Goal: Information Seeking & Learning: Check status

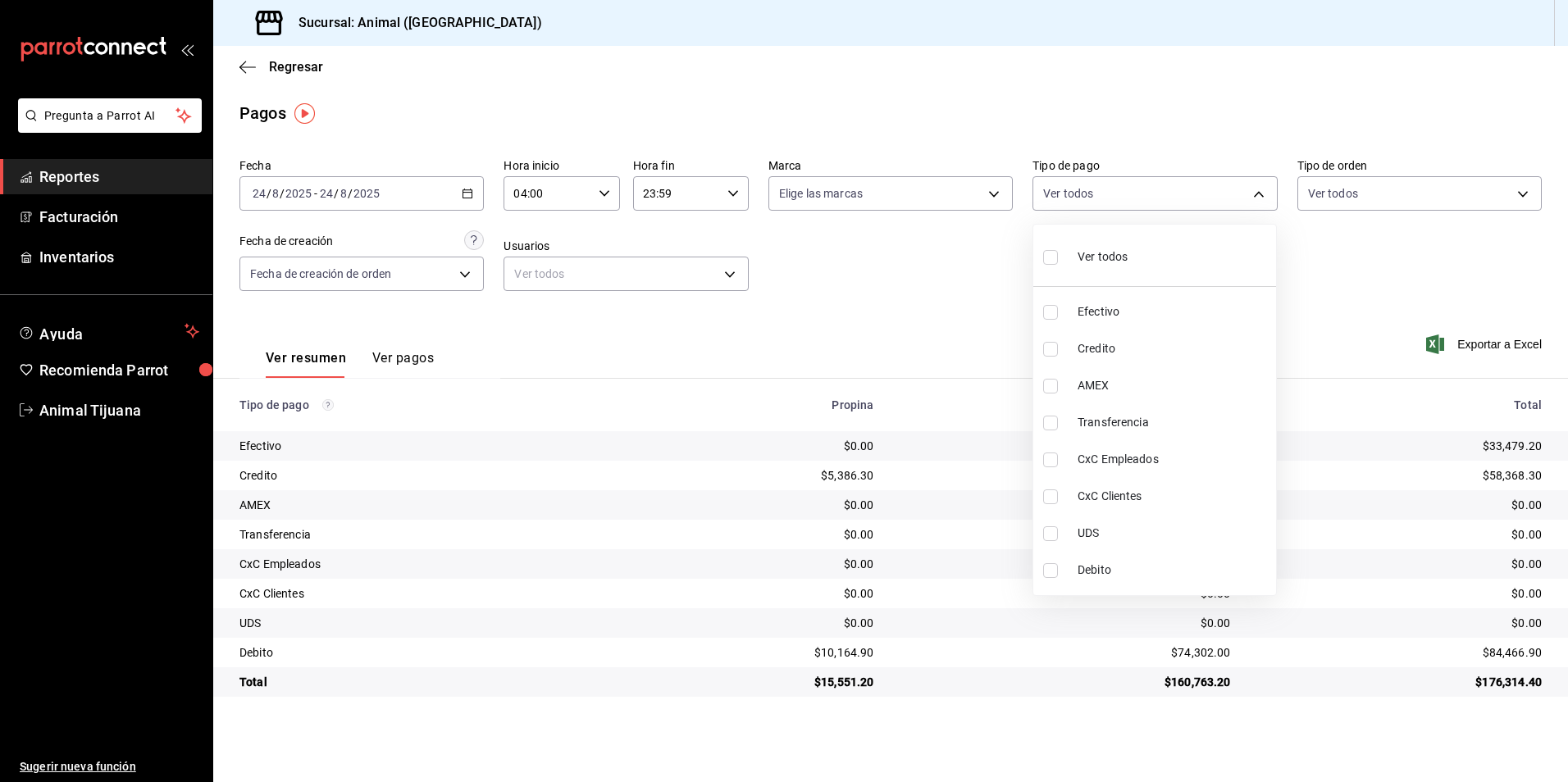
click at [1113, 336] on li "Credito" at bounding box center [1154, 348] width 243 height 37
type input "235ce608-f464-428a-9a71-314f665367d1"
checkbox input "true"
click at [1138, 551] on li "Debito" at bounding box center [1154, 569] width 243 height 37
type input "235ce608-f464-428a-9a71-314f665367d1,c7b29183-a811-4137-9cfa-21a61cd2bc4a"
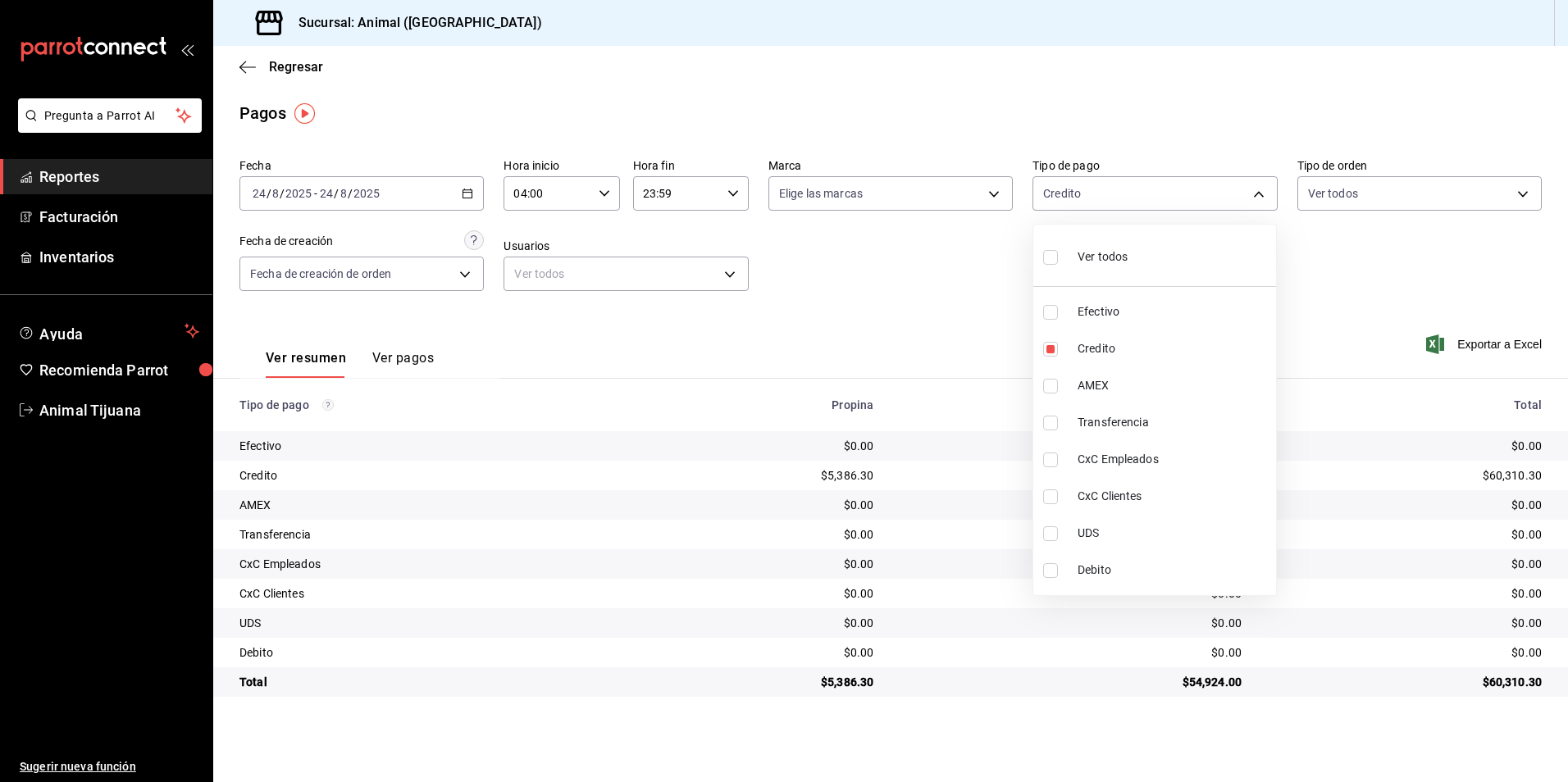
checkbox input "true"
click at [1122, 261] on span "Ver todos" at bounding box center [1102, 257] width 50 height 17
type input "b84c62b8-b02c-4970-ab2e-e166616419f2,235ce608-f464-428a-9a71-314f665367d1,53567…"
checkbox input "true"
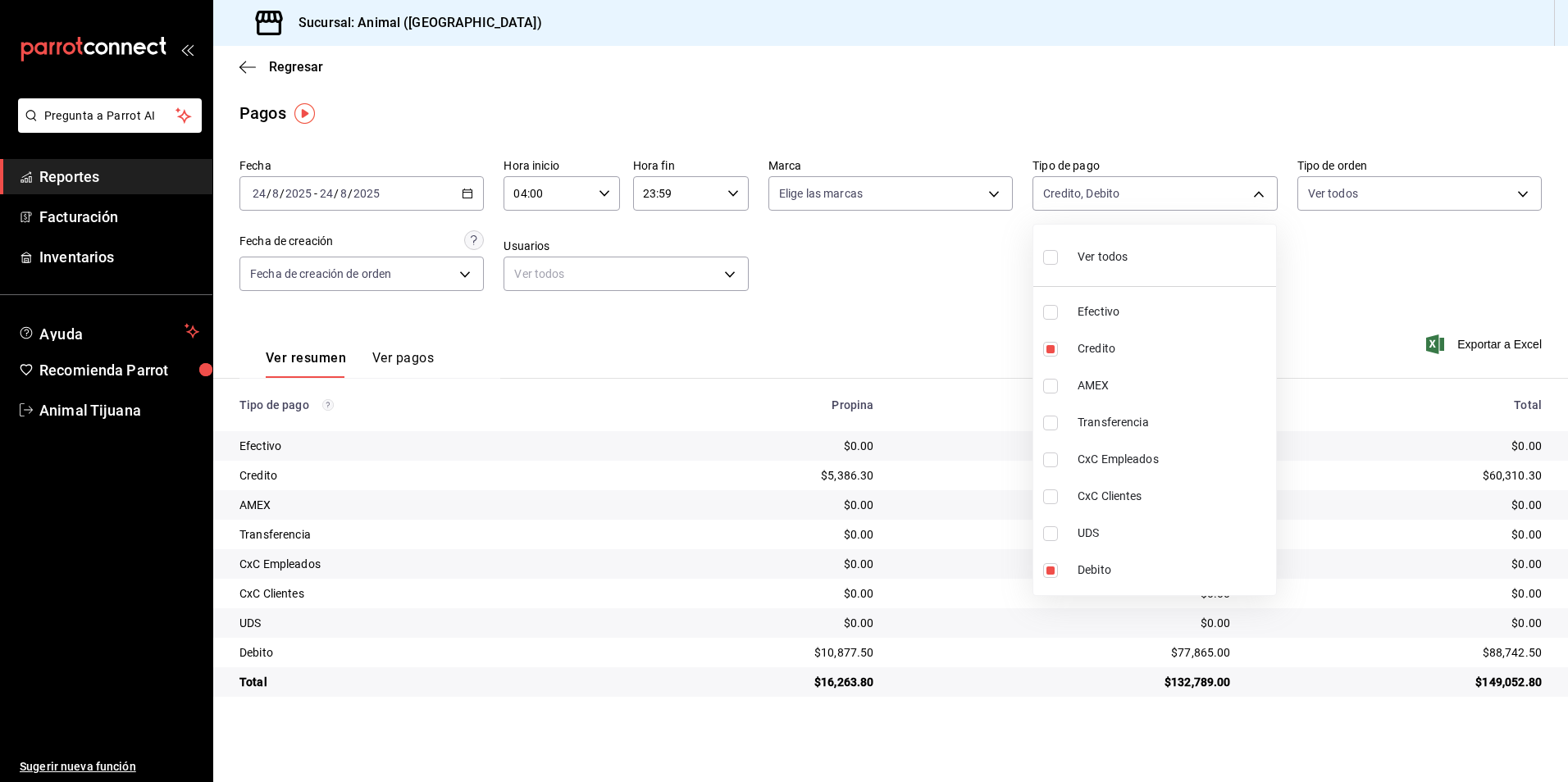
checkbox input "true"
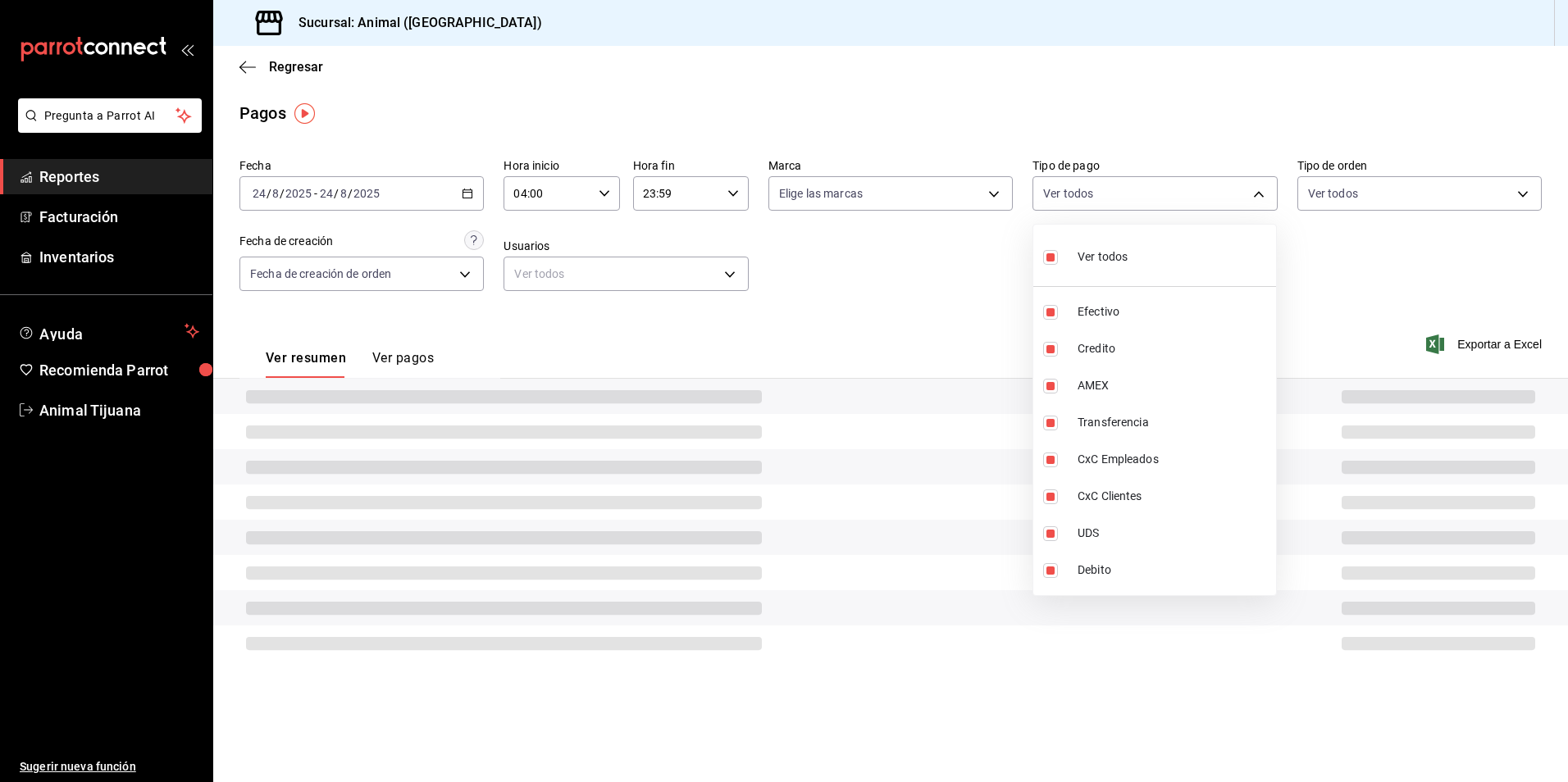
click at [1122, 261] on span "Ver todos" at bounding box center [1102, 257] width 50 height 17
checkbox input "false"
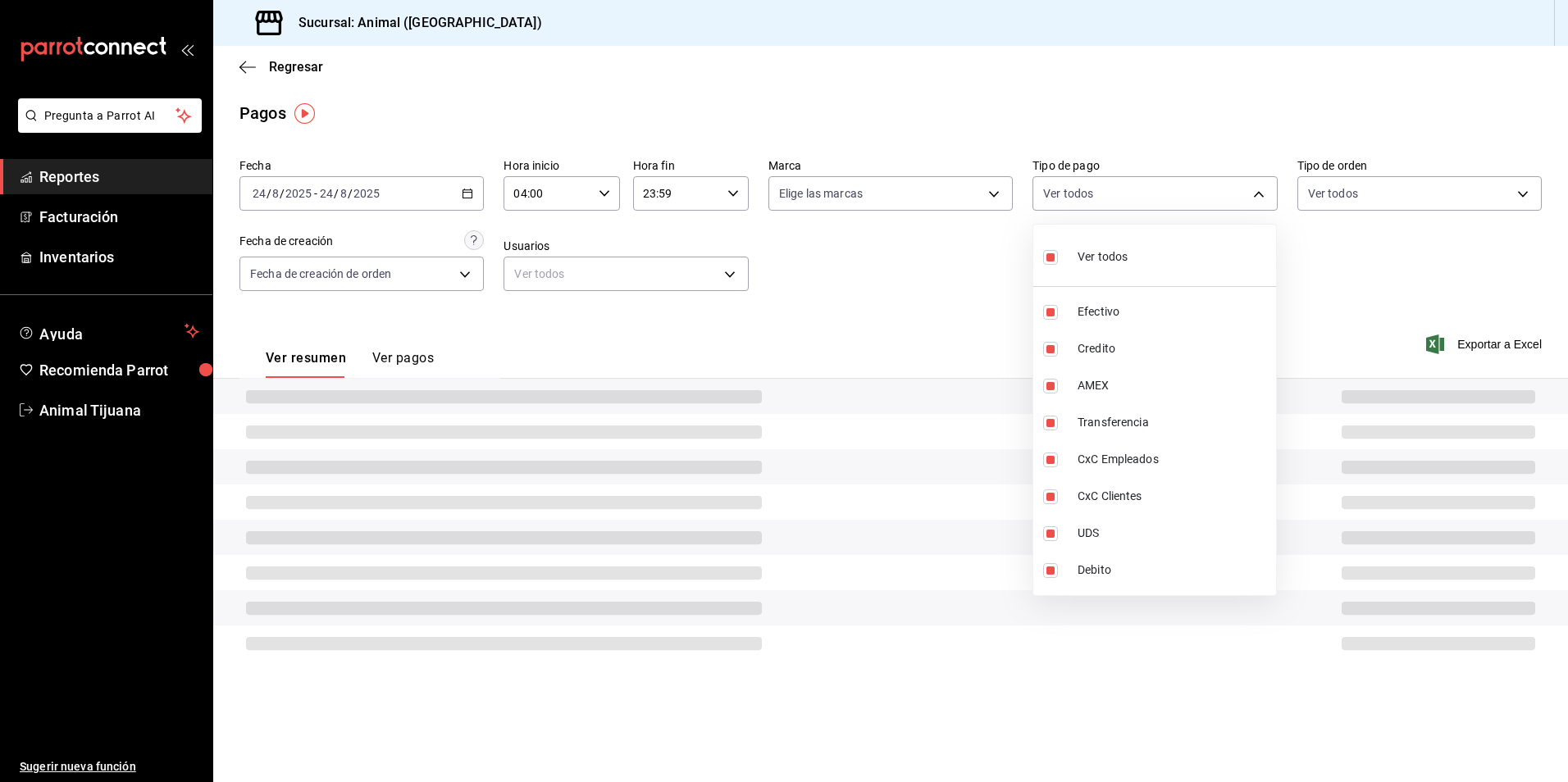
checkbox input "false"
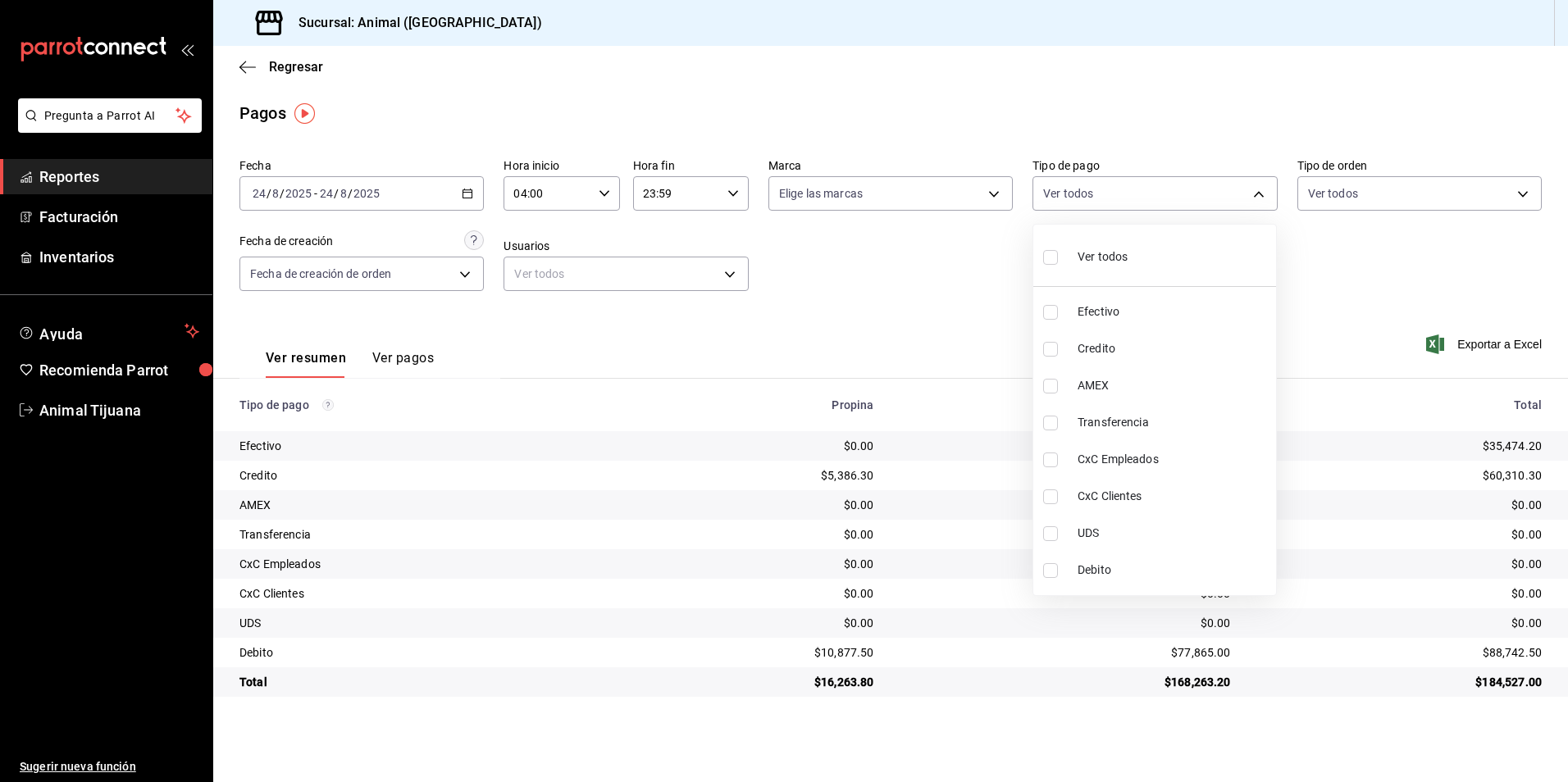
click at [1228, 348] on span "Credito" at bounding box center [1173, 349] width 192 height 17
type input "235ce608-f464-428a-9a71-314f665367d1"
checkbox input "true"
click at [1213, 579] on li "Debito" at bounding box center [1154, 569] width 243 height 37
type input "235ce608-f464-428a-9a71-314f665367d1,c7b29183-a811-4137-9cfa-21a61cd2bc4a"
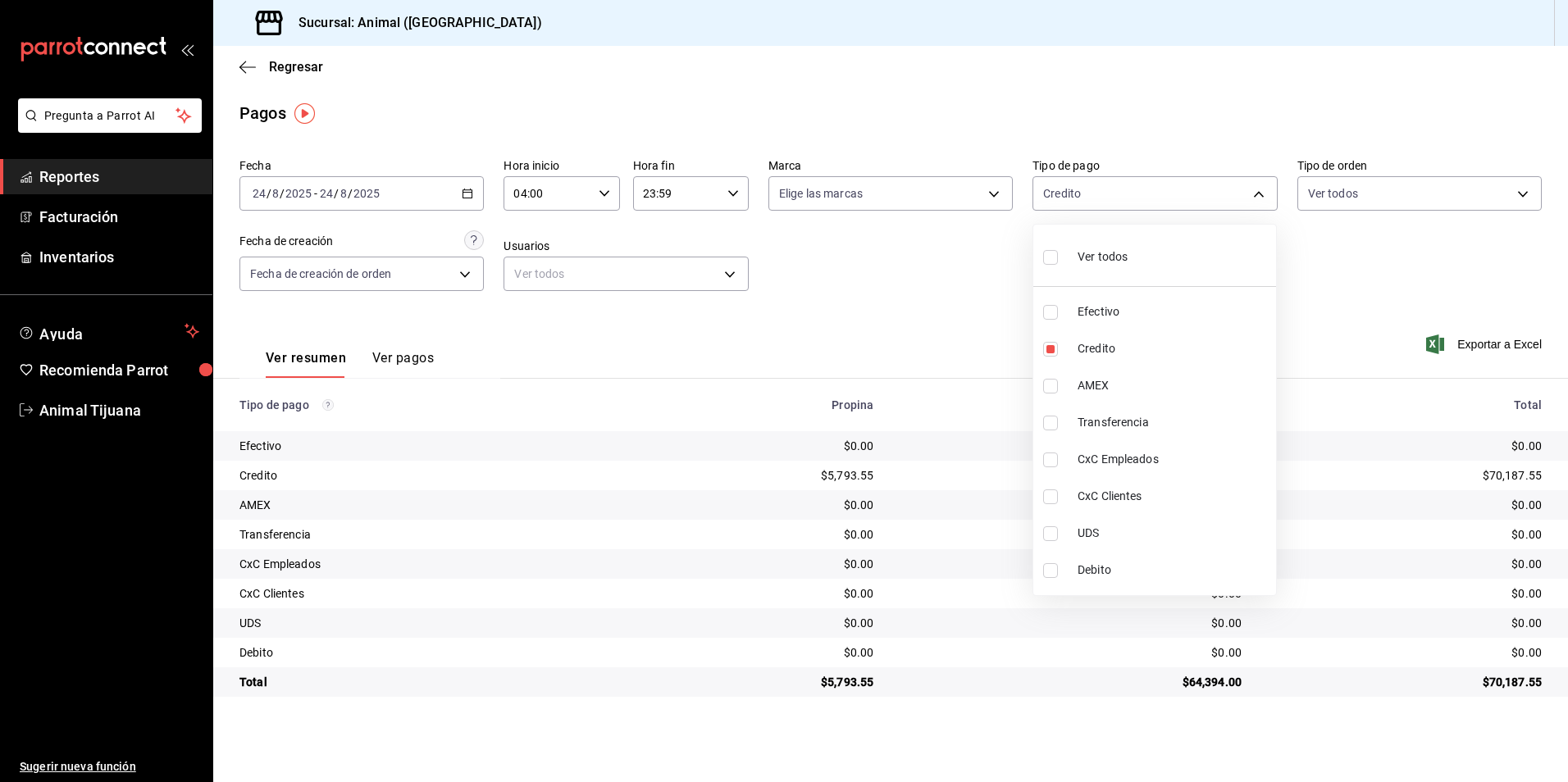
checkbox input "true"
click at [1160, 247] on li "Ver todos" at bounding box center [1154, 255] width 243 height 49
type input "b84c62b8-b02c-4970-ab2e-e166616419f2,235ce608-f464-428a-9a71-314f665367d1,53567…"
checkbox input "true"
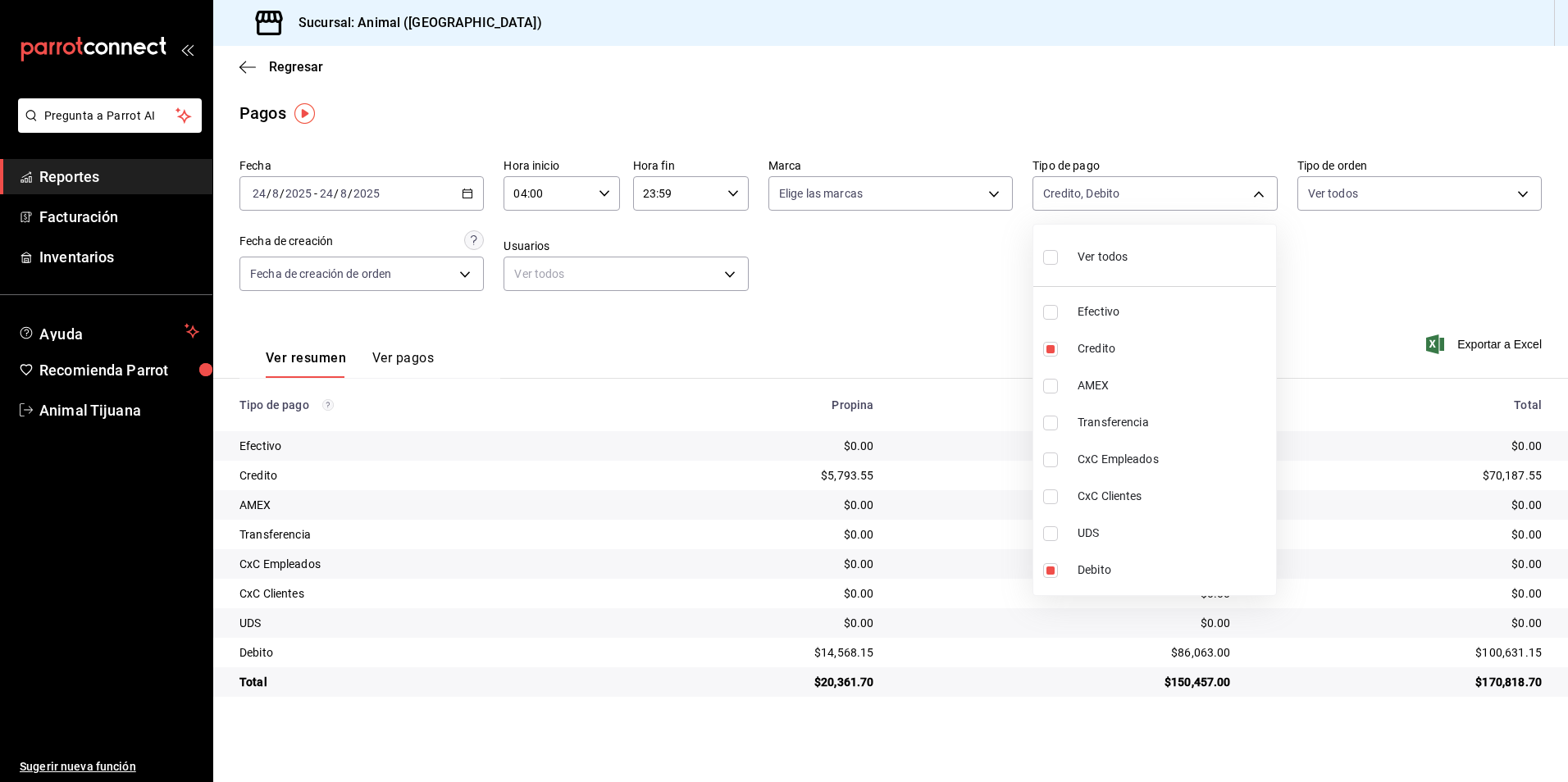
checkbox input "true"
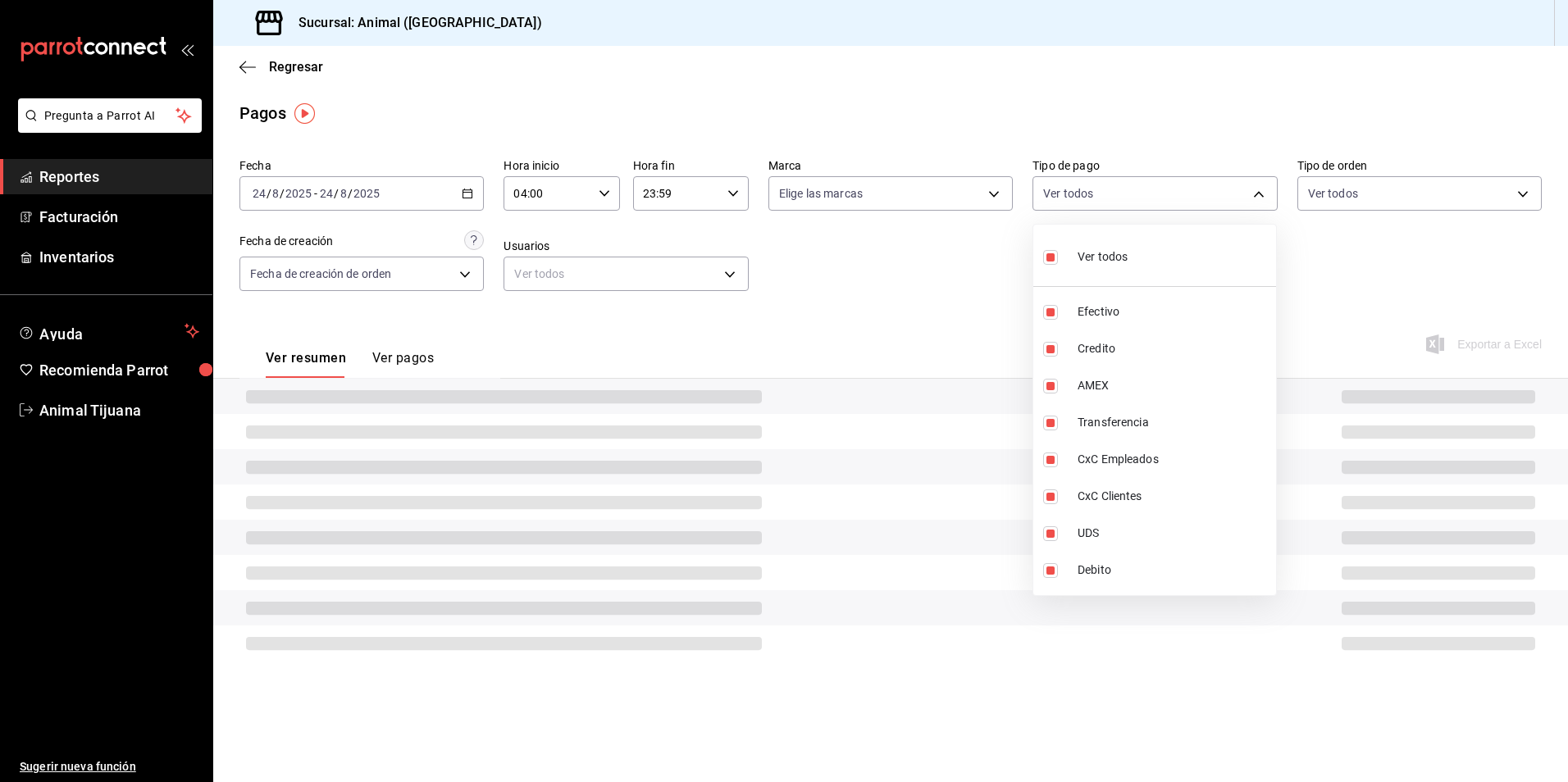
click at [1160, 247] on li "Ver todos" at bounding box center [1154, 255] width 243 height 49
checkbox input "false"
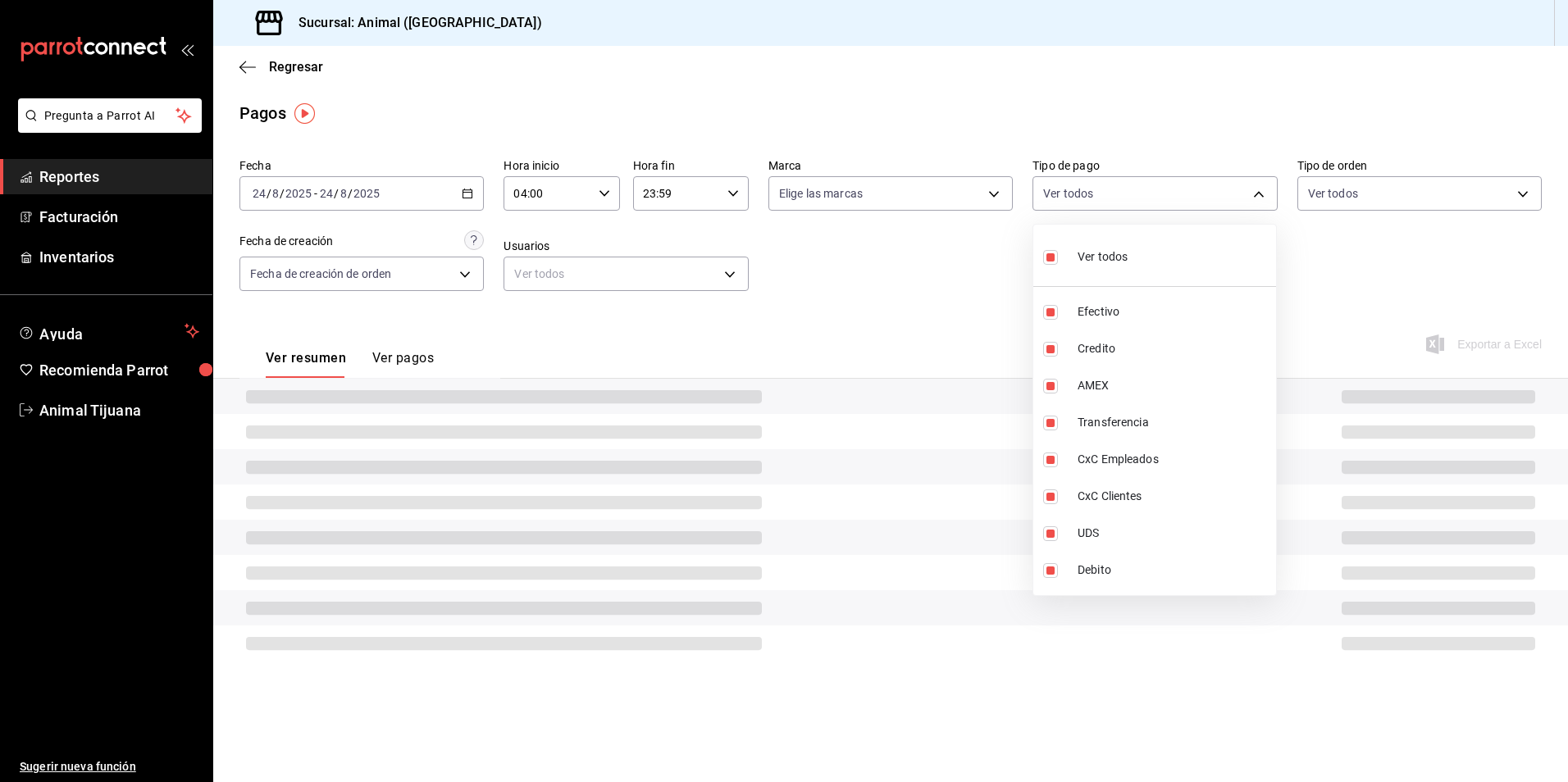
checkbox input "false"
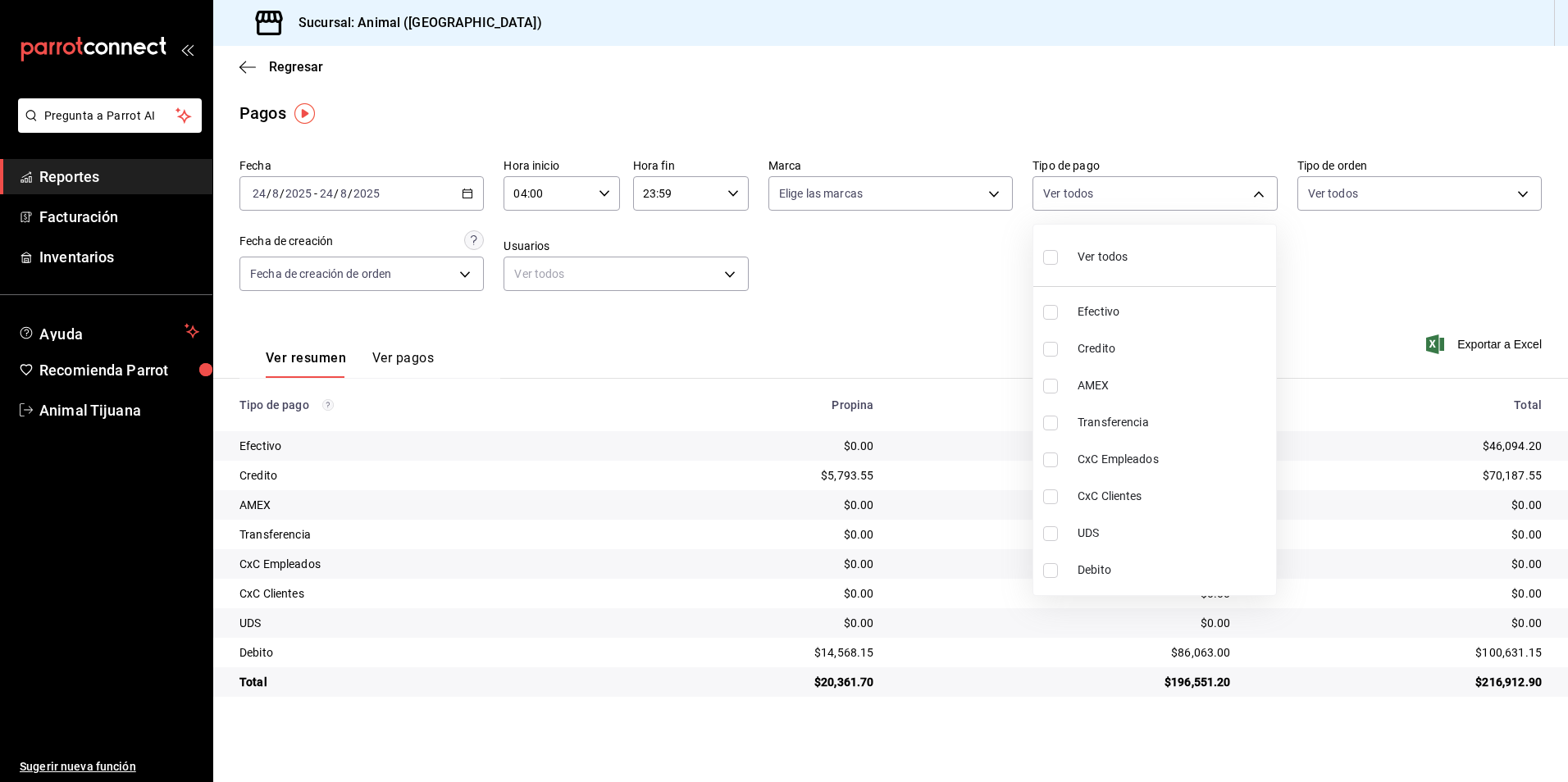
click at [1103, 352] on span "Credito" at bounding box center [1173, 349] width 192 height 17
type input "235ce608-f464-428a-9a71-314f665367d1"
checkbox input "true"
click at [1092, 582] on li "Debito" at bounding box center [1154, 569] width 243 height 37
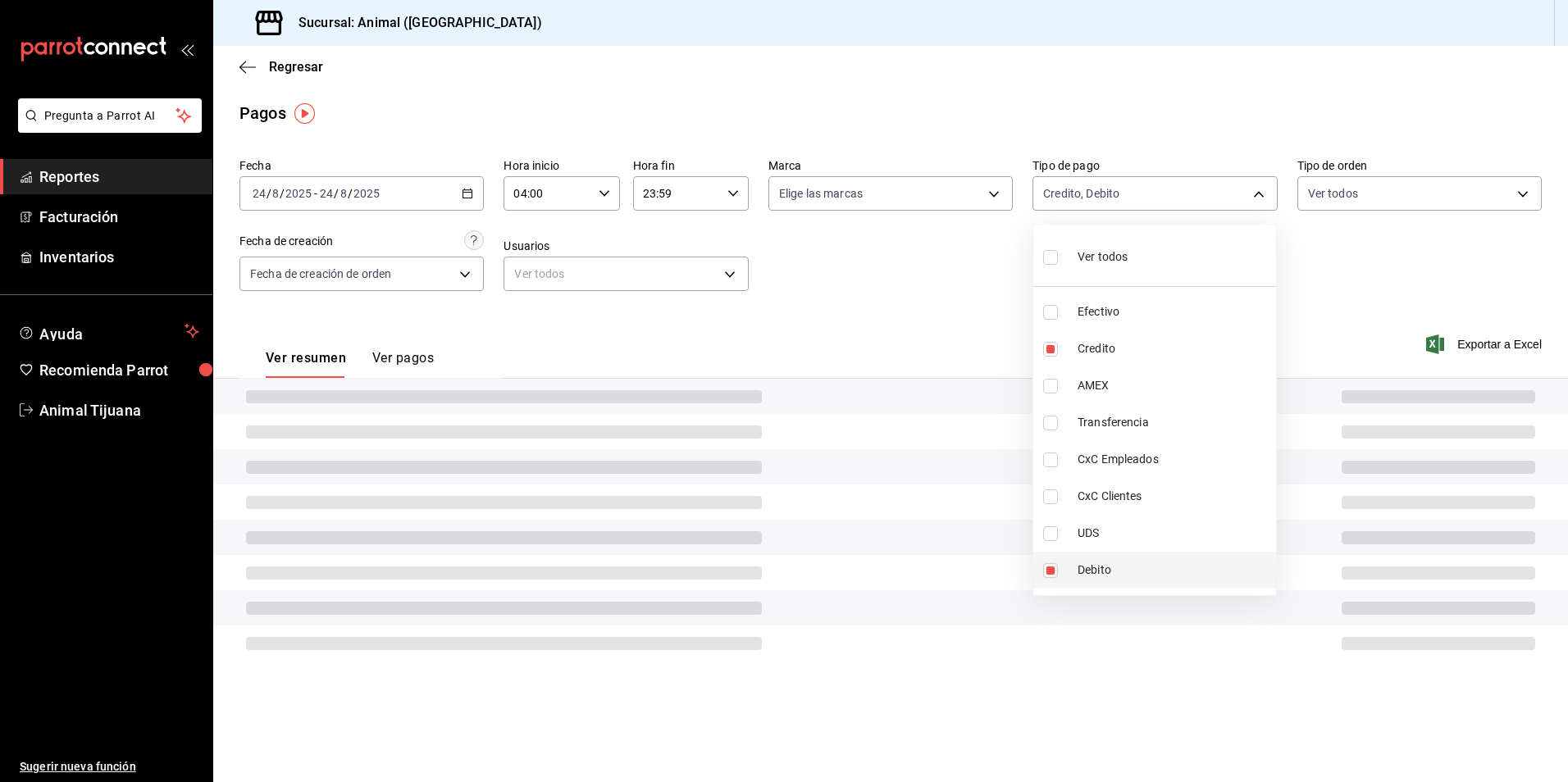
type input "235ce608-f464-428a-9a71-314f665367d1,c7b29183-a811-4137-9cfa-21a61cd2bc4a"
checkbox input "true"
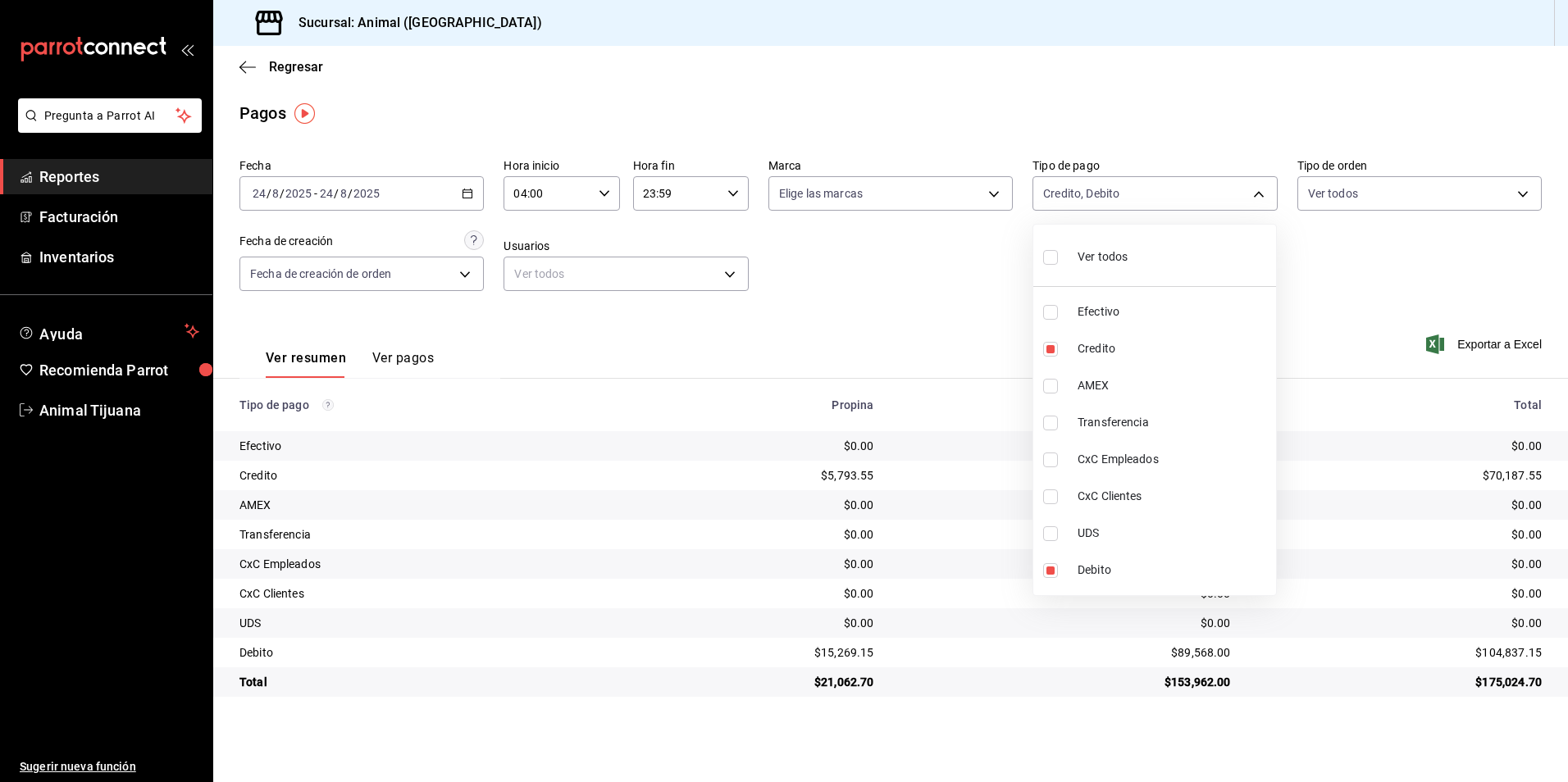
click at [1096, 271] on div "Ver todos" at bounding box center [1085, 254] width 84 height 35
type input "b84c62b8-b02c-4970-ab2e-e166616419f2,235ce608-f464-428a-9a71-314f665367d1,53567…"
checkbox input "true"
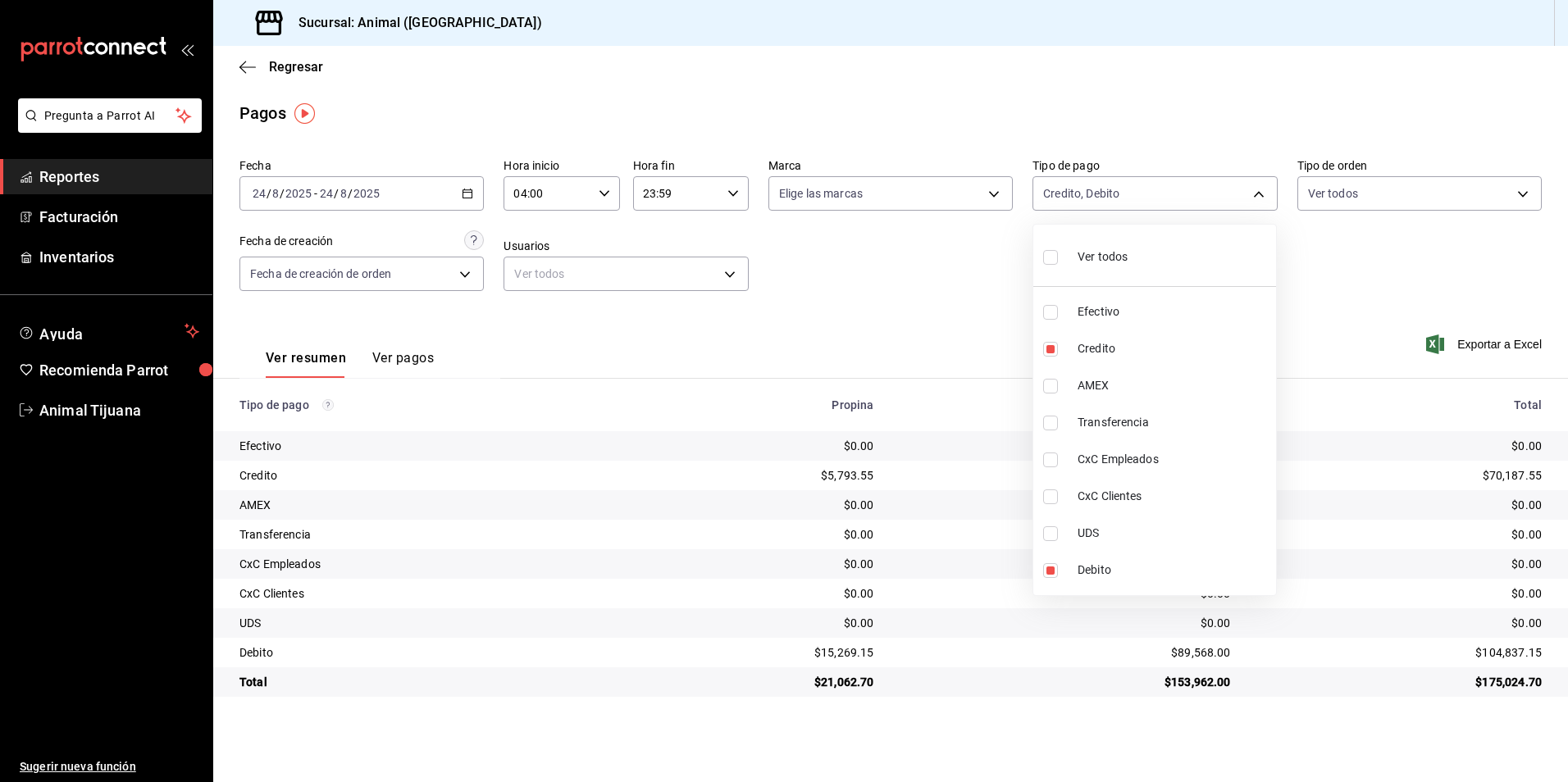
checkbox input "true"
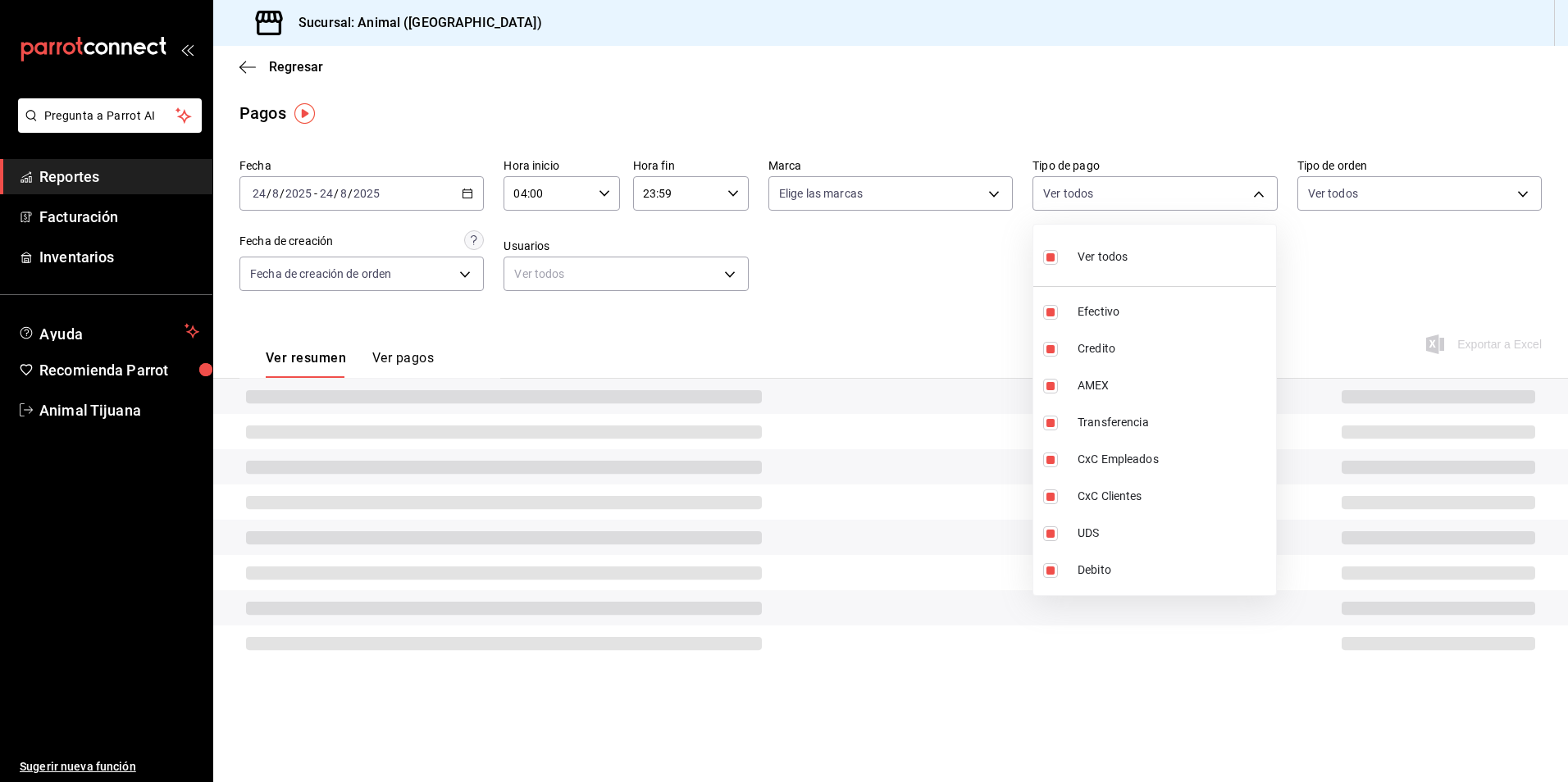
click at [1096, 271] on div "Ver todos" at bounding box center [1085, 254] width 84 height 35
checkbox input "false"
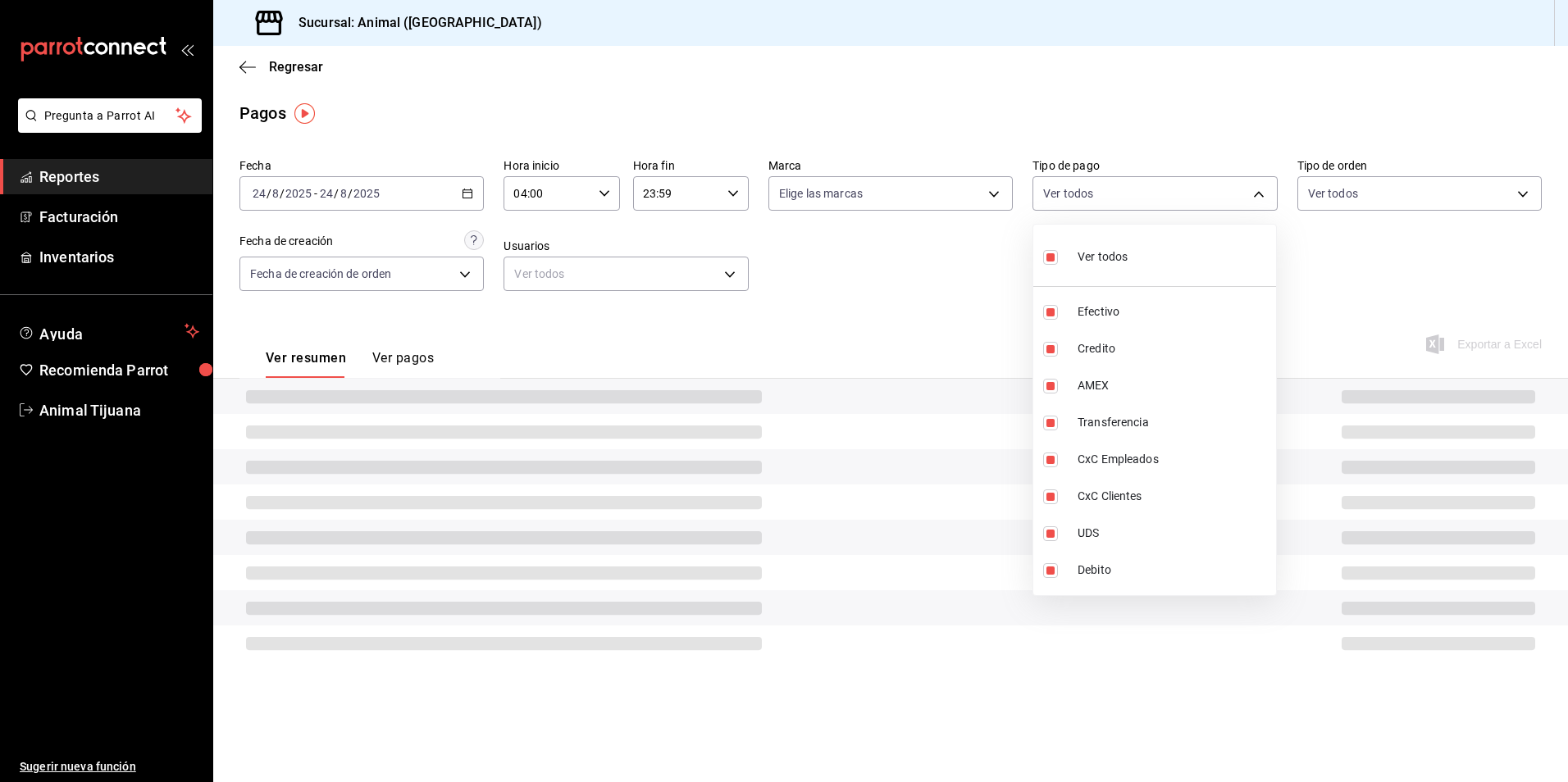
checkbox input "false"
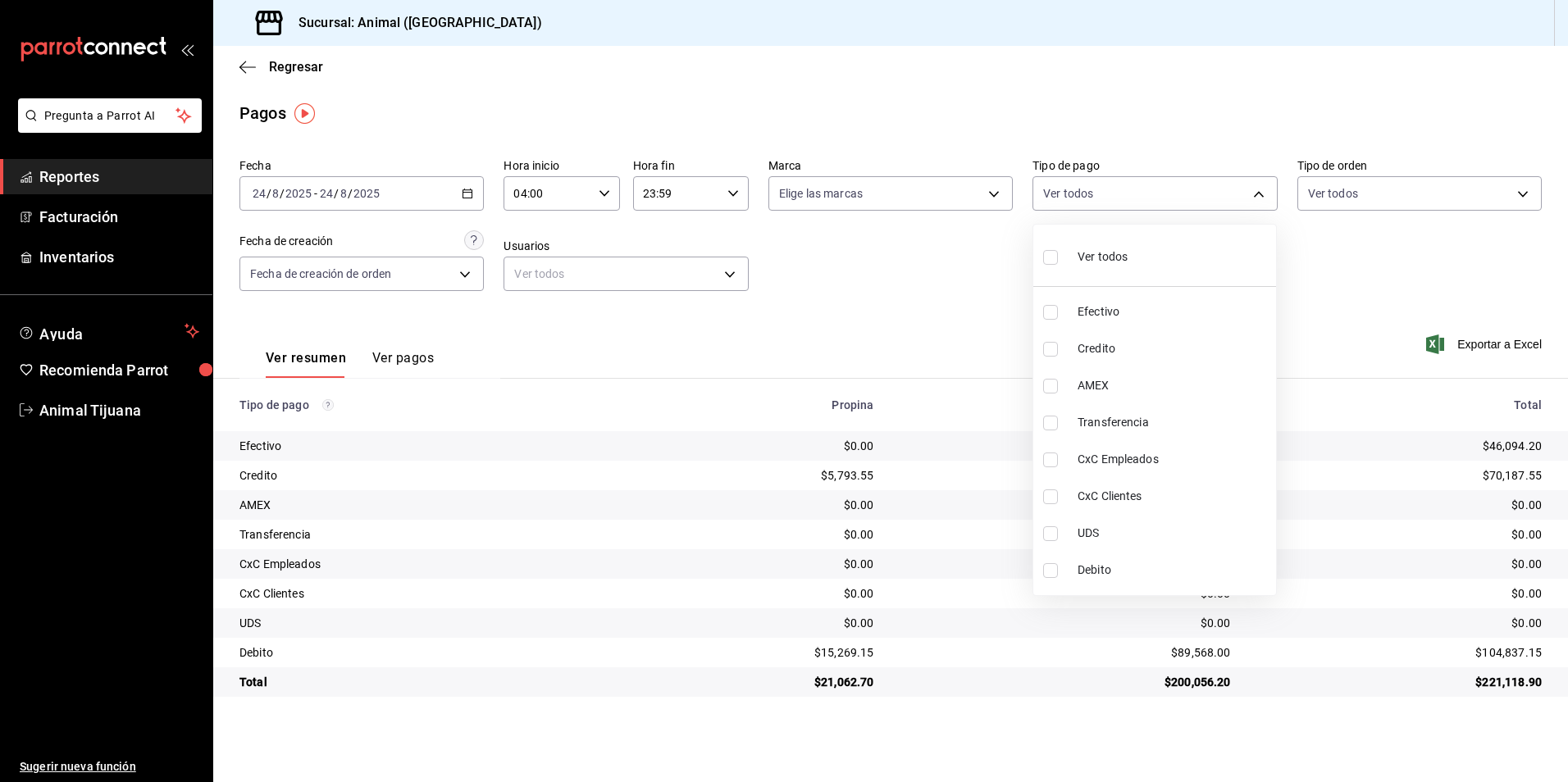
click at [1117, 353] on span "Credito" at bounding box center [1173, 349] width 192 height 17
type input "235ce608-f464-428a-9a71-314f665367d1"
checkbox input "true"
click at [1133, 559] on li "Debito" at bounding box center [1154, 569] width 243 height 37
type input "235ce608-f464-428a-9a71-314f665367d1,c7b29183-a811-4137-9cfa-21a61cd2bc4a"
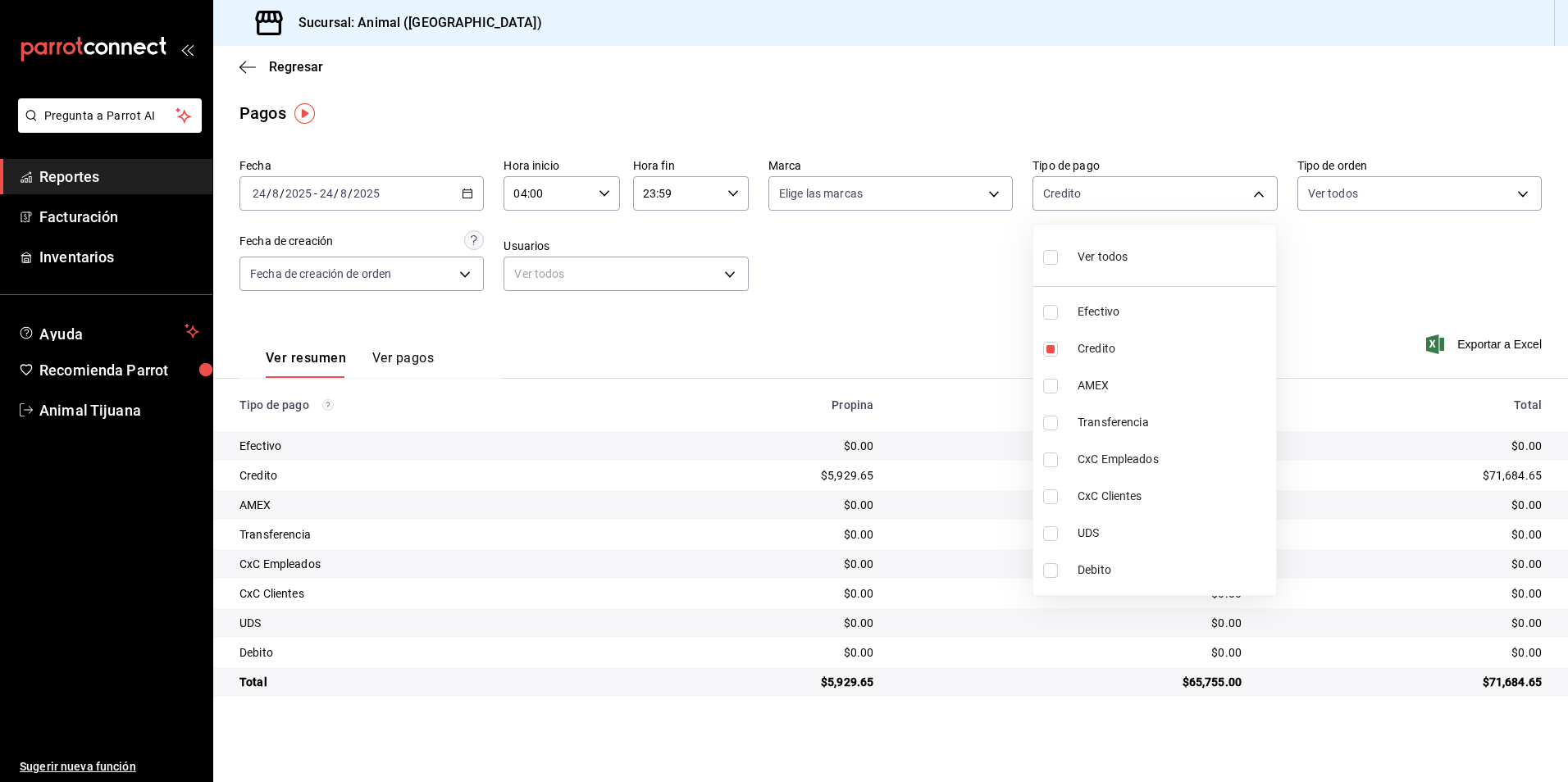
checkbox input "true"
click at [1136, 265] on li "Ver todos" at bounding box center [1154, 255] width 243 height 49
type input "b84c62b8-b02c-4970-ab2e-e166616419f2,235ce608-f464-428a-9a71-314f665367d1,53567…"
checkbox input "true"
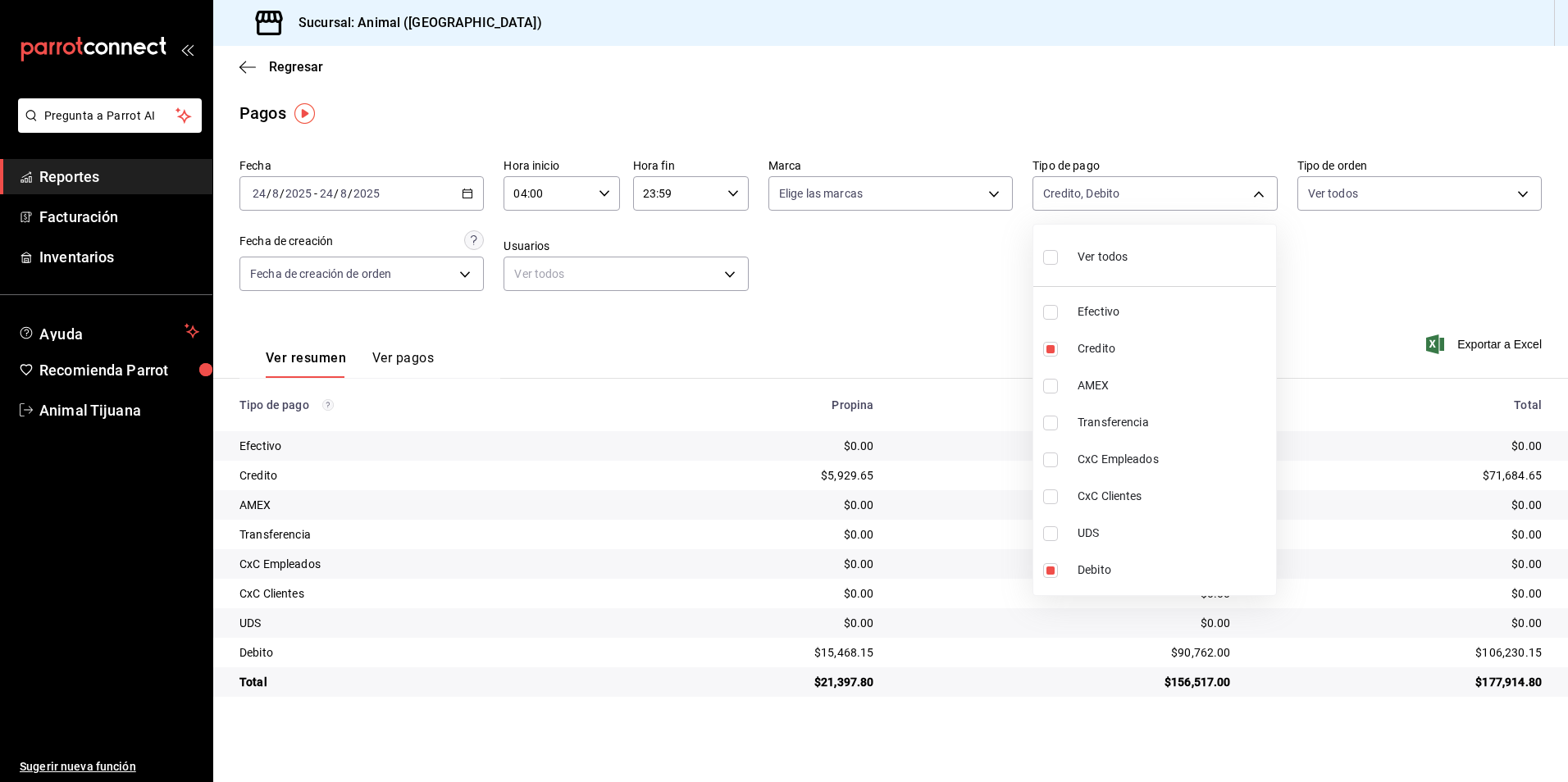
checkbox input "true"
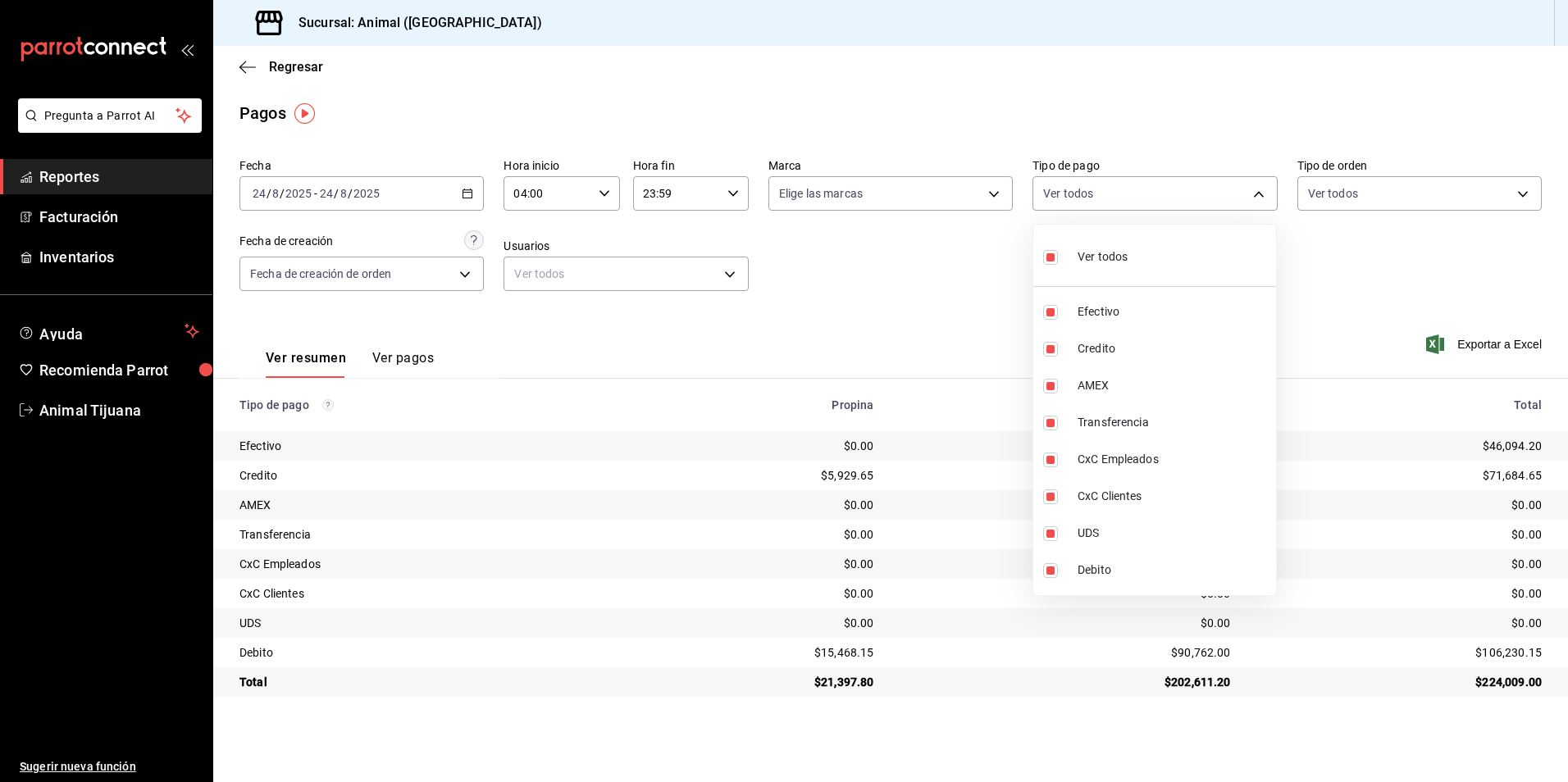
click at [1136, 265] on li "Ver todos" at bounding box center [1154, 255] width 243 height 49
checkbox input "false"
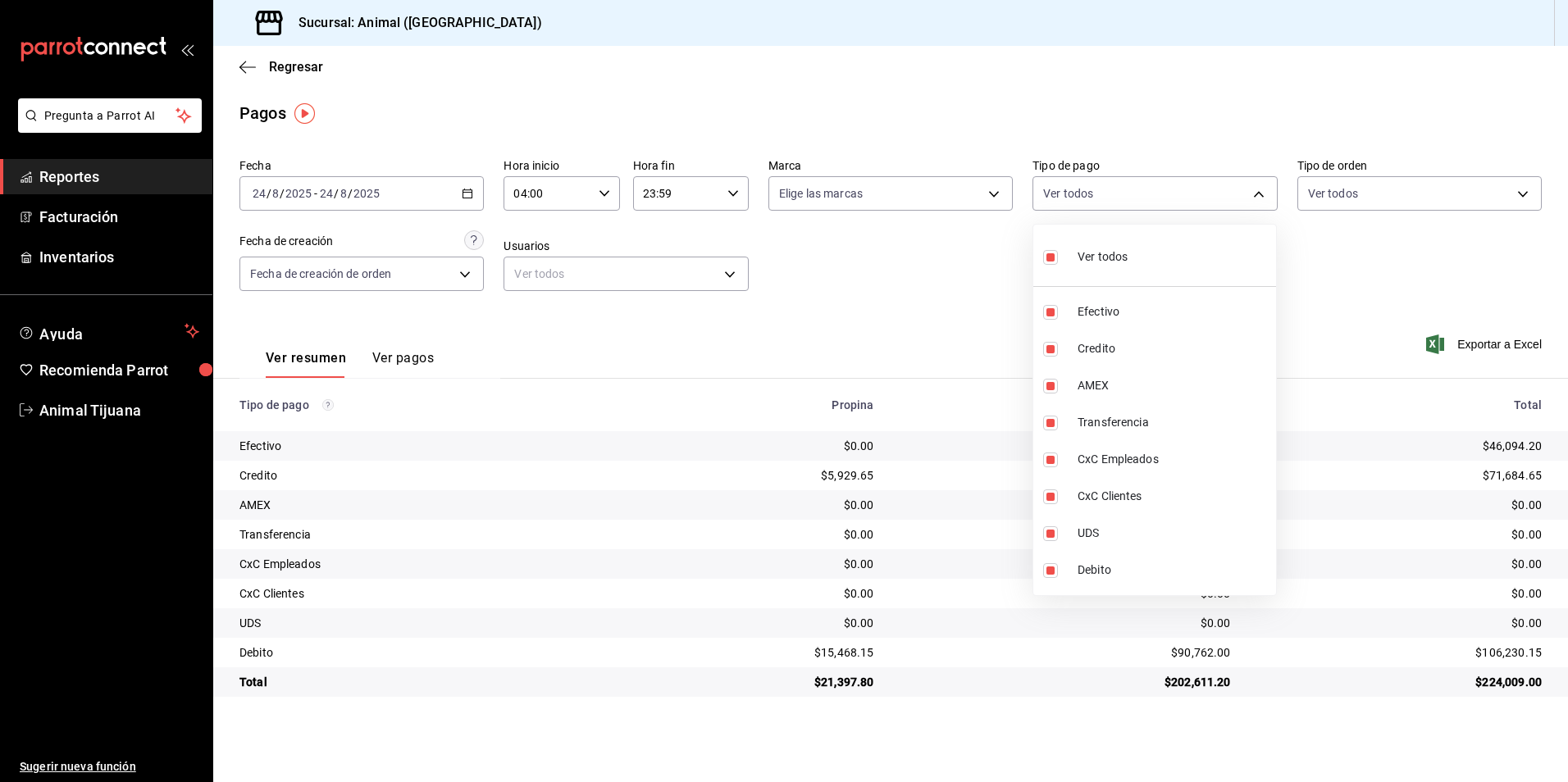
checkbox input "false"
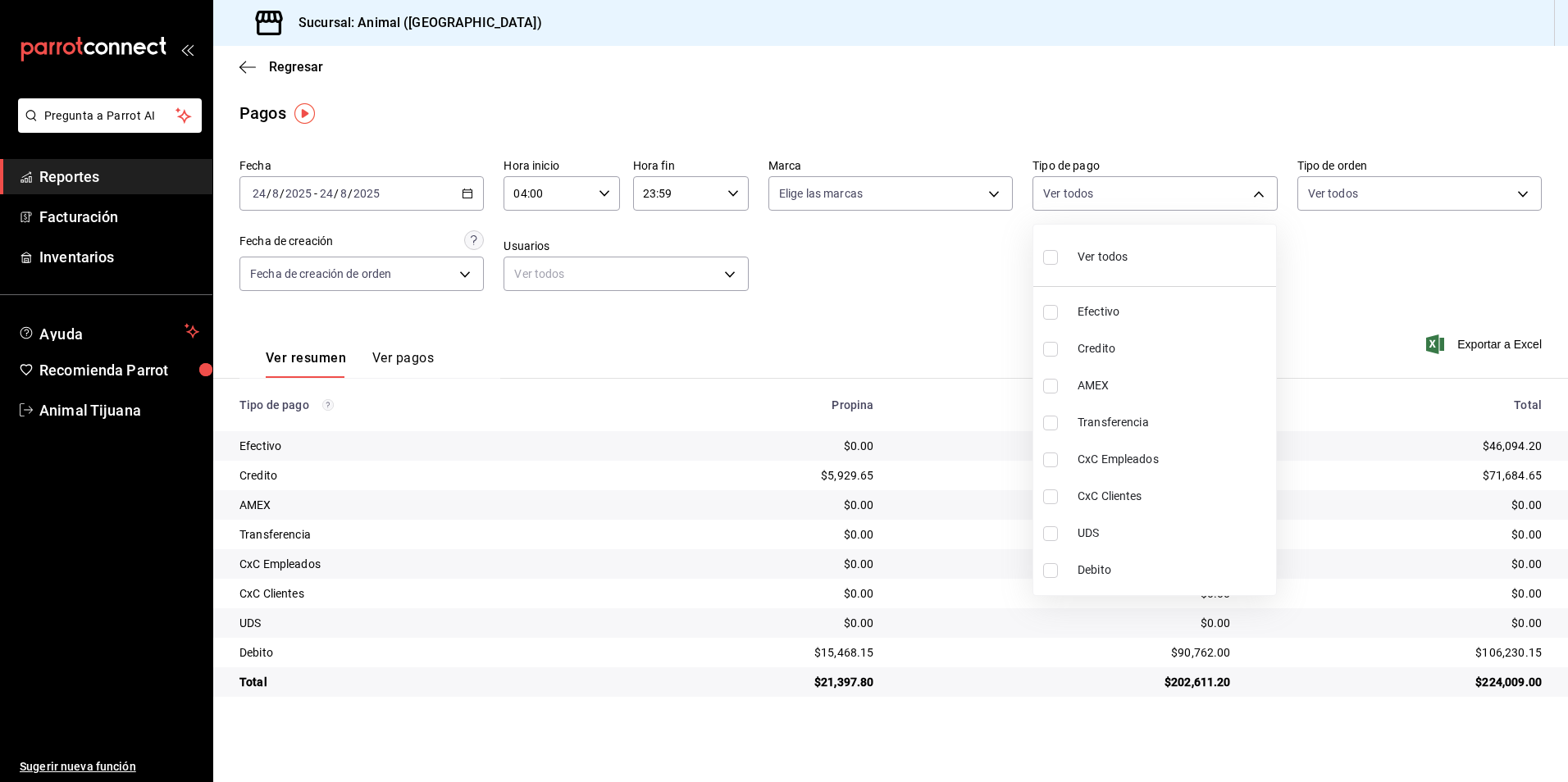
click at [1096, 352] on span "Credito" at bounding box center [1173, 349] width 192 height 17
type input "235ce608-f464-428a-9a71-314f665367d1"
checkbox input "true"
drag, startPoint x: 1117, startPoint y: 573, endPoint x: 1126, endPoint y: 596, distance: 24.7
click at [1117, 580] on li "Debito" at bounding box center [1154, 569] width 243 height 37
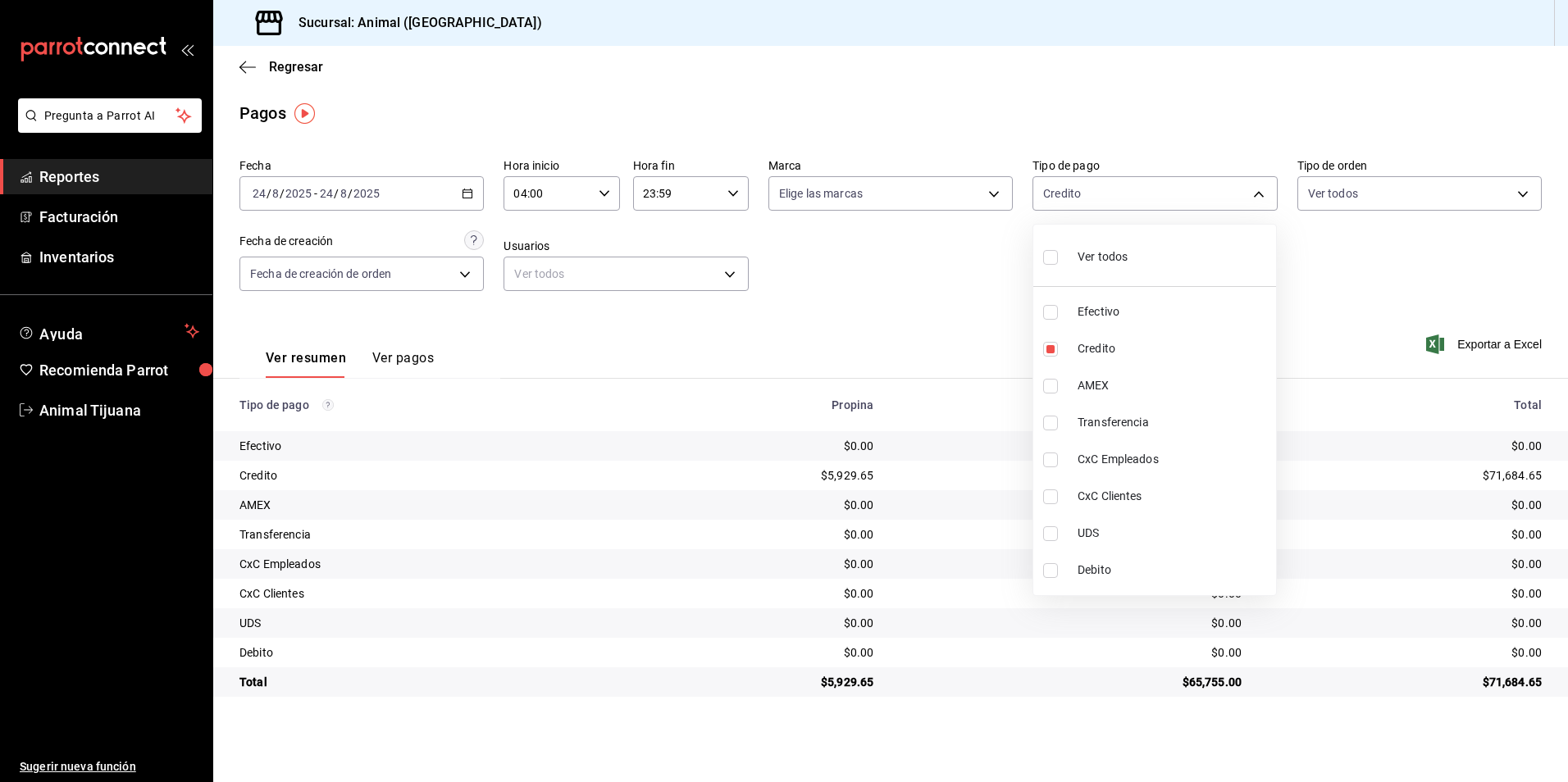
type input "235ce608-f464-428a-9a71-314f665367d1,c7b29183-a811-4137-9cfa-21a61cd2bc4a"
checkbox input "true"
click at [1142, 242] on li "Ver todos" at bounding box center [1154, 255] width 243 height 49
type input "b84c62b8-b02c-4970-ab2e-e166616419f2,235ce608-f464-428a-9a71-314f665367d1,53567…"
checkbox input "true"
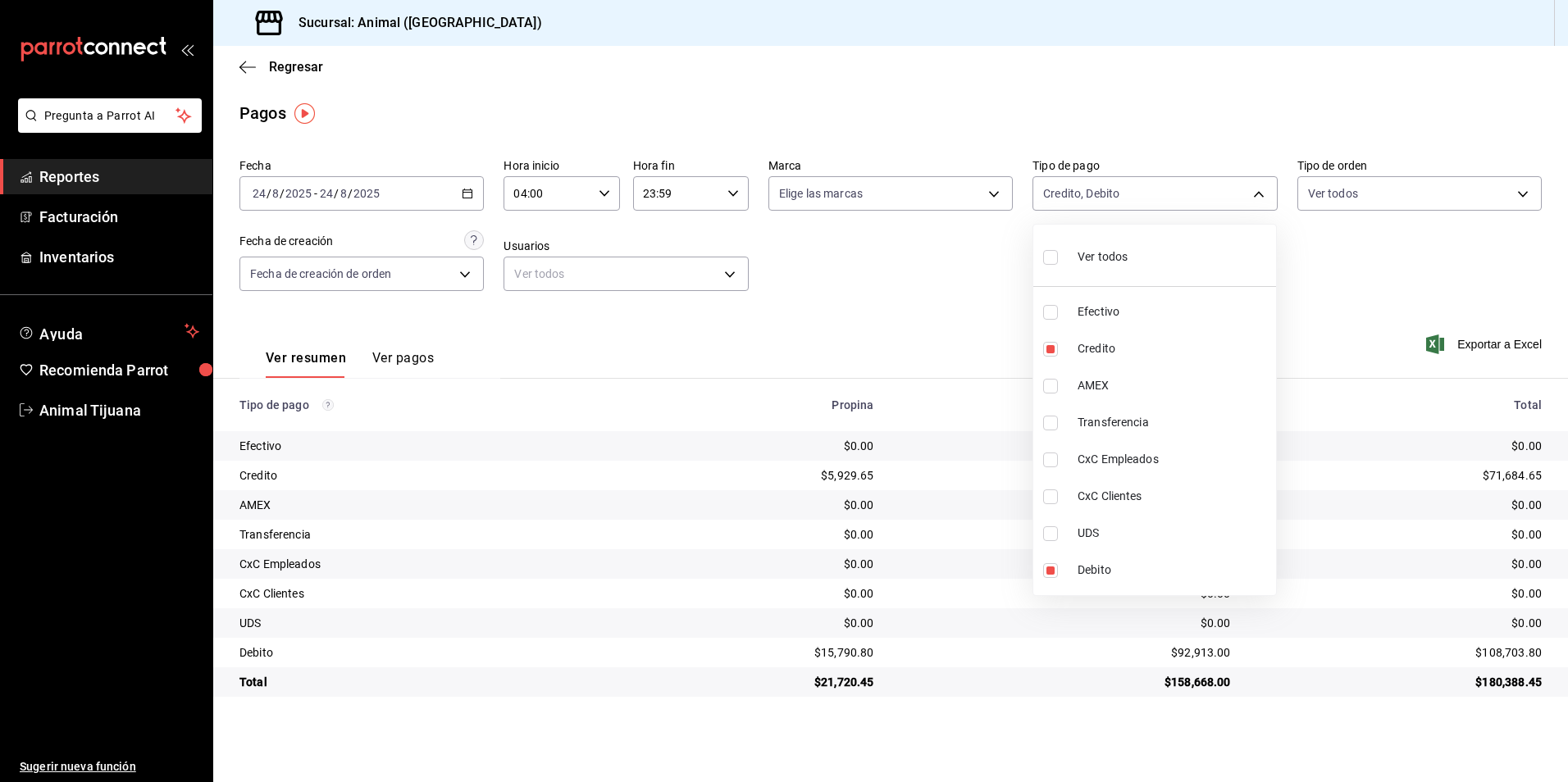
checkbox input "true"
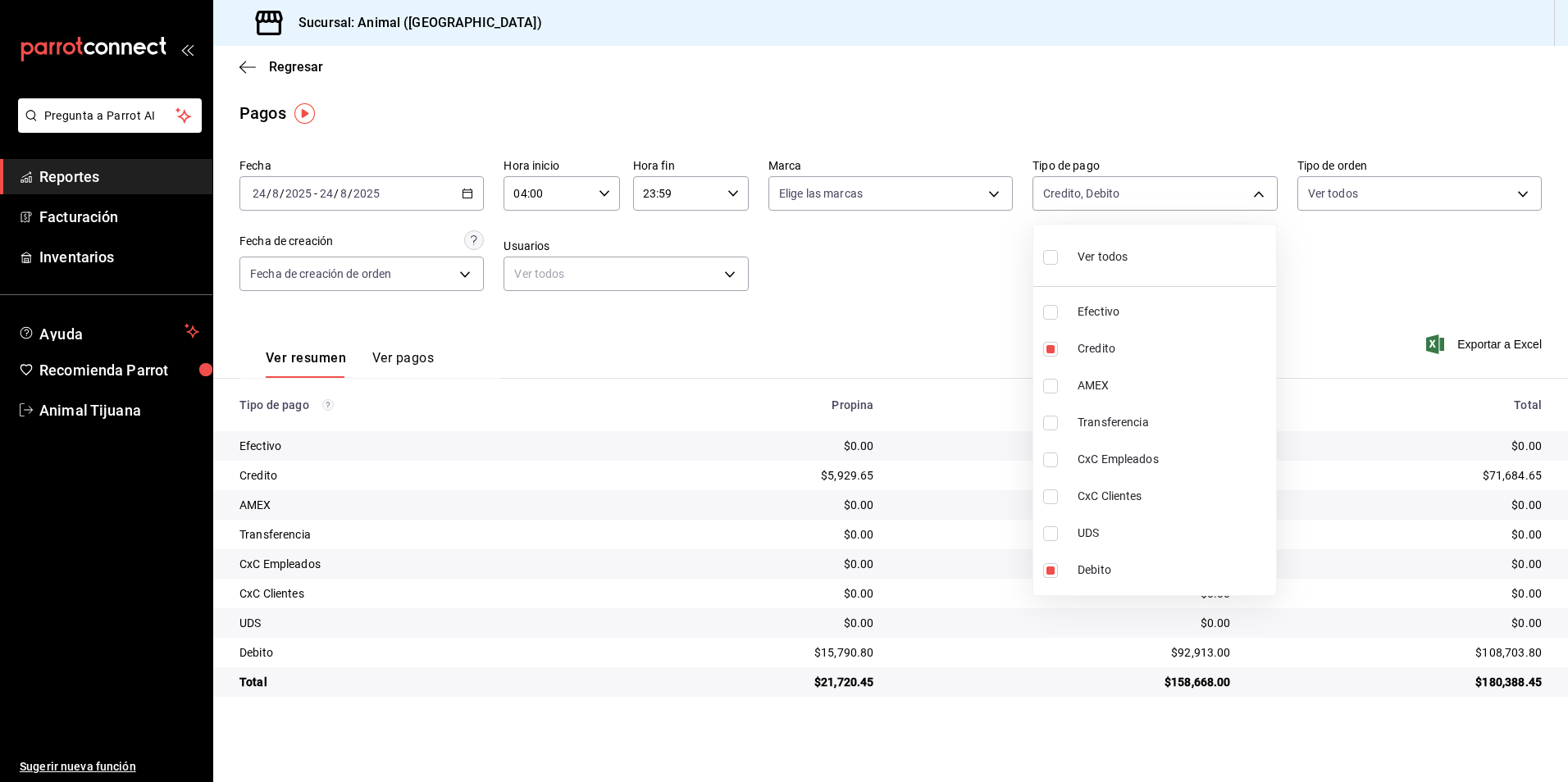
checkbox input "true"
click at [1142, 242] on li "Ver todos" at bounding box center [1154, 255] width 243 height 49
checkbox input "false"
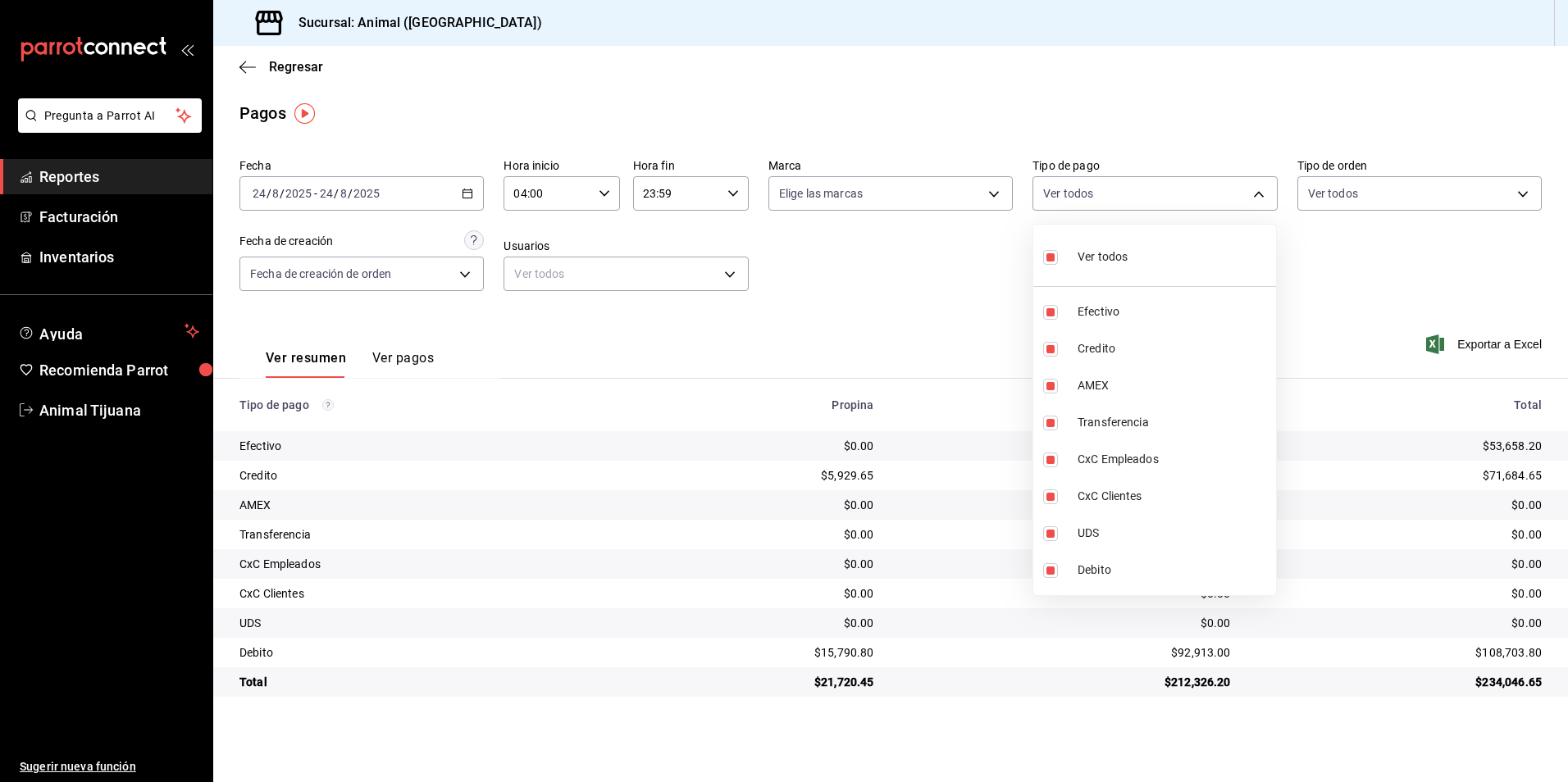
checkbox input "false"
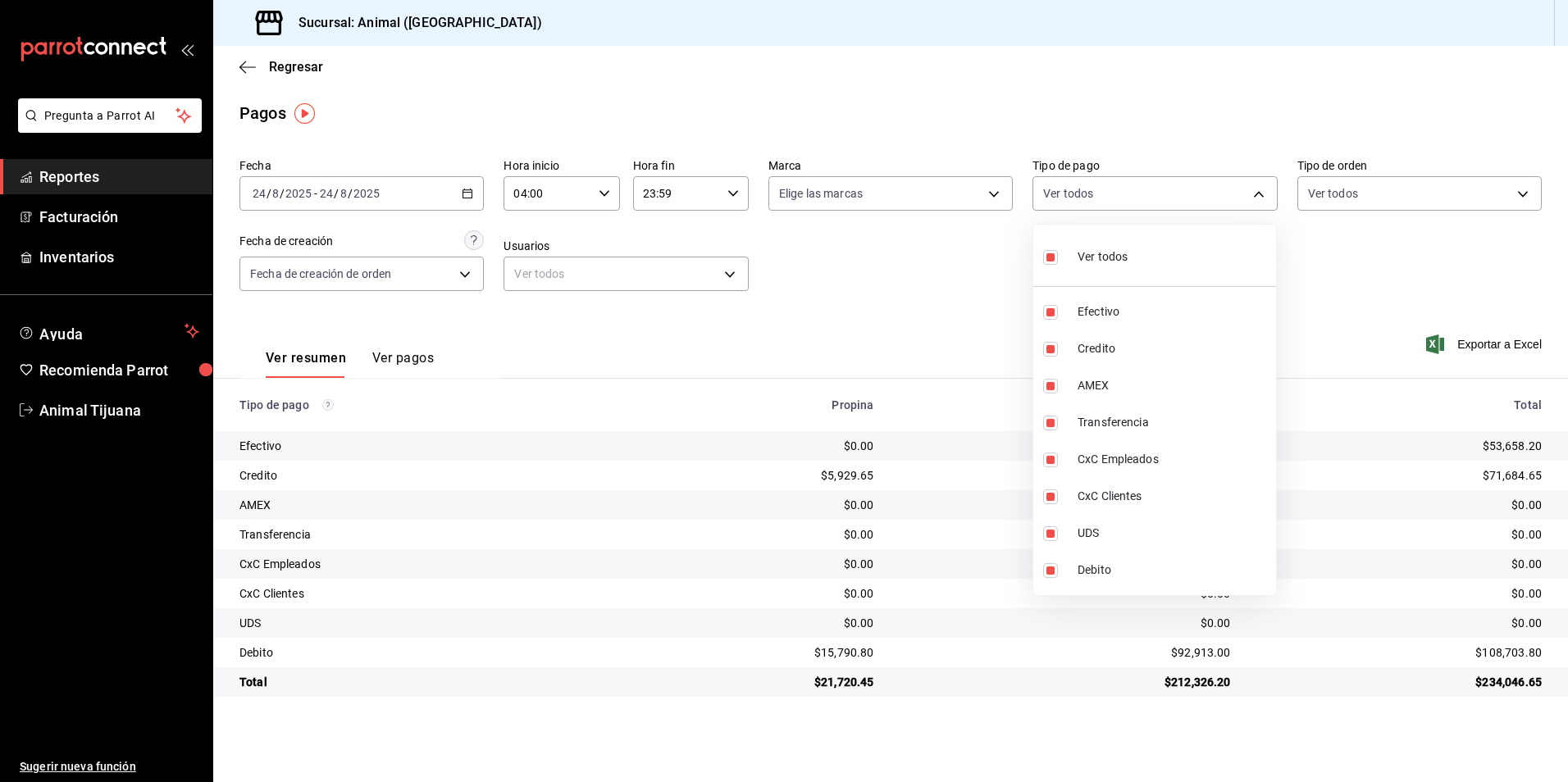
checkbox input "false"
click at [1114, 257] on span "Ver todos" at bounding box center [1102, 257] width 50 height 17
type input "b84c62b8-b02c-4970-ab2e-e166616419f2,235ce608-f464-428a-9a71-314f665367d1,53567…"
checkbox input "true"
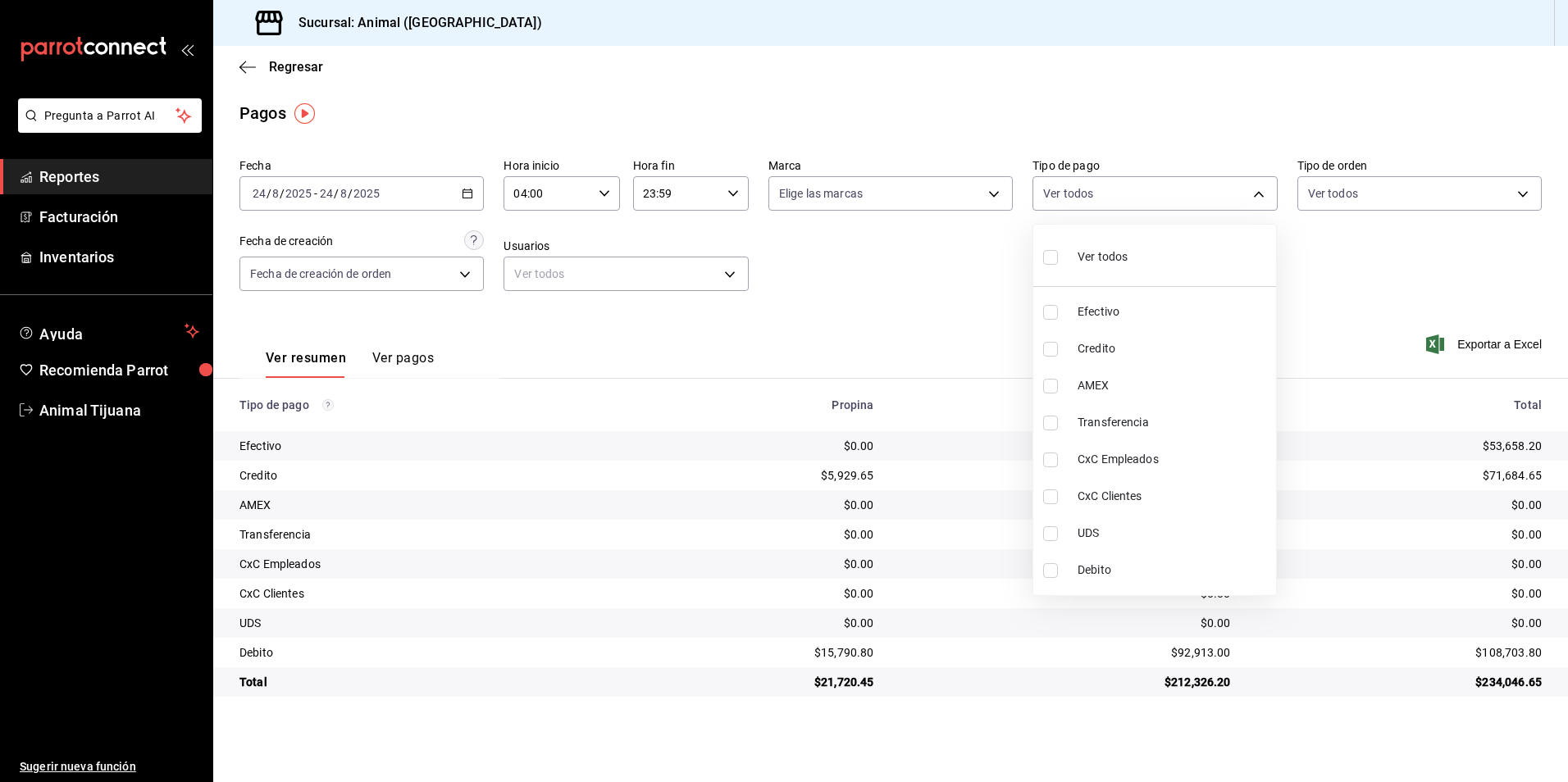
checkbox input "true"
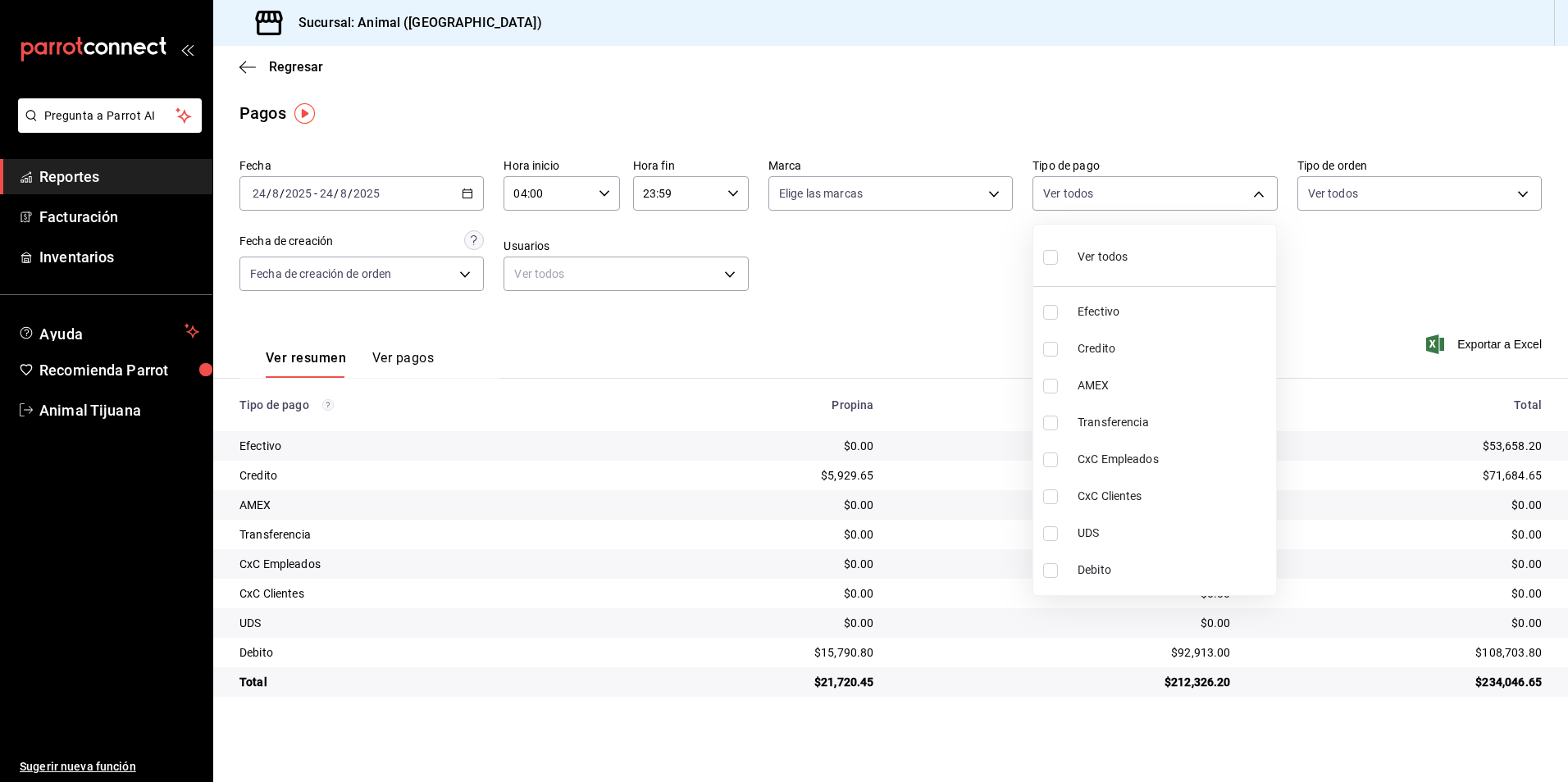
checkbox input "true"
click at [1114, 257] on span "Ver todos" at bounding box center [1102, 257] width 50 height 17
checkbox input "false"
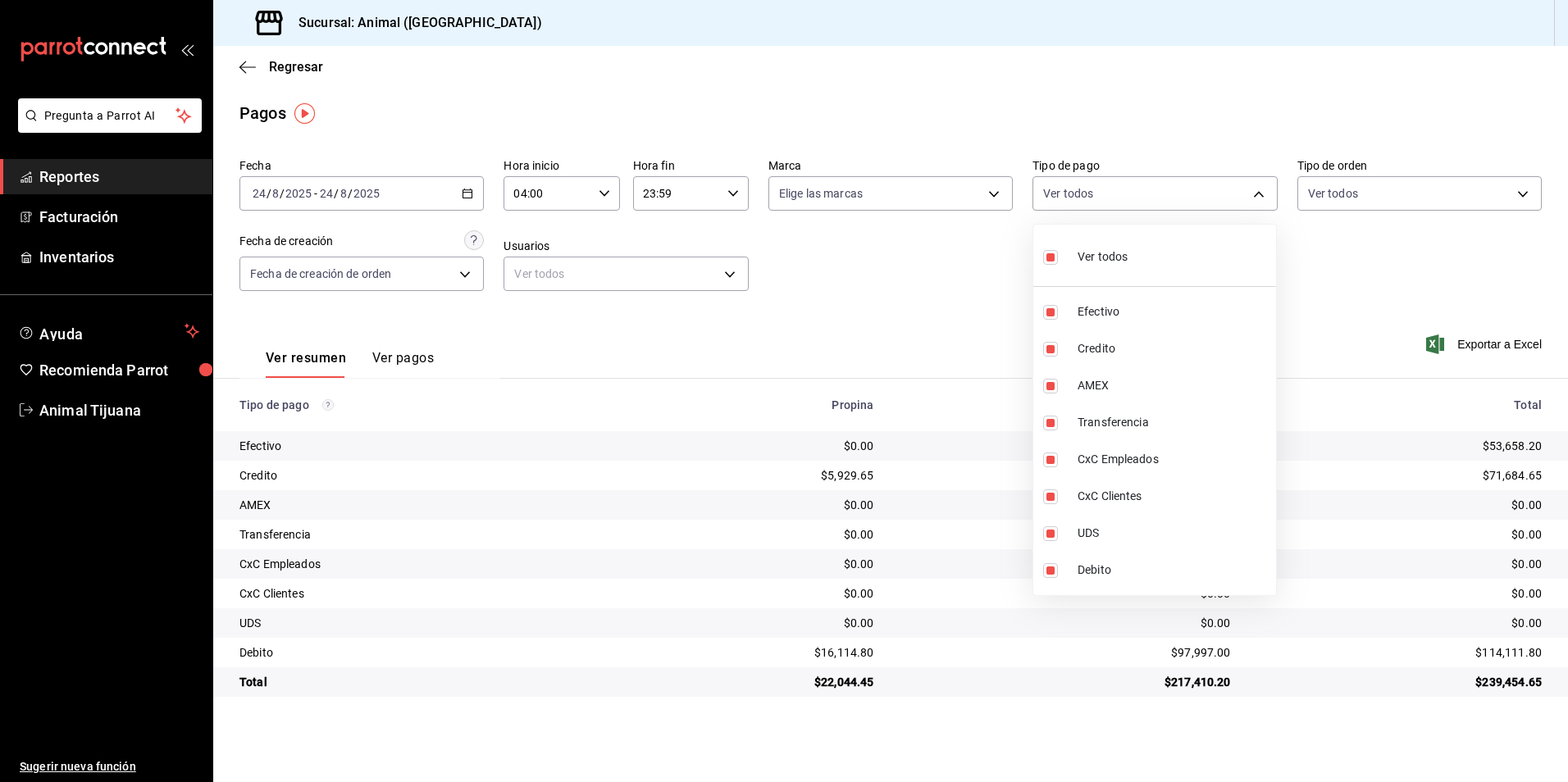
checkbox input "false"
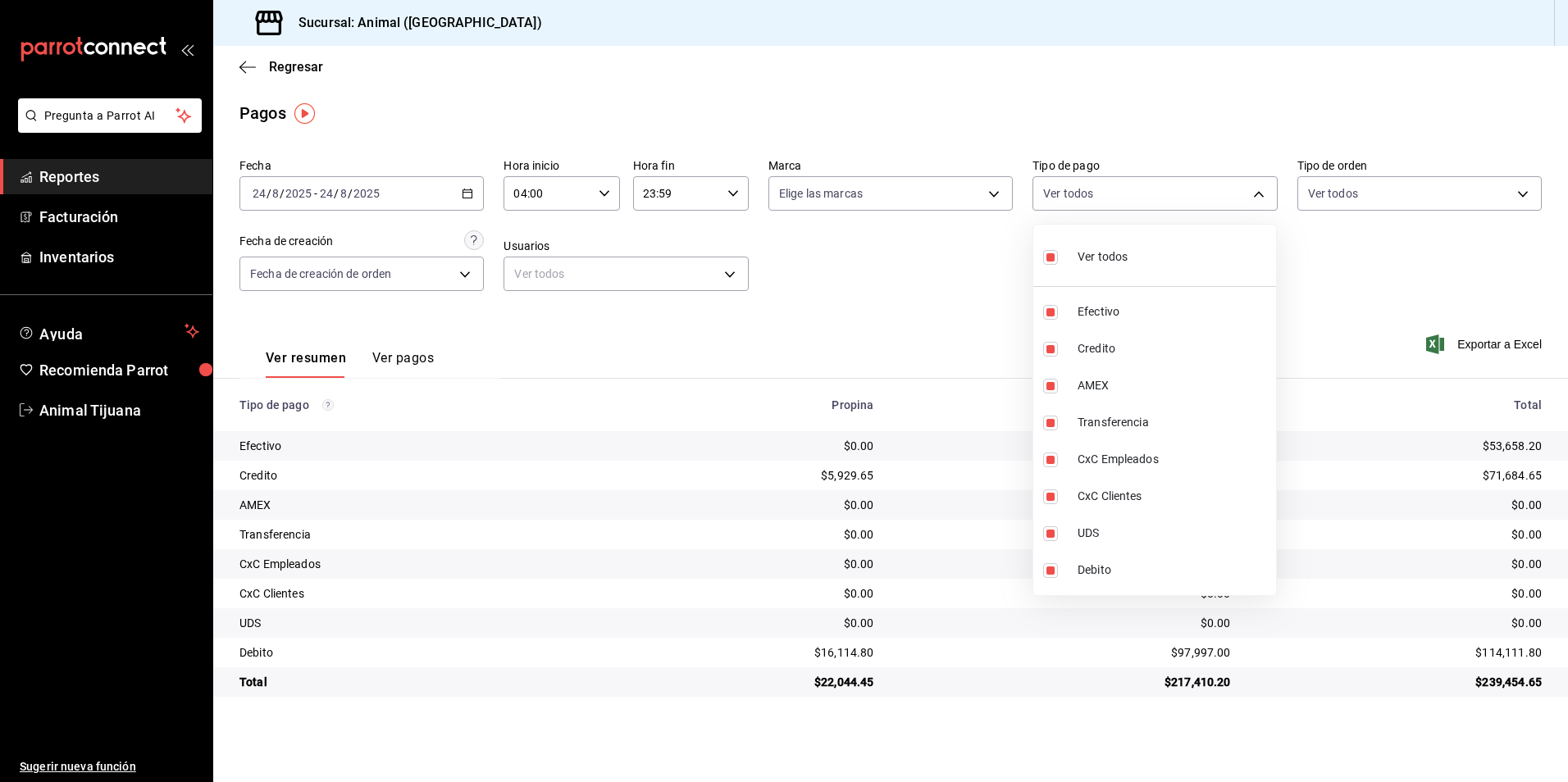
checkbox input "false"
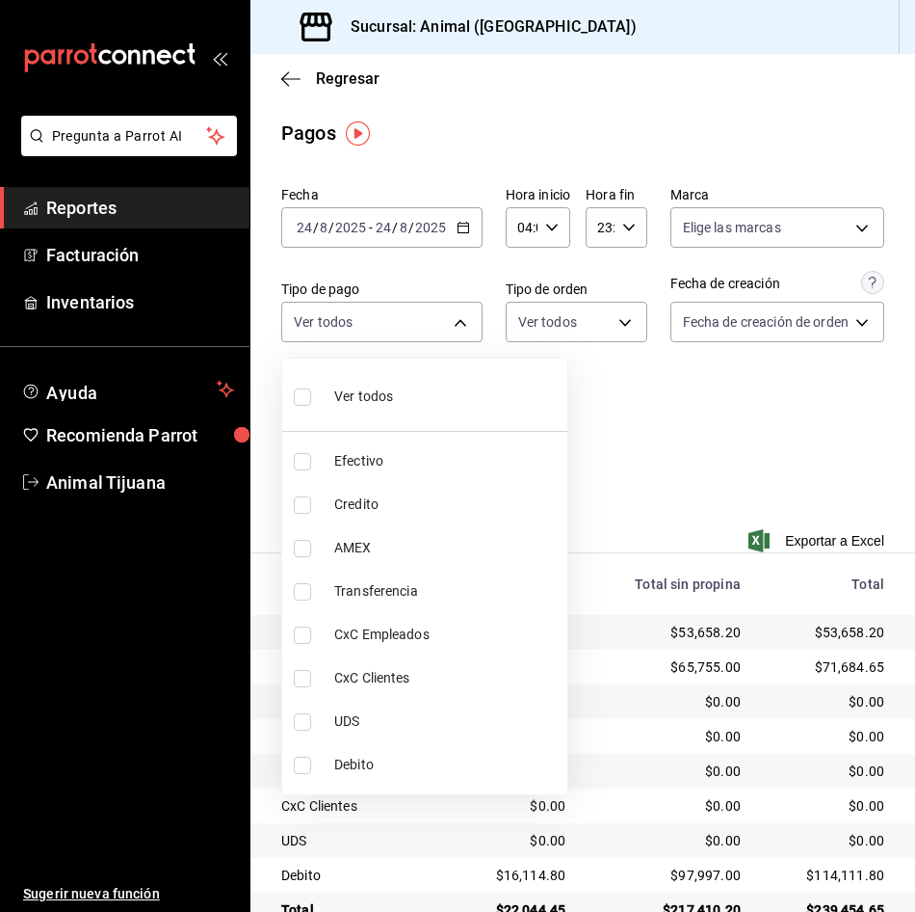
click at [630, 484] on div at bounding box center [457, 456] width 915 height 912
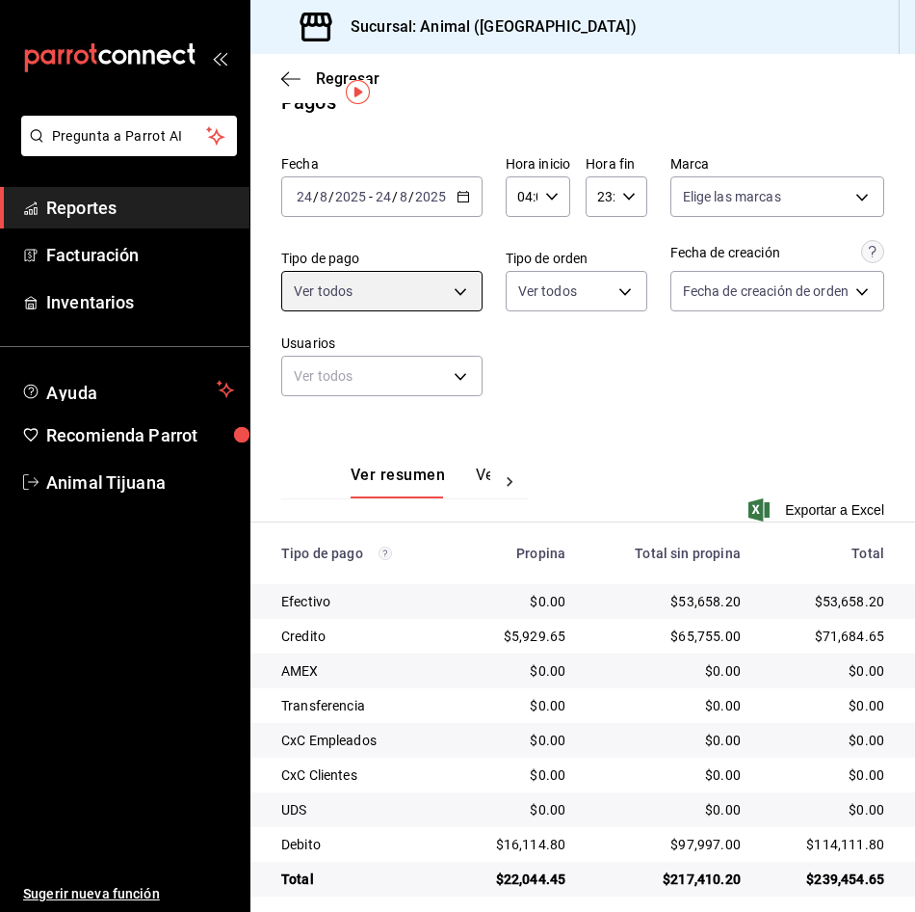
scroll to position [47, 0]
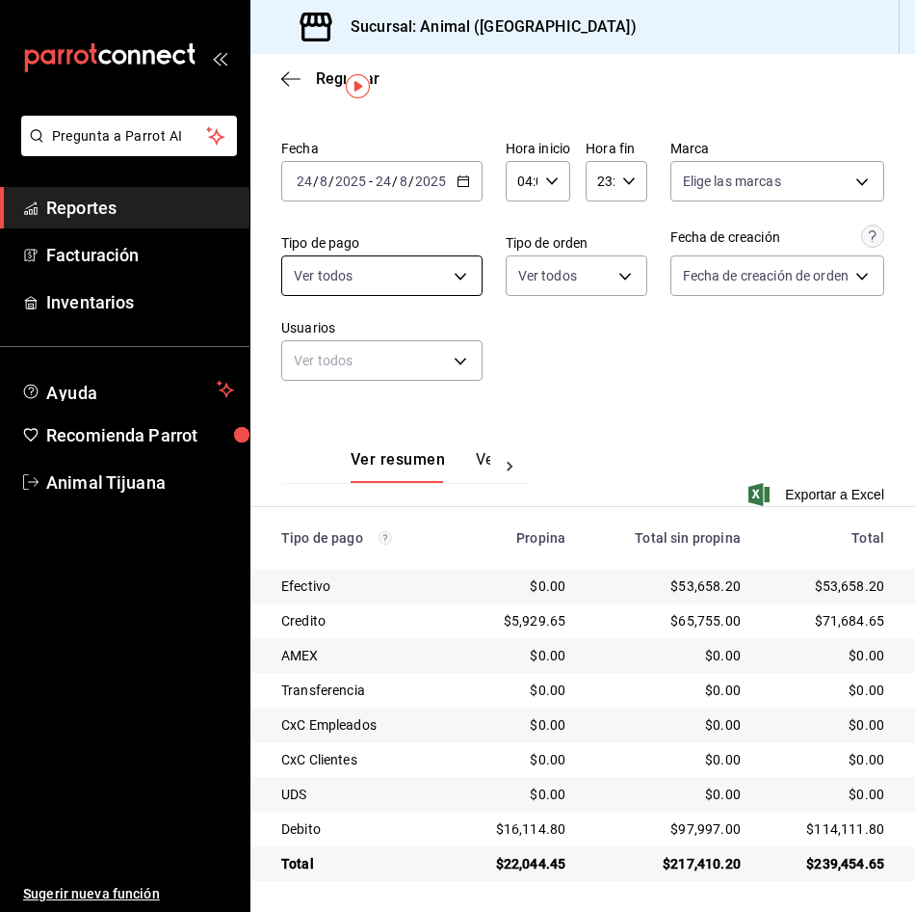
click at [437, 270] on body "Pregunta a Parrot AI Reportes Facturación Inventarios Ayuda Recomienda Parrot A…" at bounding box center [457, 456] width 915 height 912
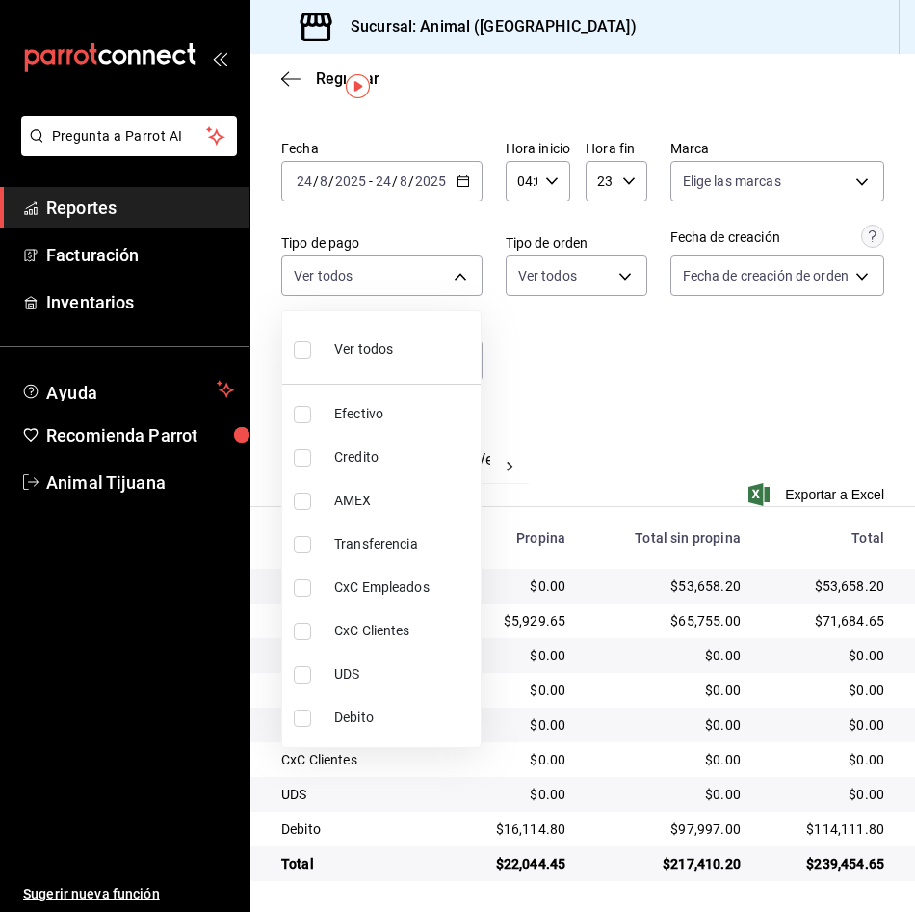
click at [374, 332] on div "Ver todos" at bounding box center [343, 347] width 99 height 41
type input "b84c62b8-b02c-4970-ab2e-e166616419f2,235ce608-f464-428a-9a71-314f665367d1,53567…"
checkbox input "true"
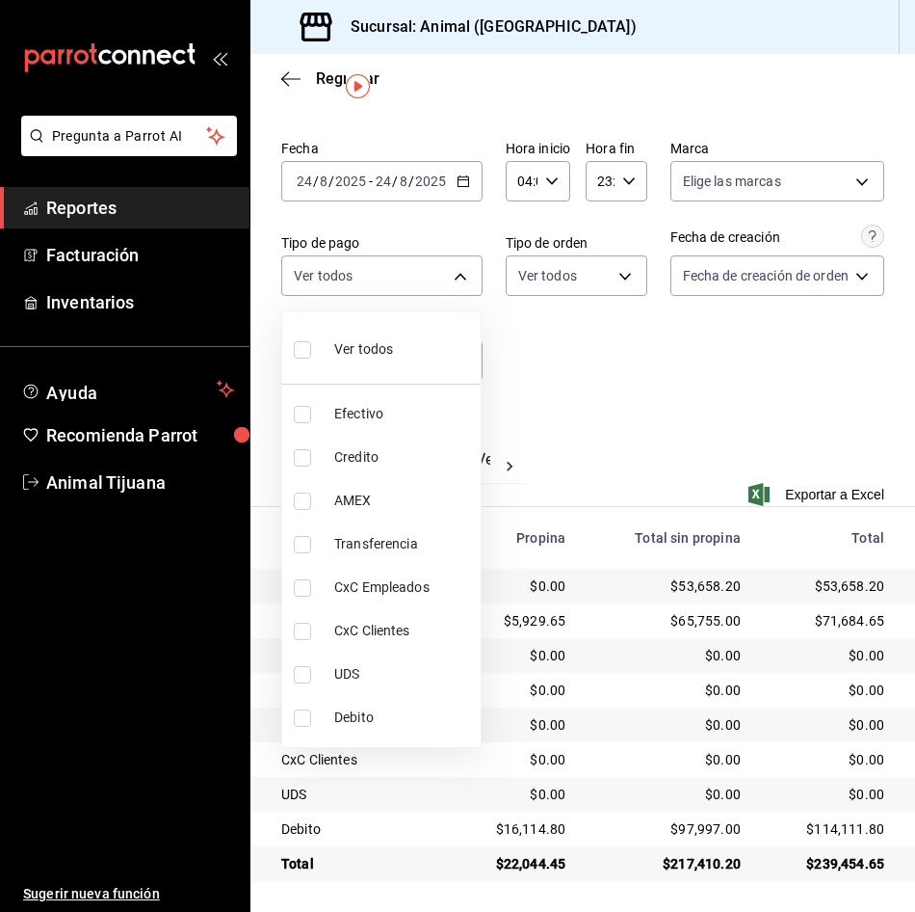
checkbox input "true"
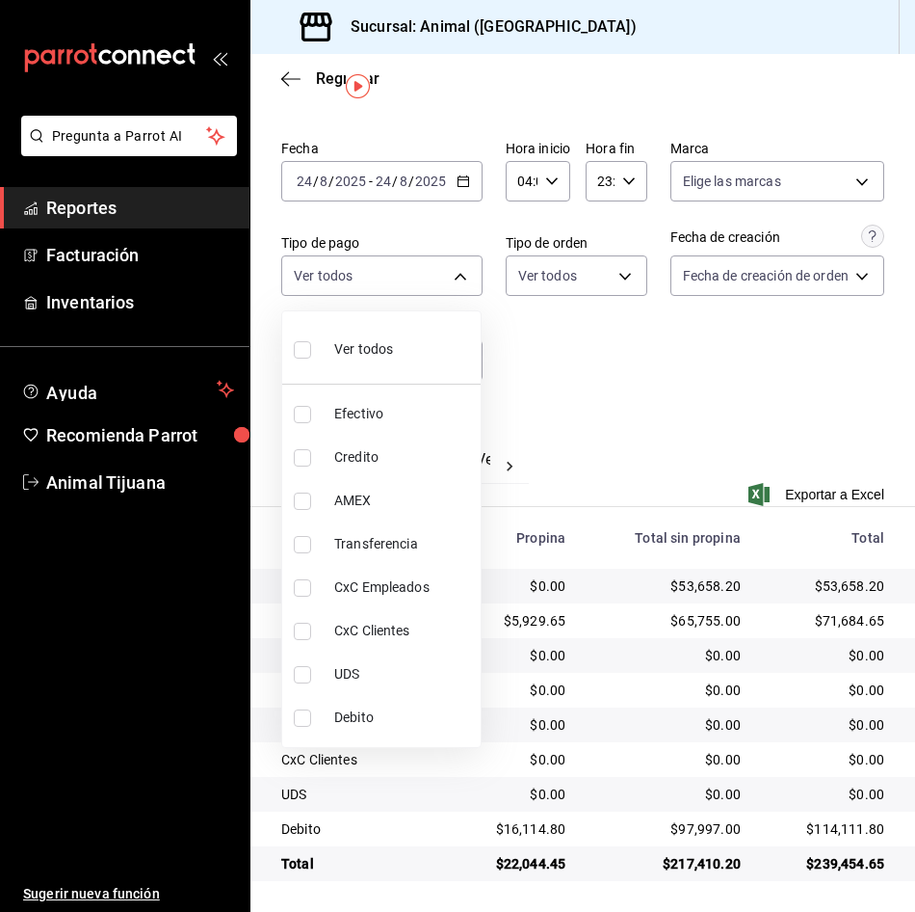
checkbox input "true"
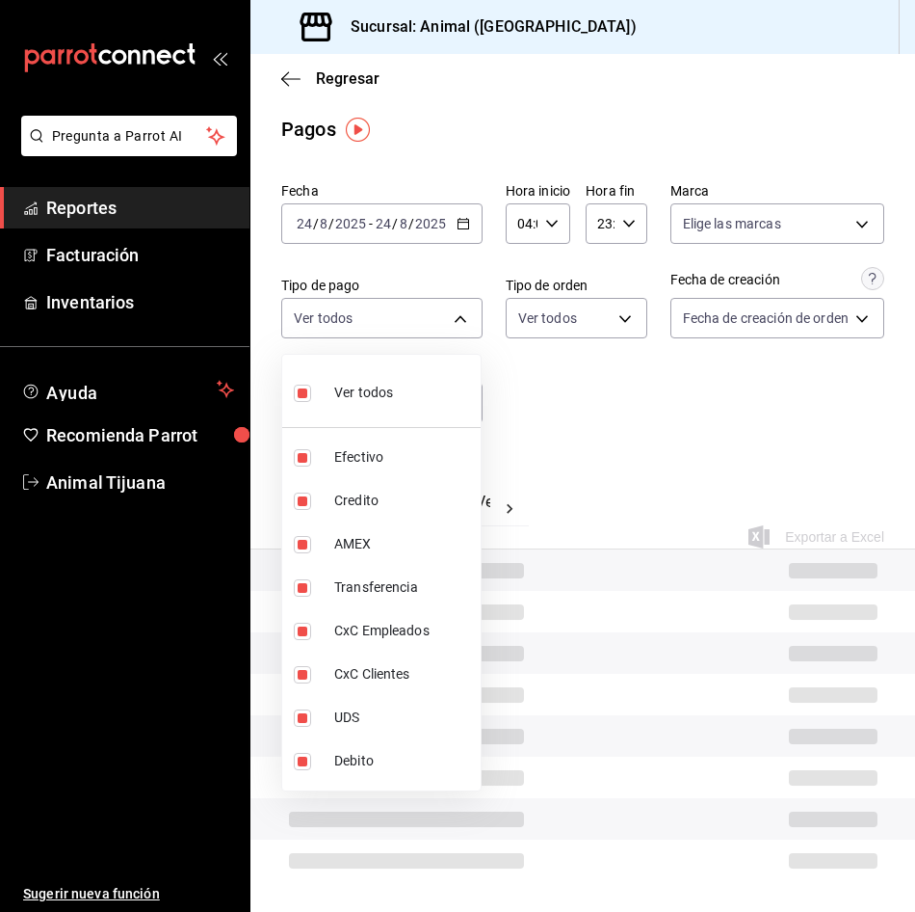
scroll to position [47, 0]
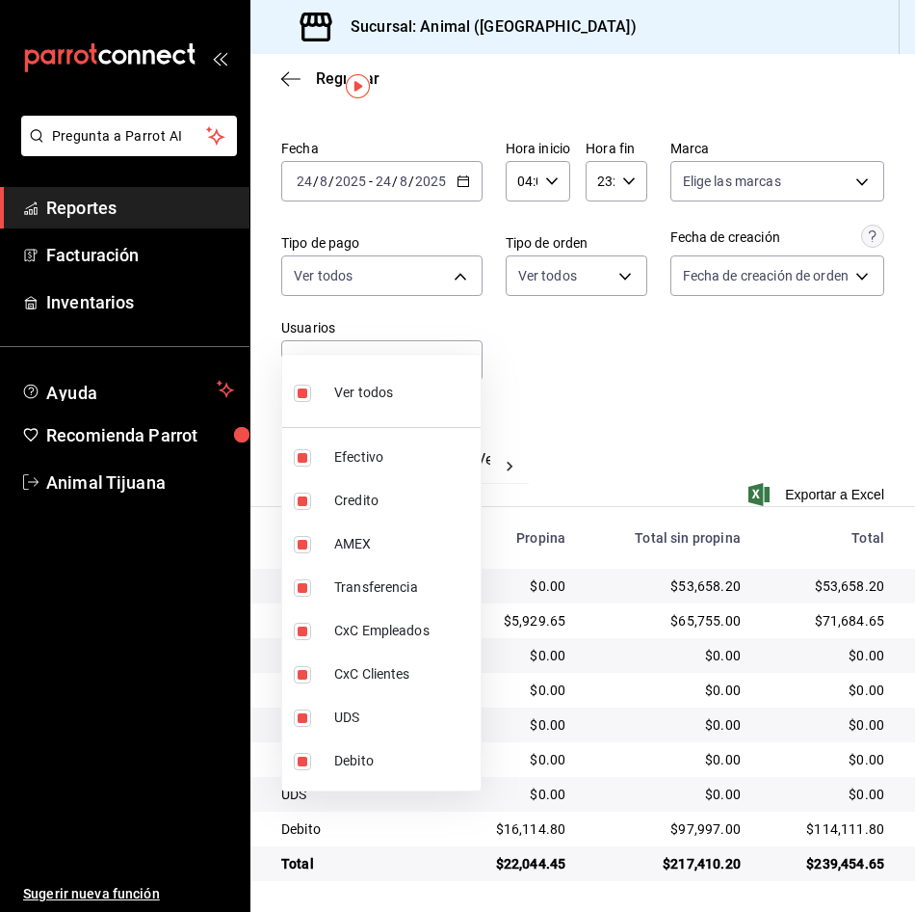
click at [365, 381] on div "Ver todos" at bounding box center [343, 390] width 99 height 41
checkbox input "false"
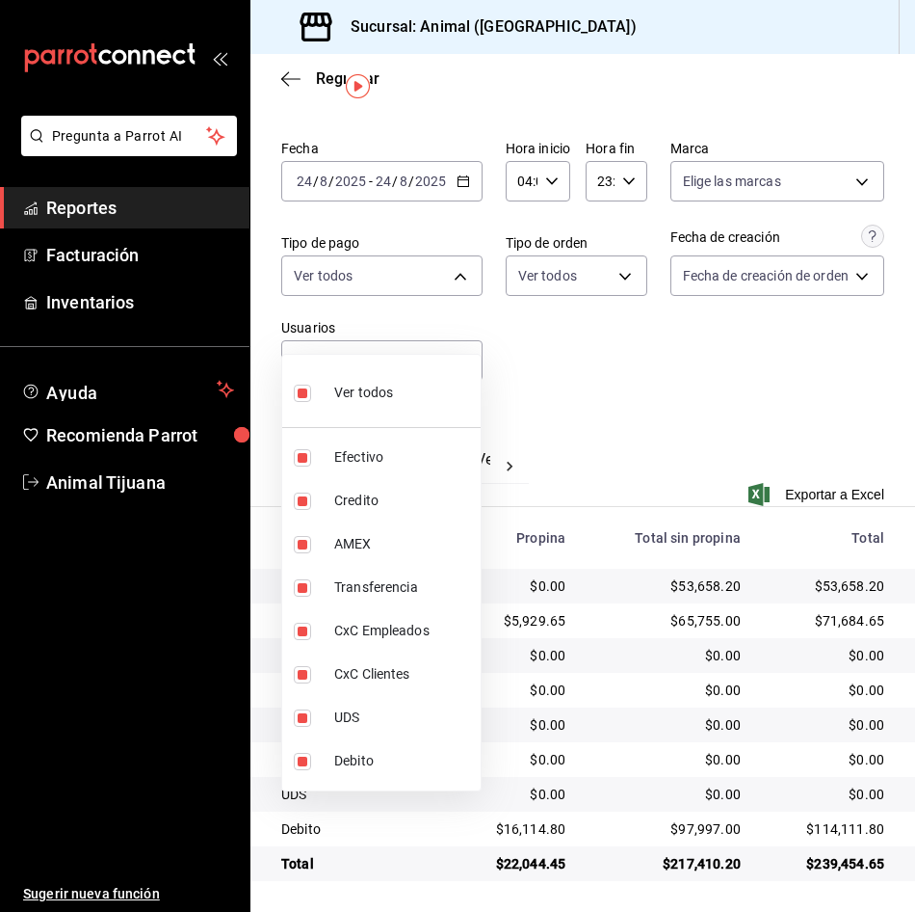
checkbox input "false"
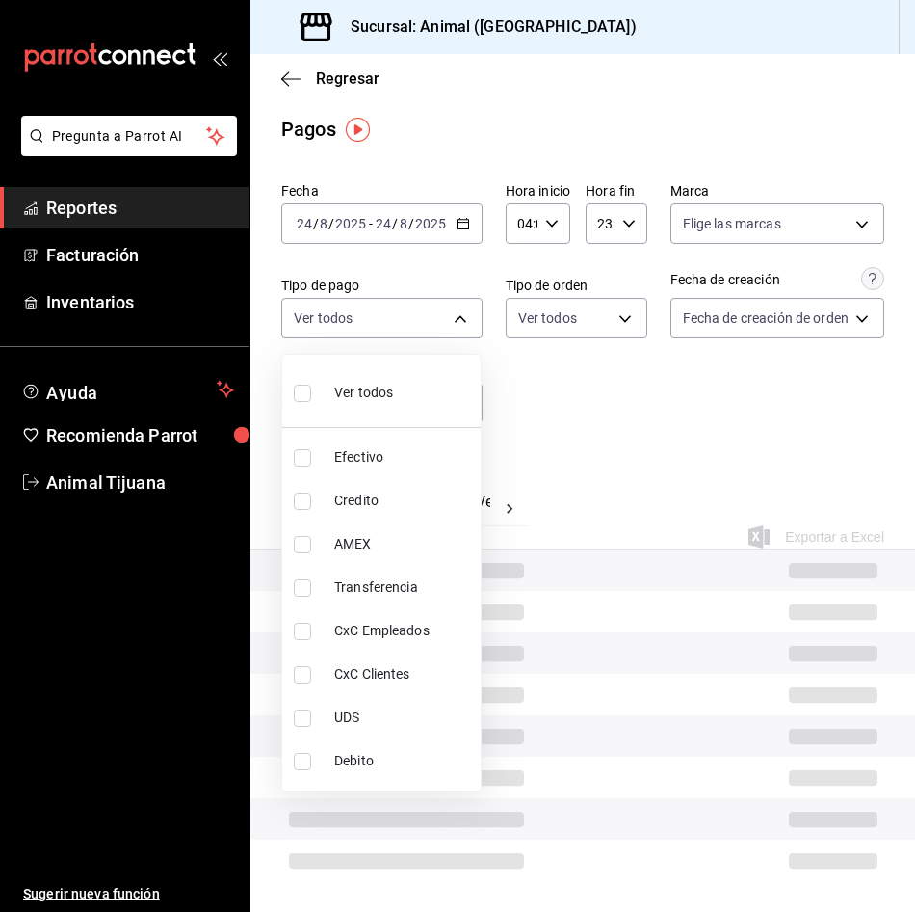
scroll to position [47, 0]
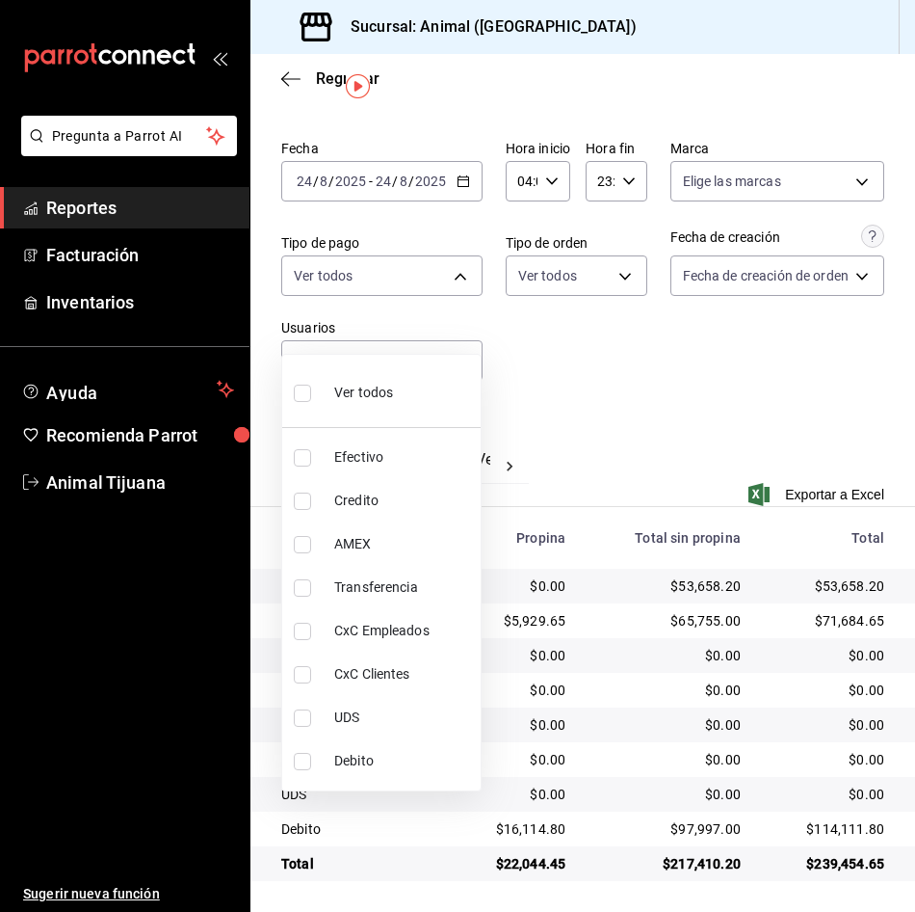
click at [555, 303] on div at bounding box center [457, 456] width 915 height 912
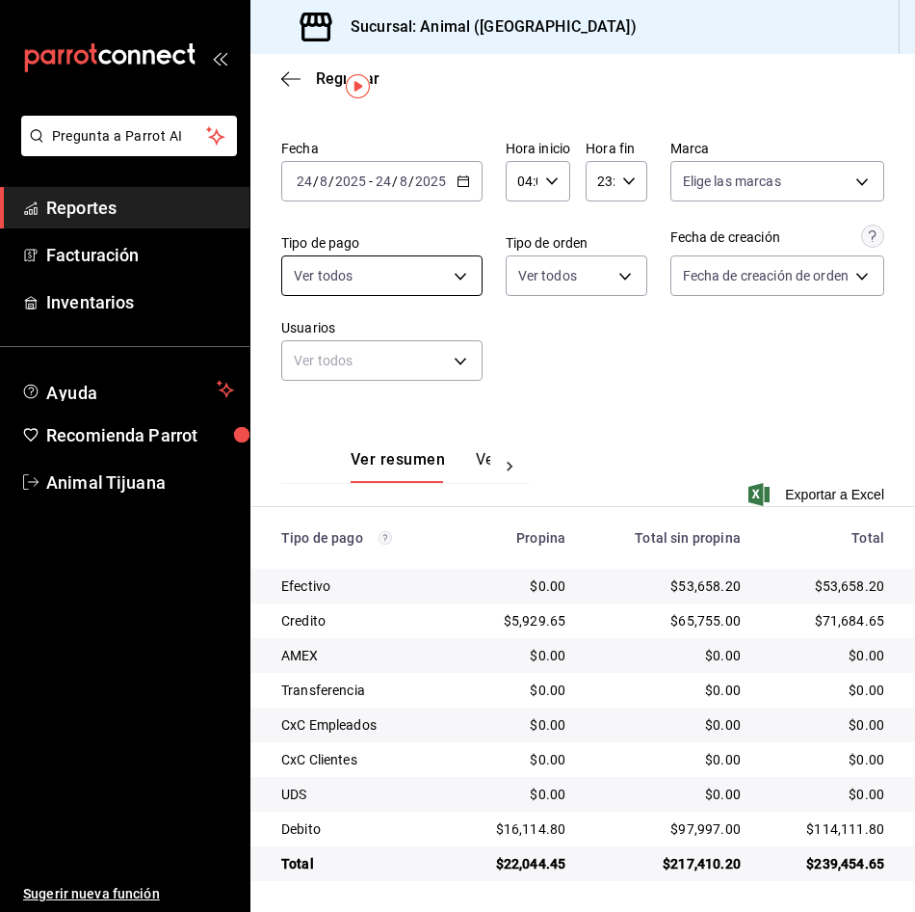
click at [363, 267] on body "Pregunta a Parrot AI Reportes Facturación Inventarios Ayuda Recomienda Parrot A…" at bounding box center [457, 456] width 915 height 912
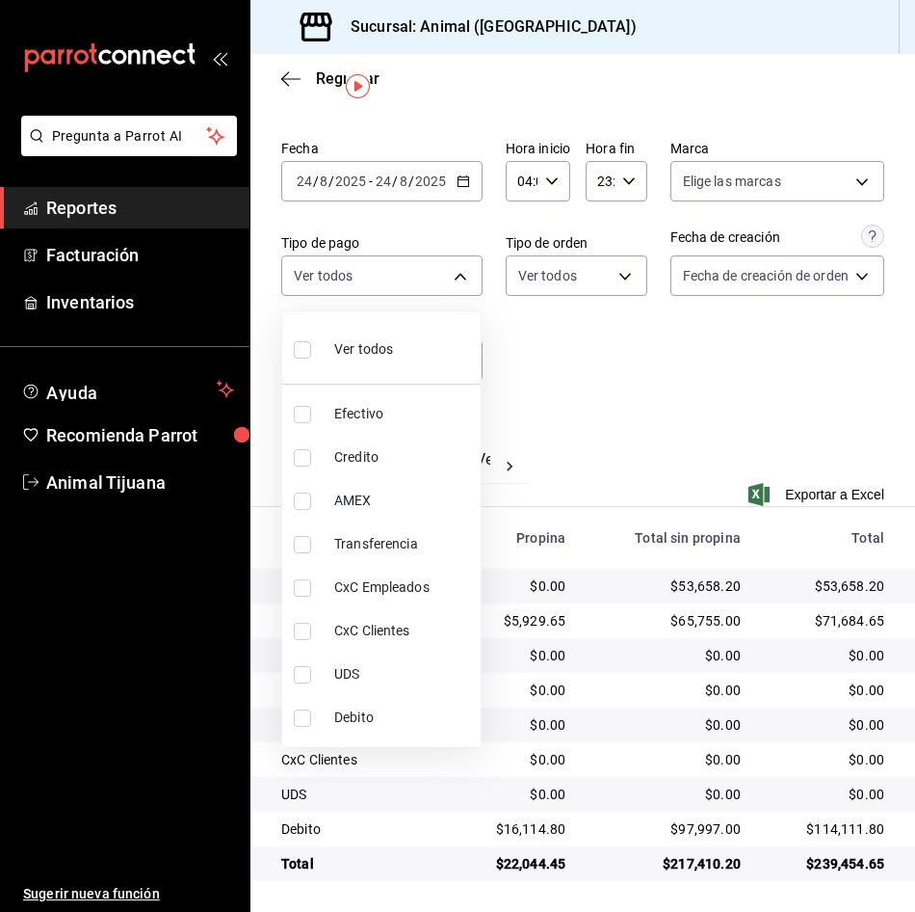
click at [371, 447] on span "Credito" at bounding box center [403, 457] width 139 height 20
type input "235ce608-f464-428a-9a71-314f665367d1"
checkbox input "true"
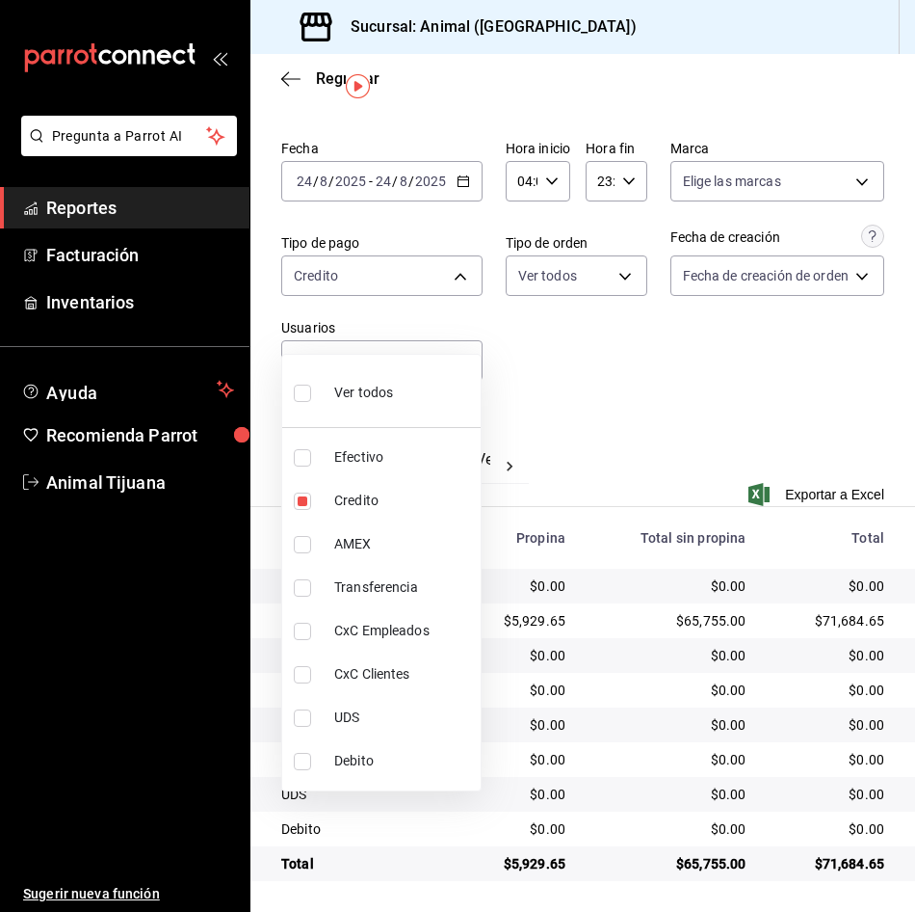
click at [350, 761] on span "Debito" at bounding box center [403, 761] width 139 height 20
type input "235ce608-f464-428a-9a71-314f665367d1,c7b29183-a811-4137-9cfa-21a61cd2bc4a"
checkbox input "true"
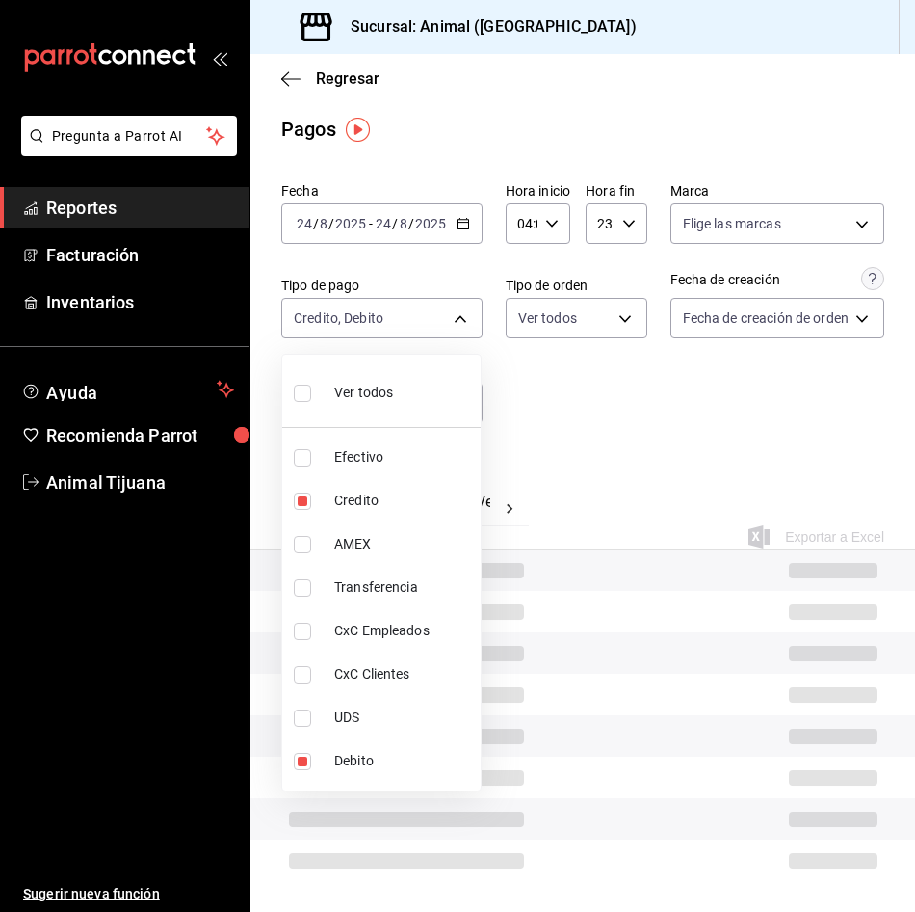
scroll to position [47, 0]
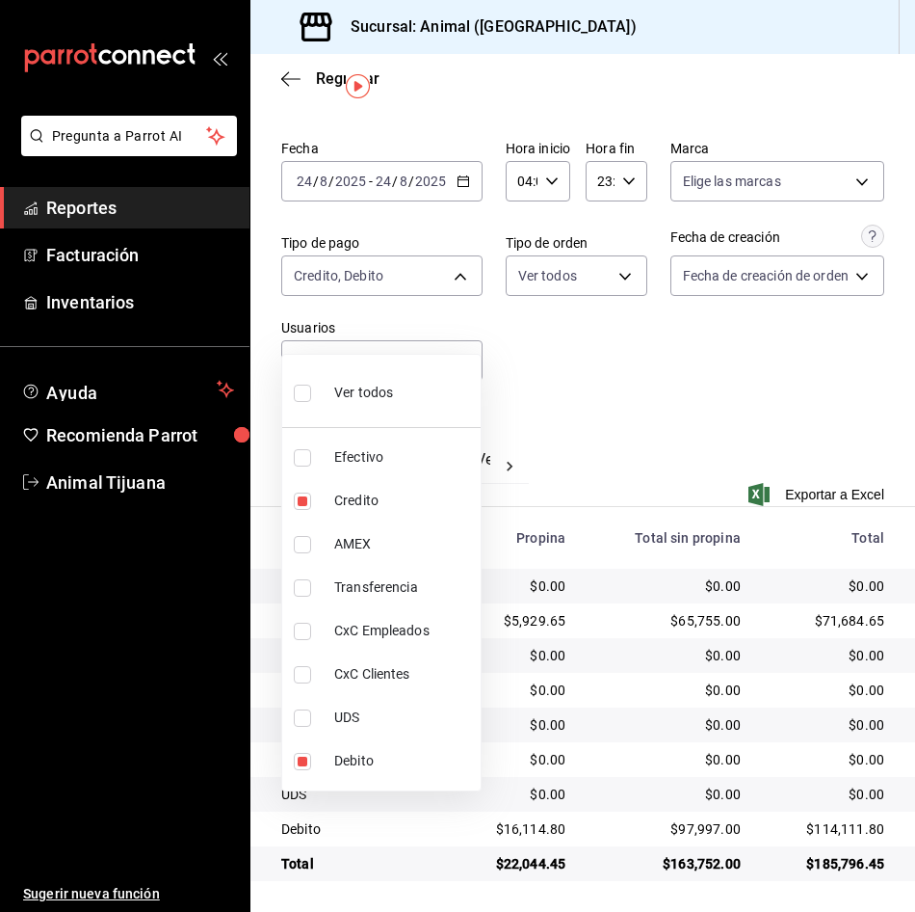
click at [298, 410] on div "Ver todos" at bounding box center [343, 390] width 99 height 41
type input "b84c62b8-b02c-4970-ab2e-e166616419f2,235ce608-f464-428a-9a71-314f665367d1,53567…"
checkbox input "true"
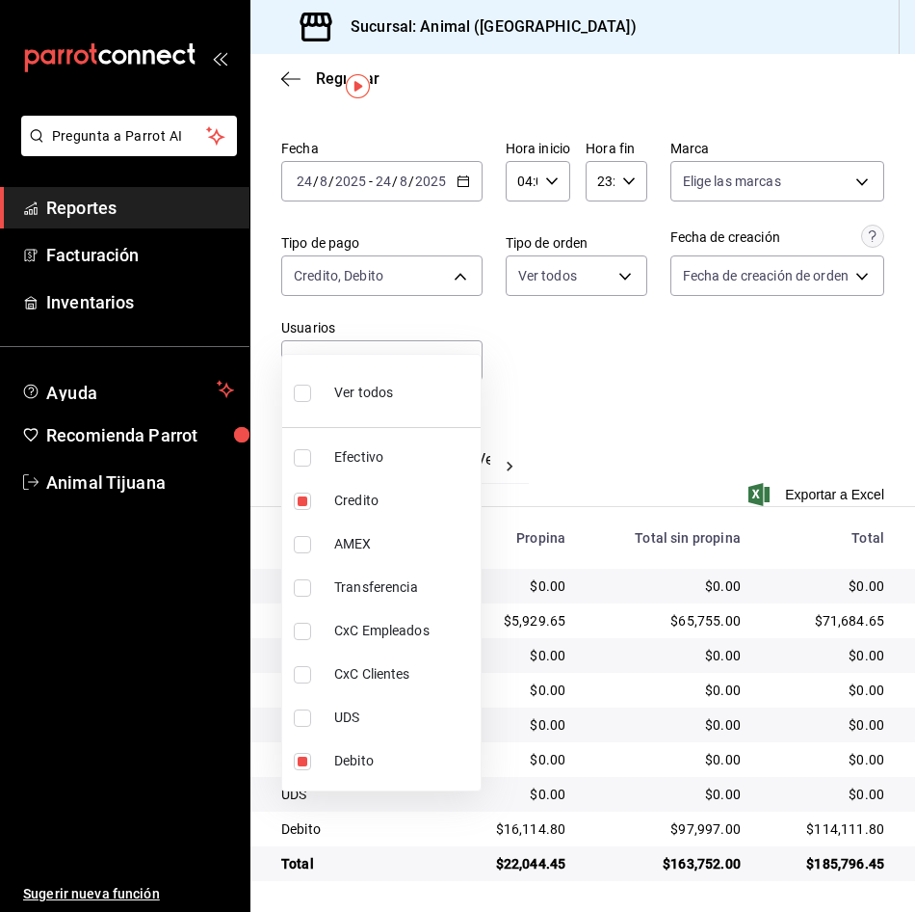
checkbox input "true"
click at [298, 410] on div "Ver todos" at bounding box center [343, 390] width 99 height 41
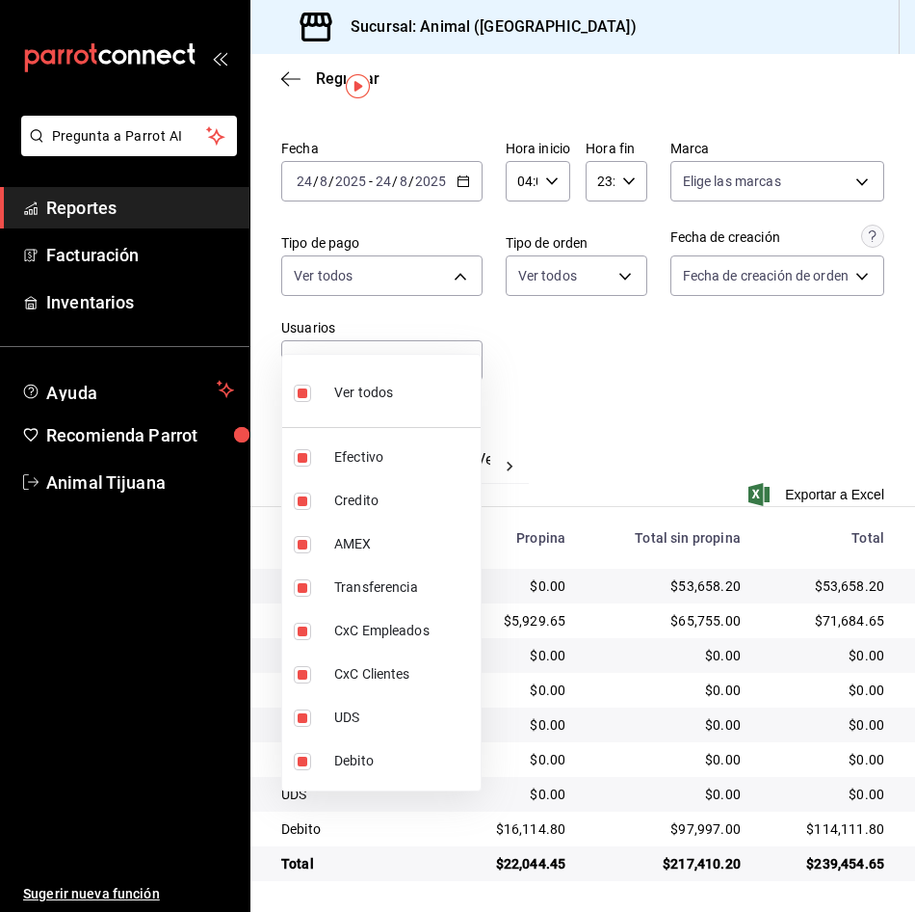
checkbox input "false"
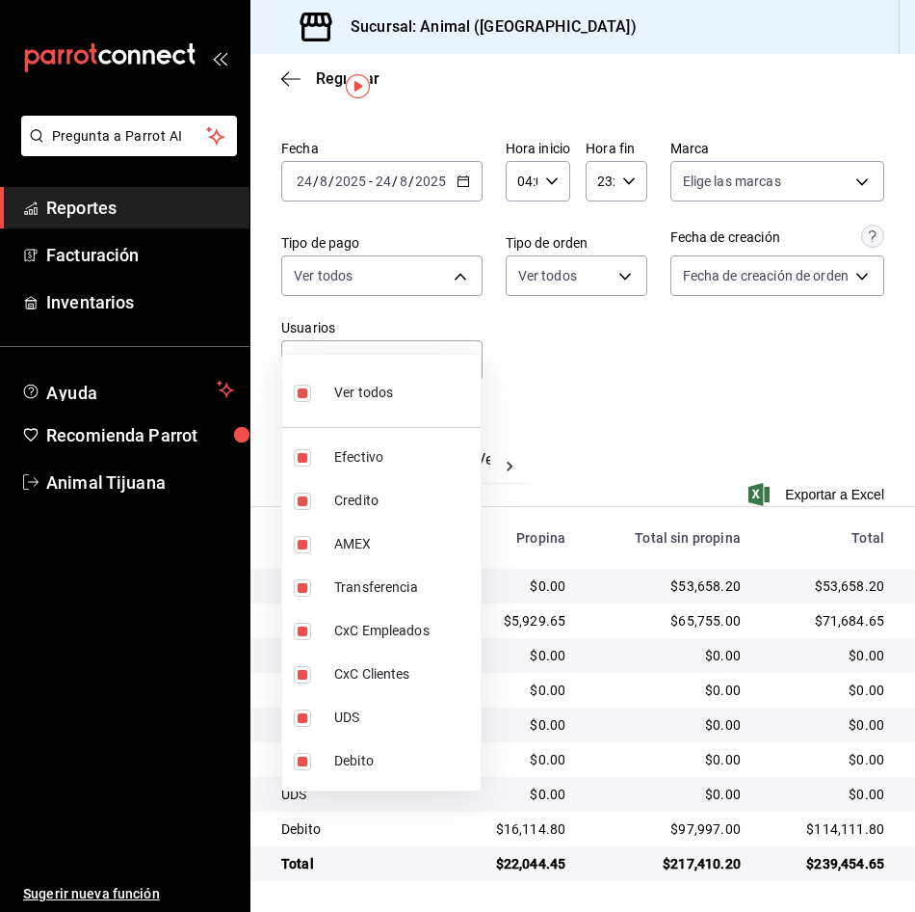
checkbox input "false"
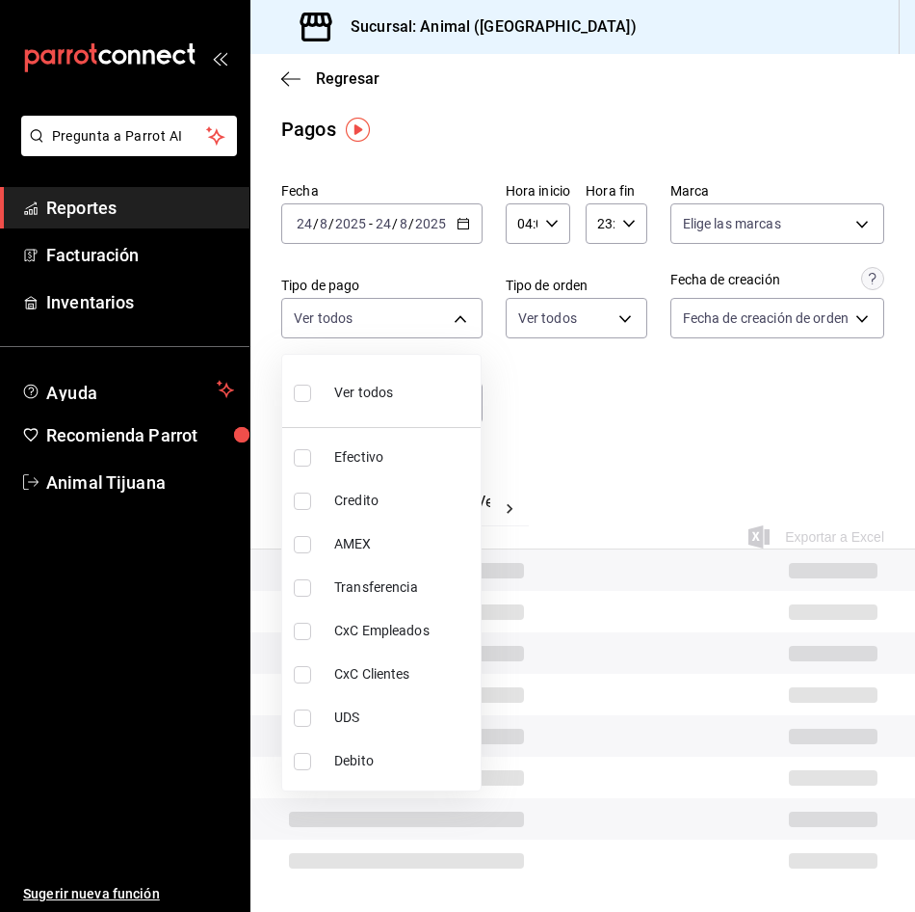
scroll to position [47, 0]
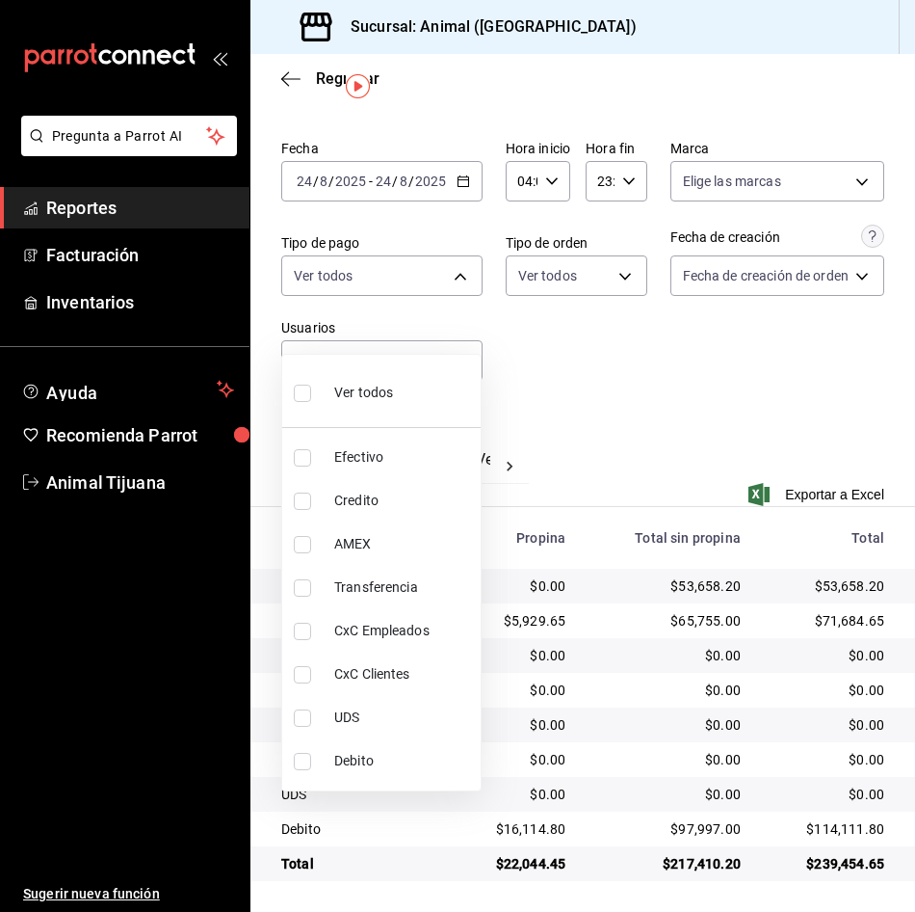
click at [743, 478] on div at bounding box center [457, 456] width 915 height 912
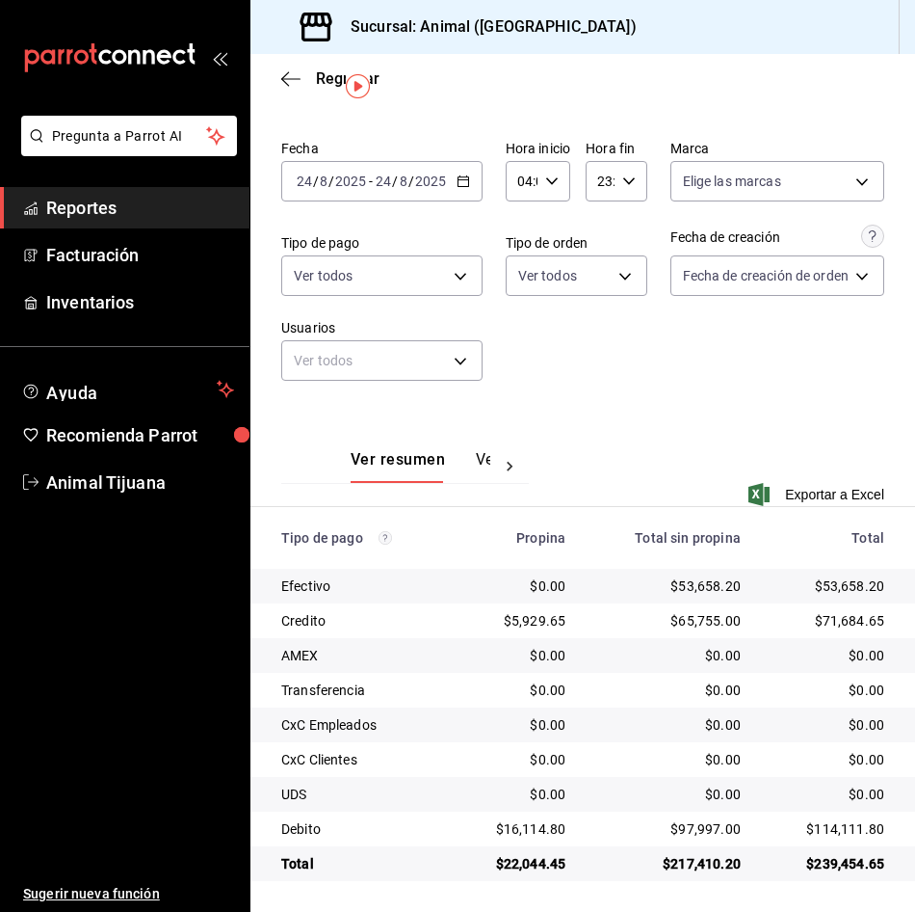
click at [464, 171] on div "[DATE] [DATE] - [DATE] [DATE]" at bounding box center [381, 181] width 201 height 40
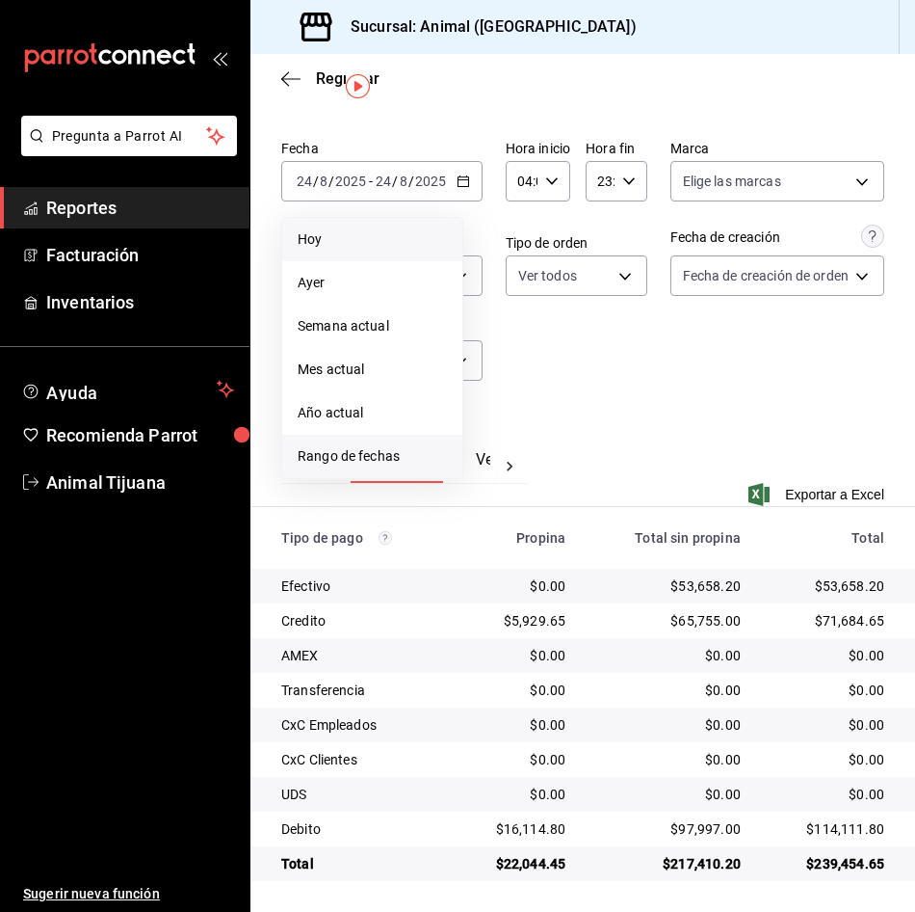
click at [347, 457] on span "Rango de fechas" at bounding box center [372, 456] width 149 height 20
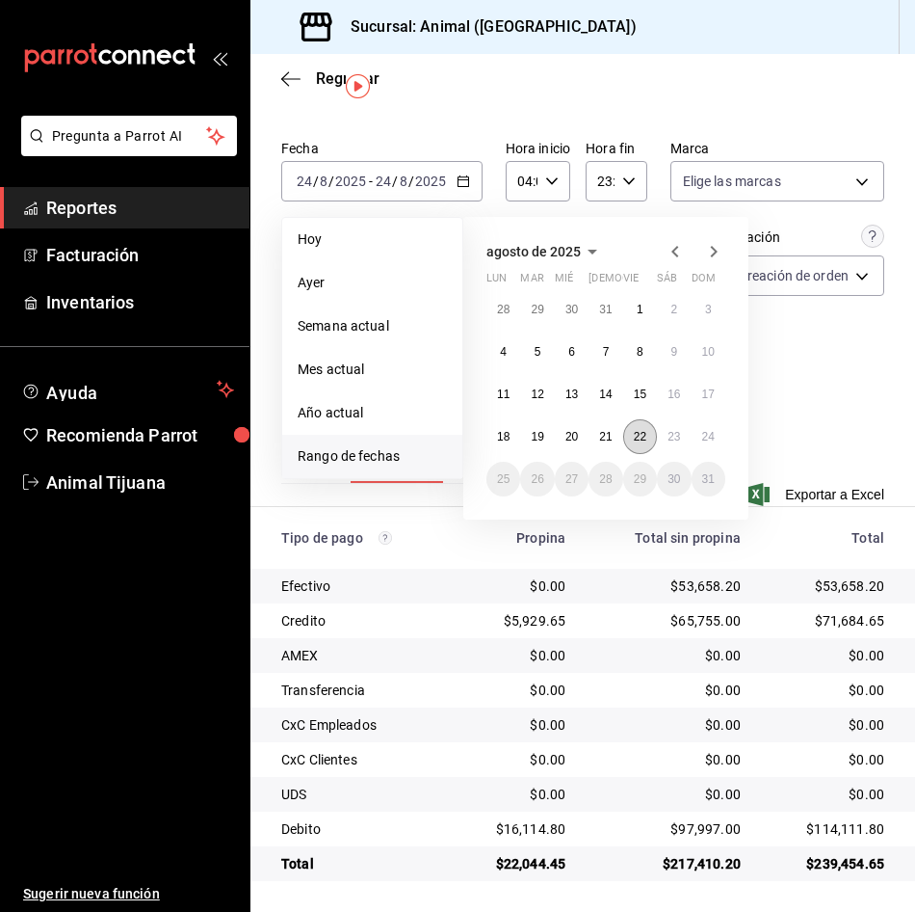
click at [644, 430] on abbr "22" at bounding box center [640, 436] width 13 height 13
click at [681, 444] on button "23" at bounding box center [674, 436] width 34 height 35
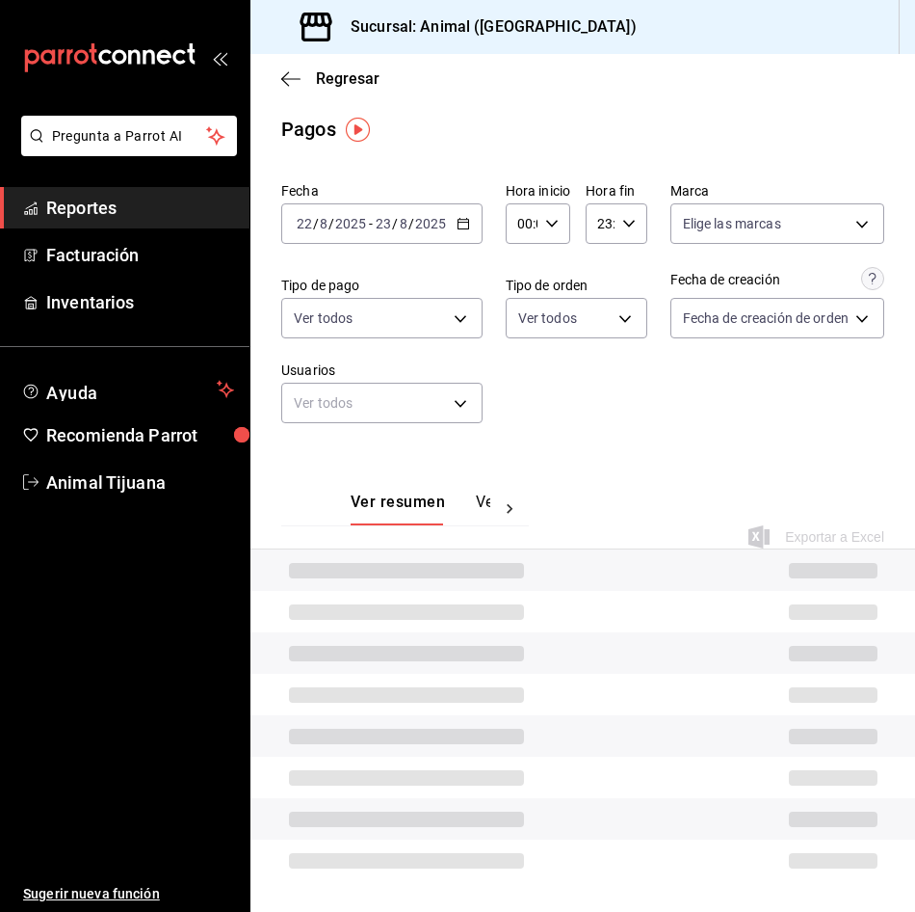
scroll to position [47, 0]
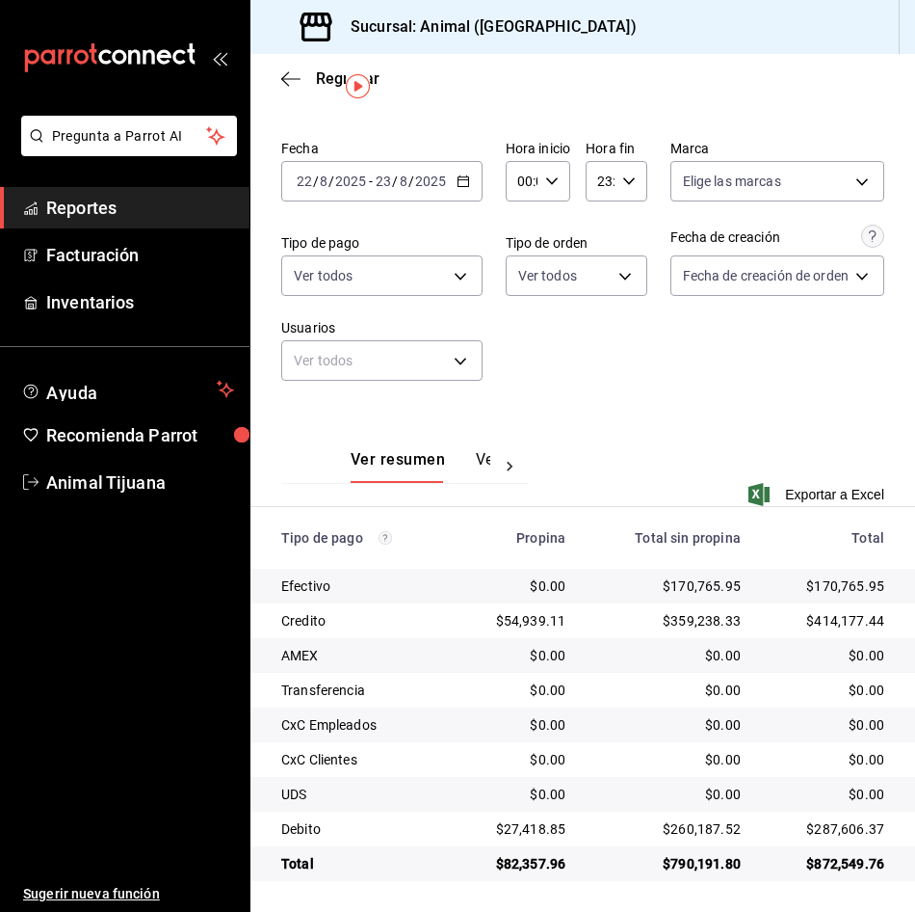
click at [562, 169] on div "00:00 Hora inicio" at bounding box center [538, 181] width 65 height 40
click at [610, 370] on div at bounding box center [457, 456] width 915 height 912
click at [430, 173] on input "2025" at bounding box center [430, 180] width 33 height 15
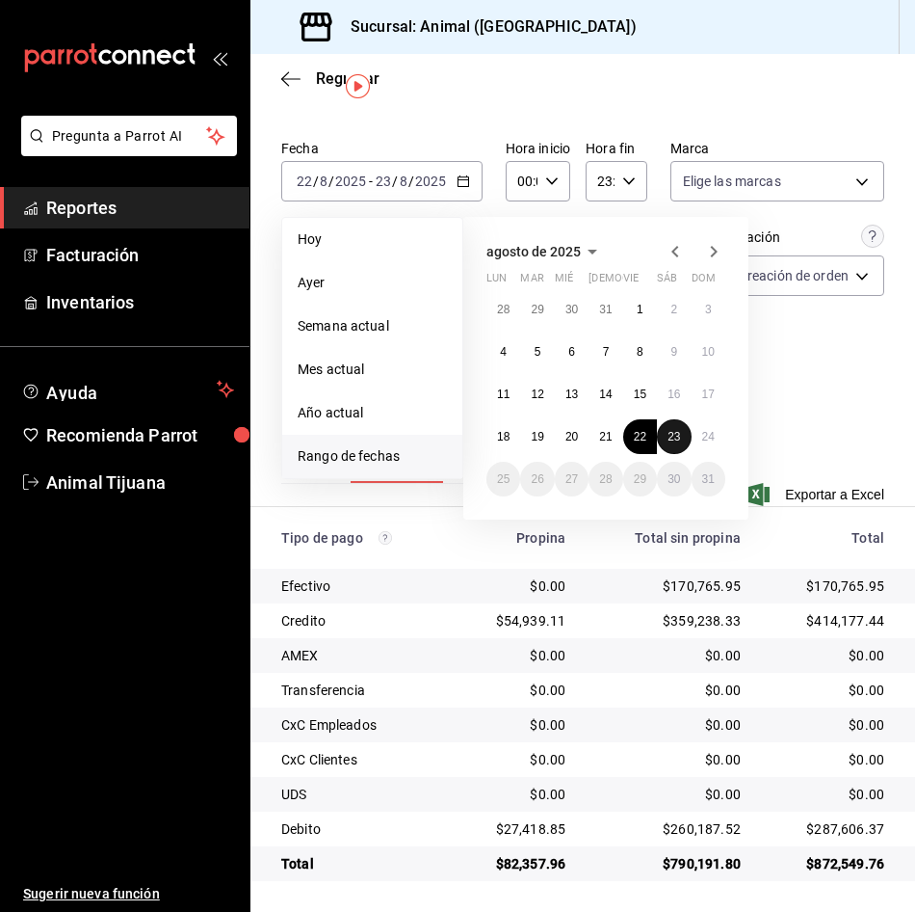
click at [667, 436] on button "23" at bounding box center [674, 436] width 34 height 35
click at [702, 437] on abbr "24" at bounding box center [708, 436] width 13 height 13
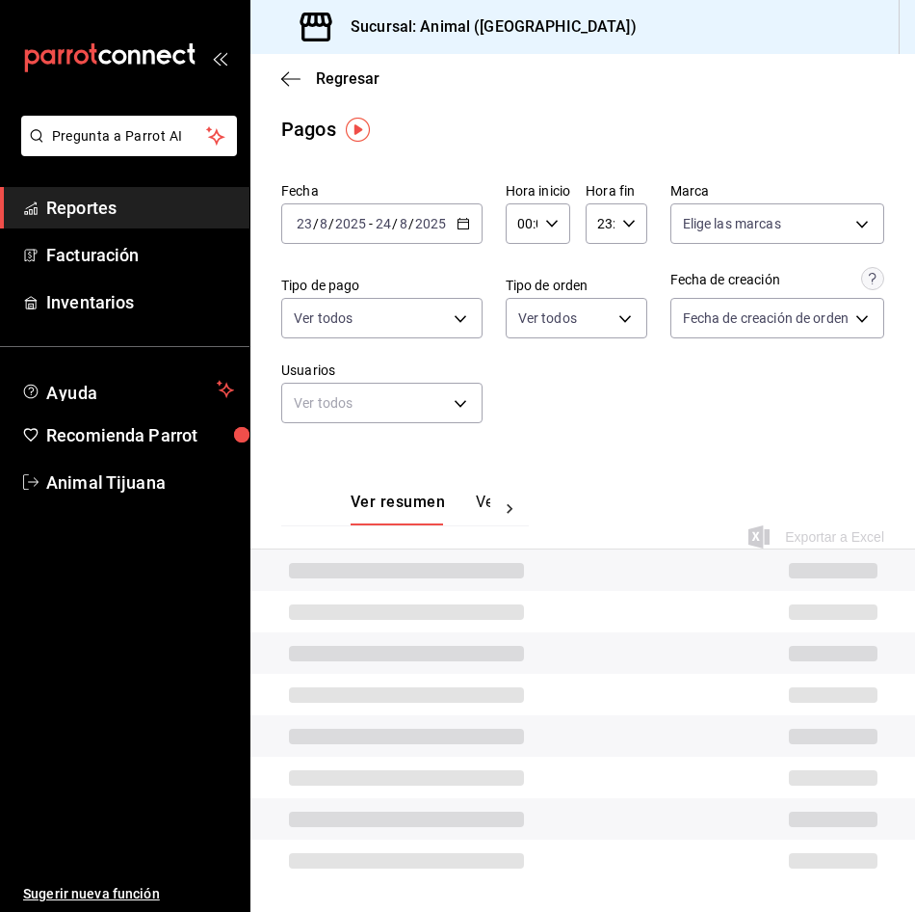
scroll to position [47, 0]
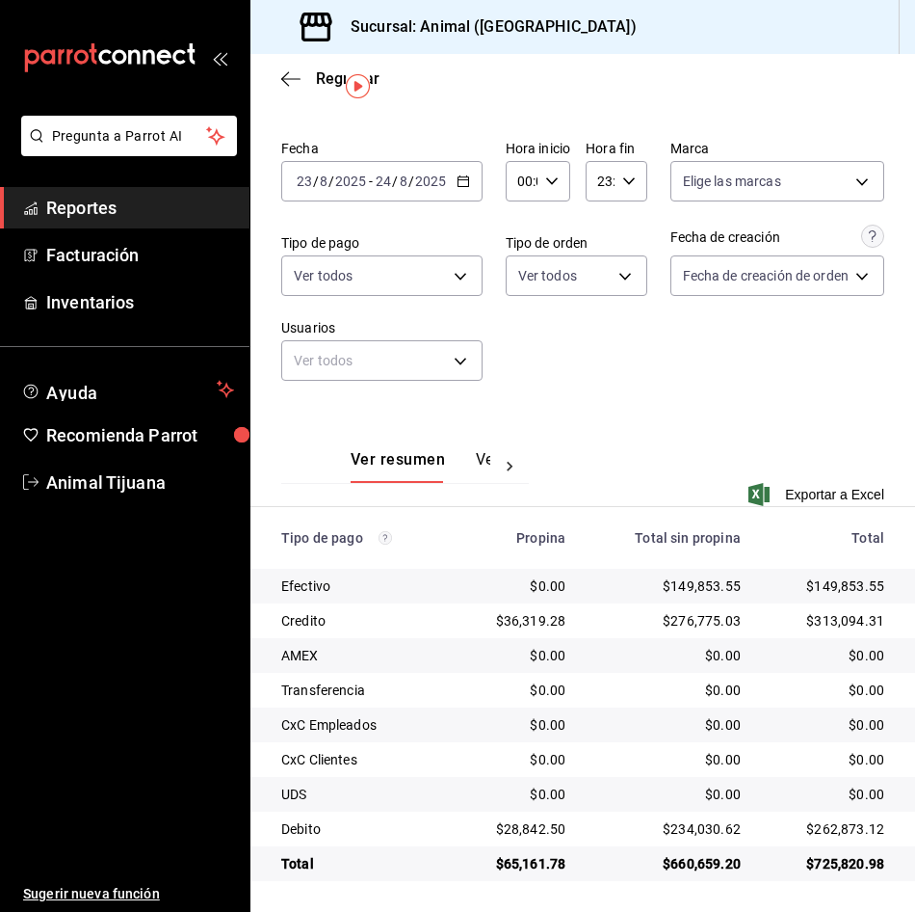
click at [469, 182] on div "[DATE] [DATE] - [DATE] [DATE]" at bounding box center [381, 181] width 201 height 40
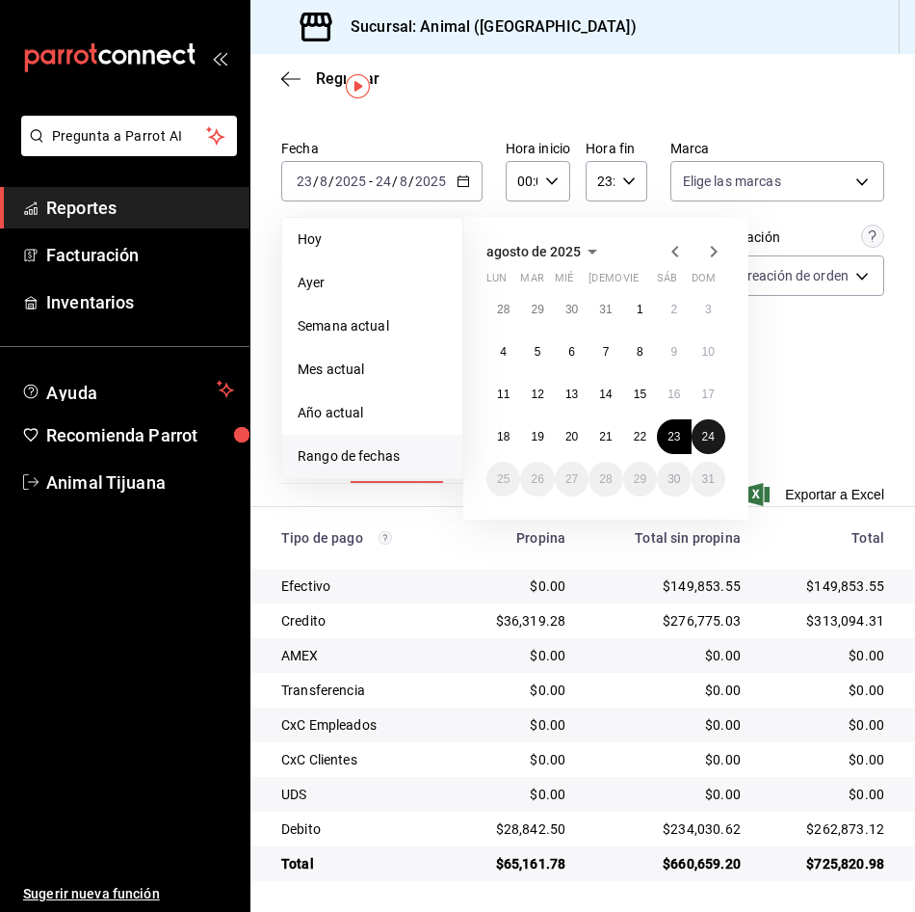
click at [712, 436] on abbr "24" at bounding box center [708, 436] width 13 height 13
click at [791, 452] on div "agosto de 2025 lun mar [PERSON_NAME] vie sáb dom 28 29 30 31 1 2 3 4 5 6 7 8 9 …" at bounding box center [631, 360] width 337 height 318
click at [427, 240] on span "Hoy" at bounding box center [372, 239] width 149 height 20
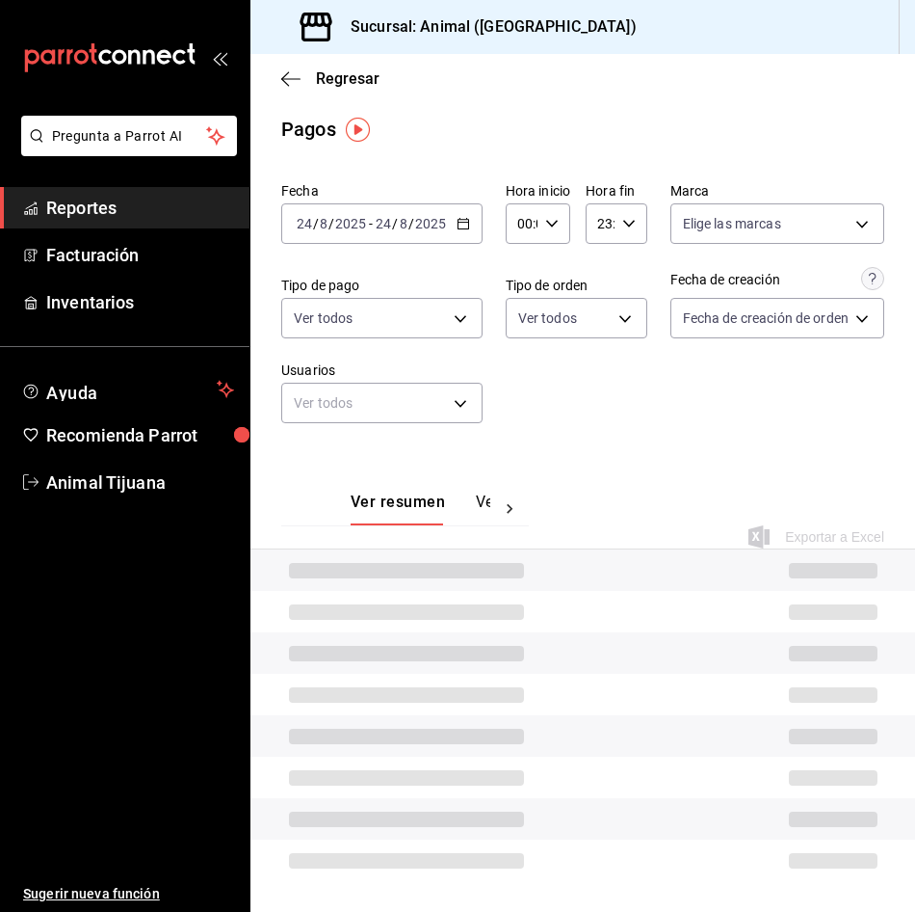
scroll to position [47, 0]
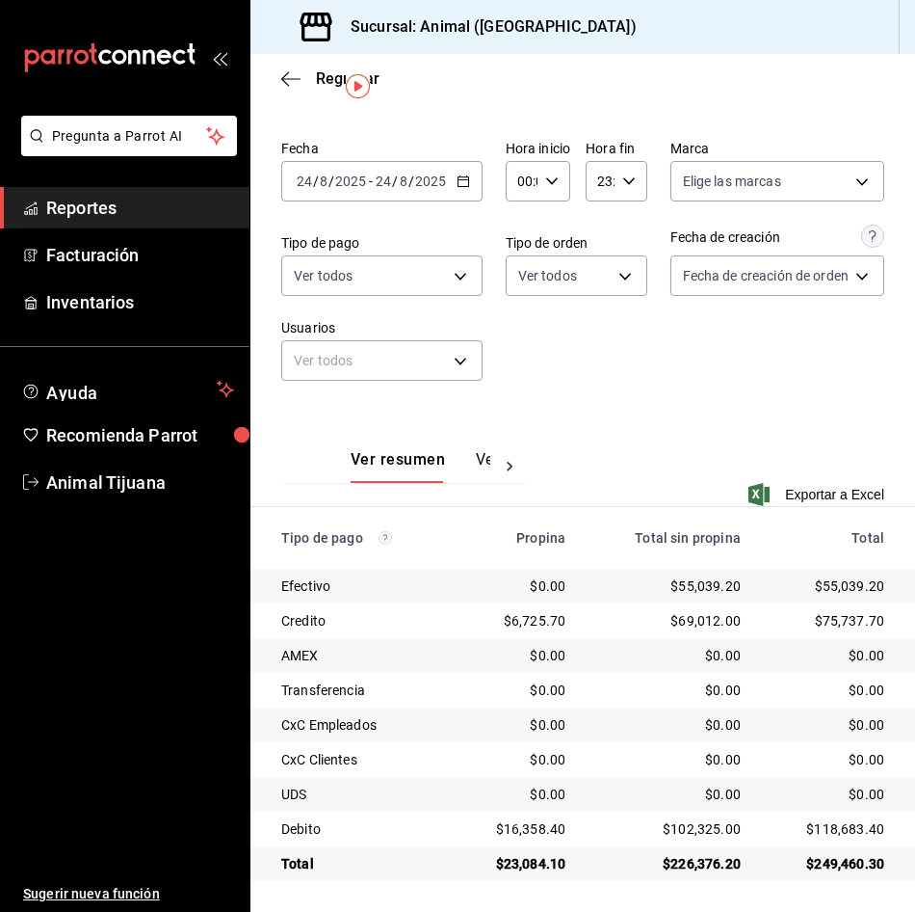
click at [561, 170] on div "00:00 Hora inicio" at bounding box center [538, 181] width 65 height 40
click at [522, 321] on span "04" at bounding box center [521, 317] width 2 height 15
type input "04:00"
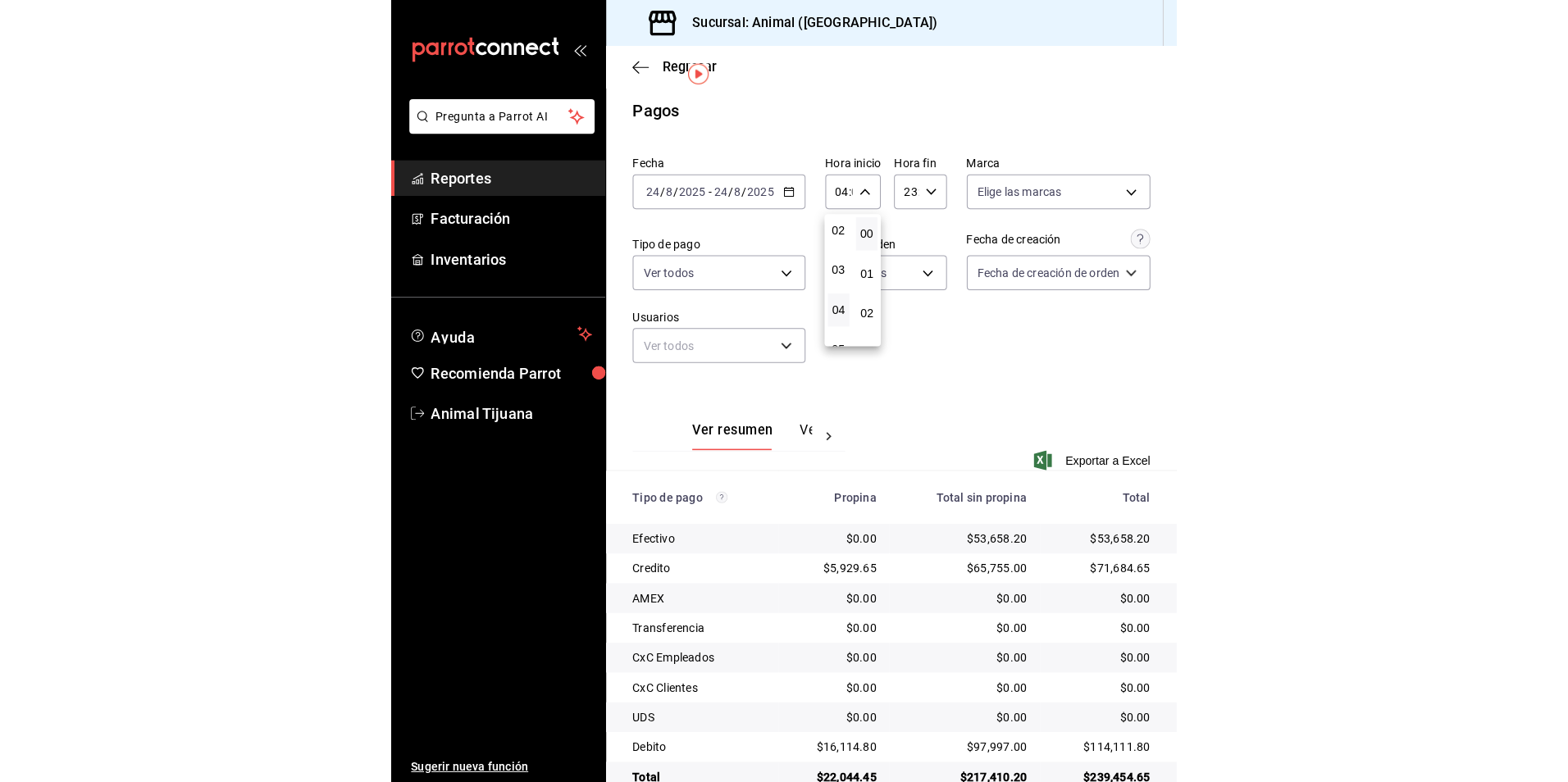
scroll to position [40, 0]
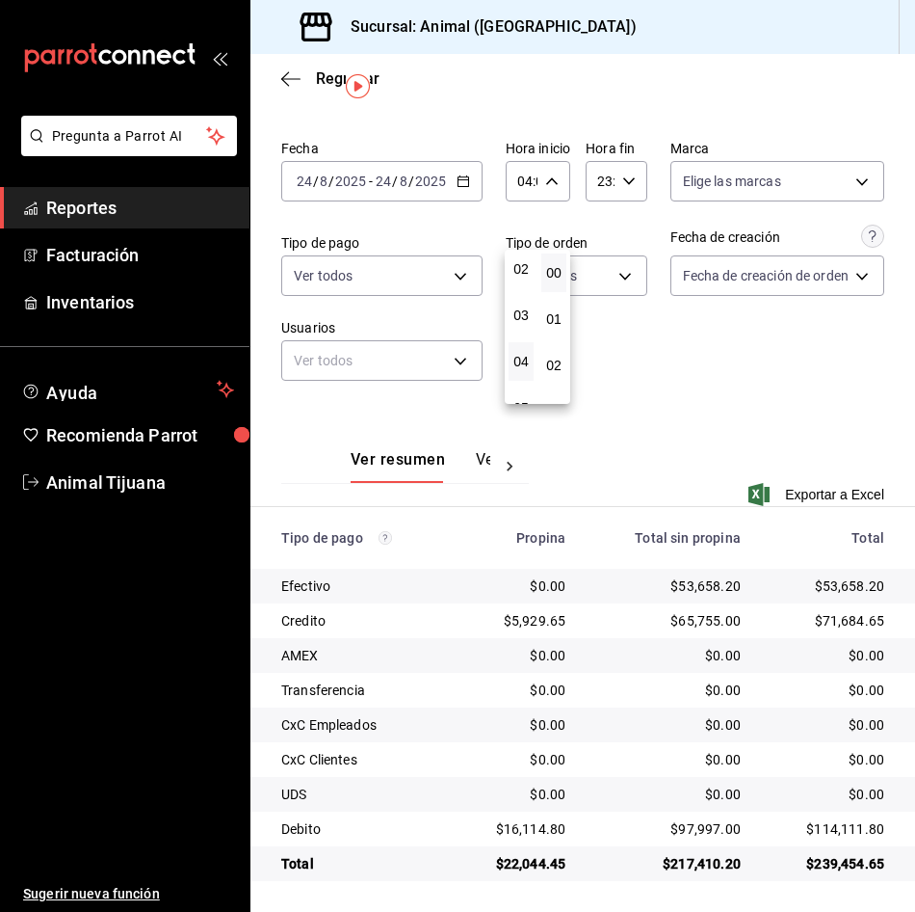
click at [652, 379] on div at bounding box center [457, 456] width 915 height 912
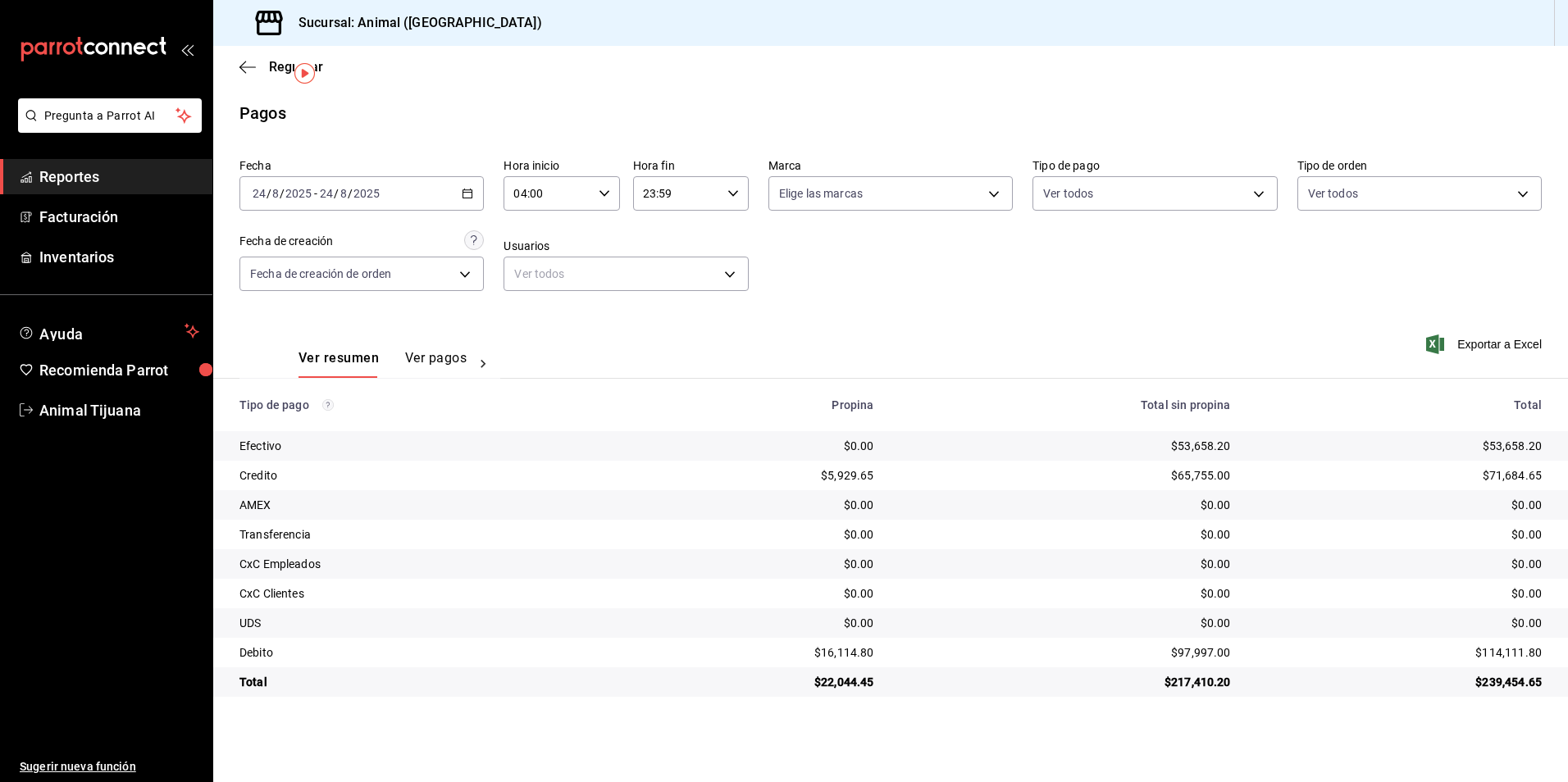
scroll to position [0, 0]
click at [262, 63] on span "Regresar" at bounding box center [281, 66] width 83 height 15
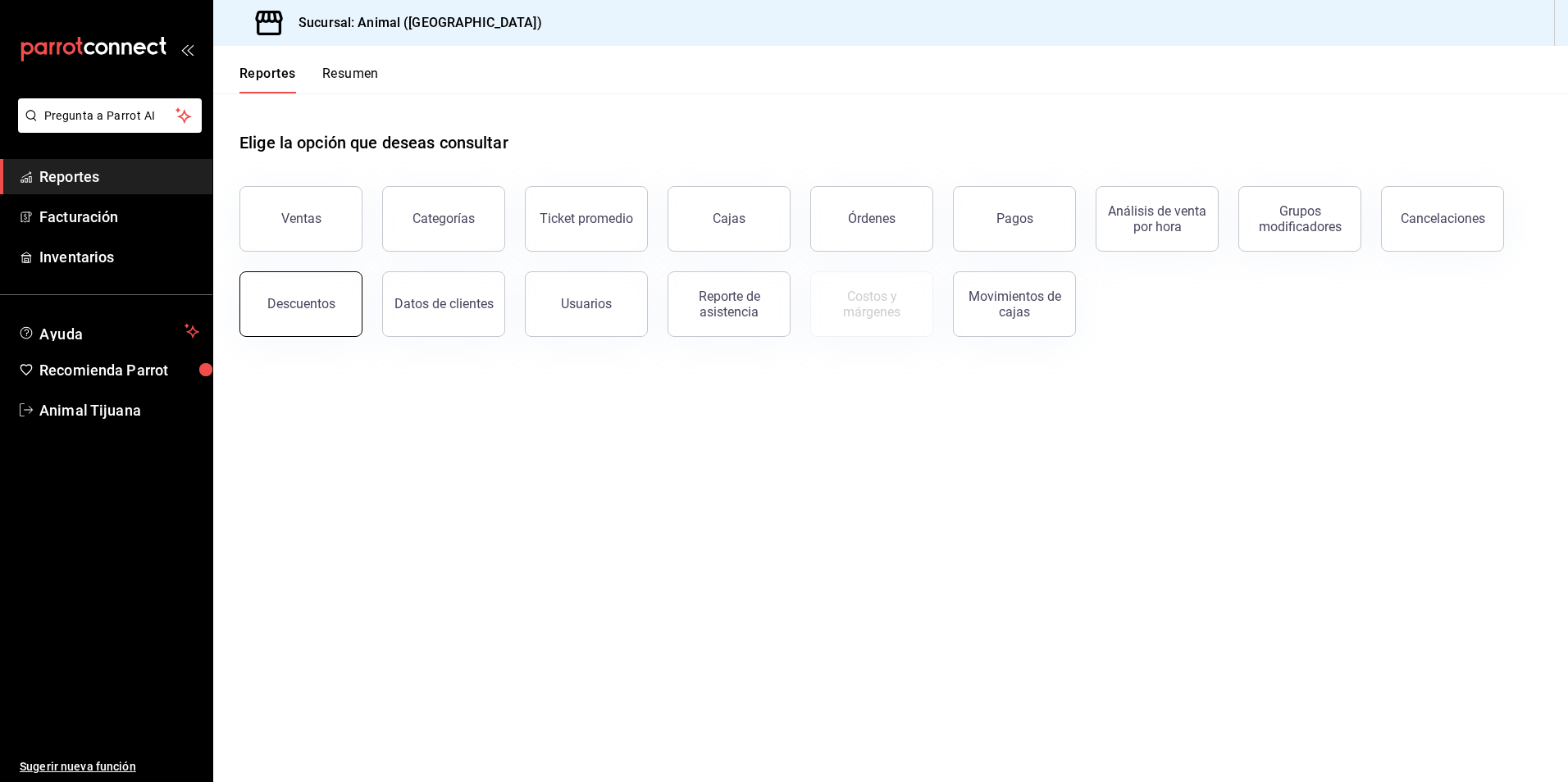
click at [341, 309] on button "Descuentos" at bounding box center [300, 304] width 123 height 66
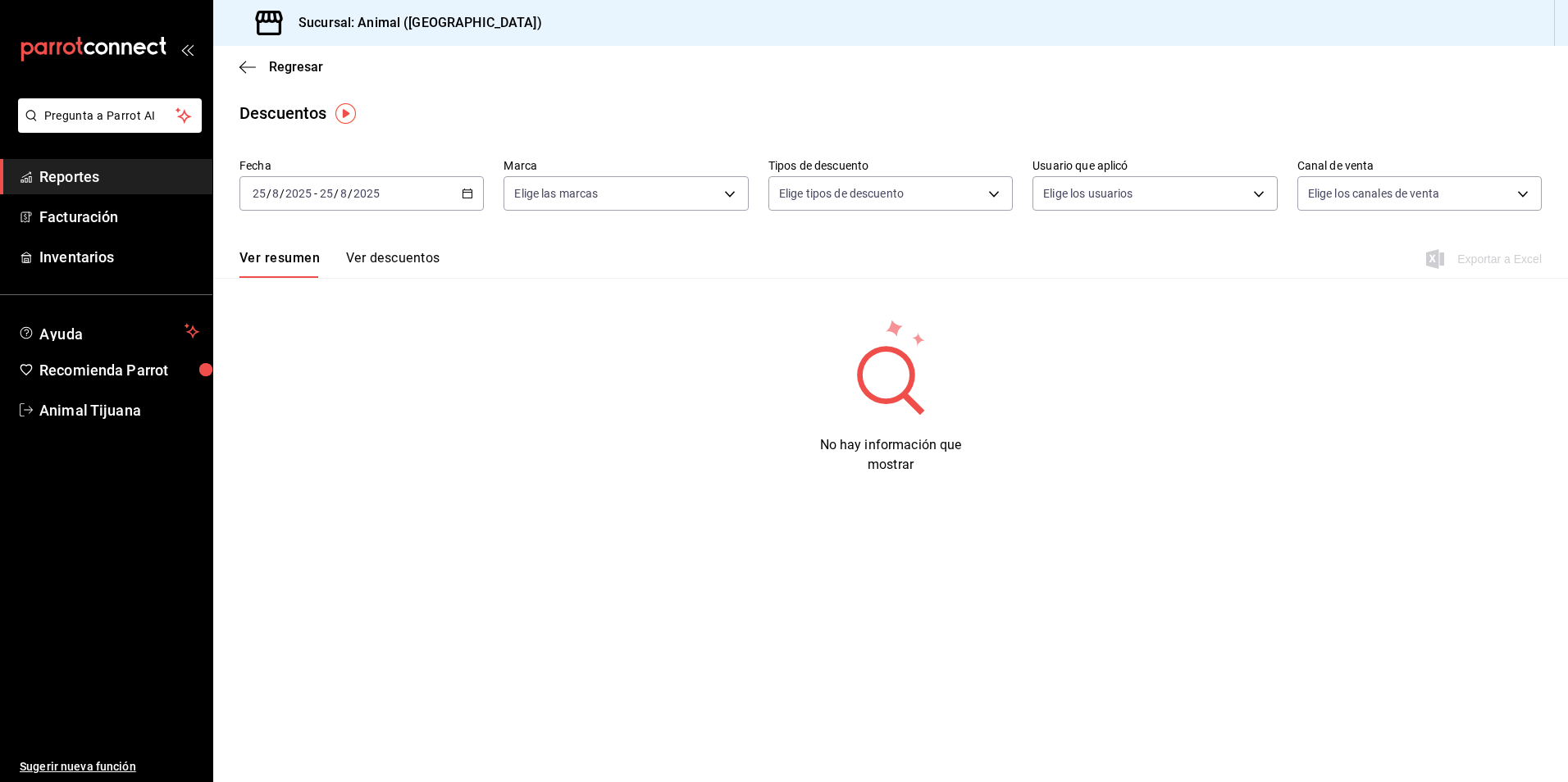
click at [323, 191] on input "25" at bounding box center [326, 193] width 14 height 13
click at [318, 280] on span "Ayer" at bounding box center [317, 280] width 127 height 17
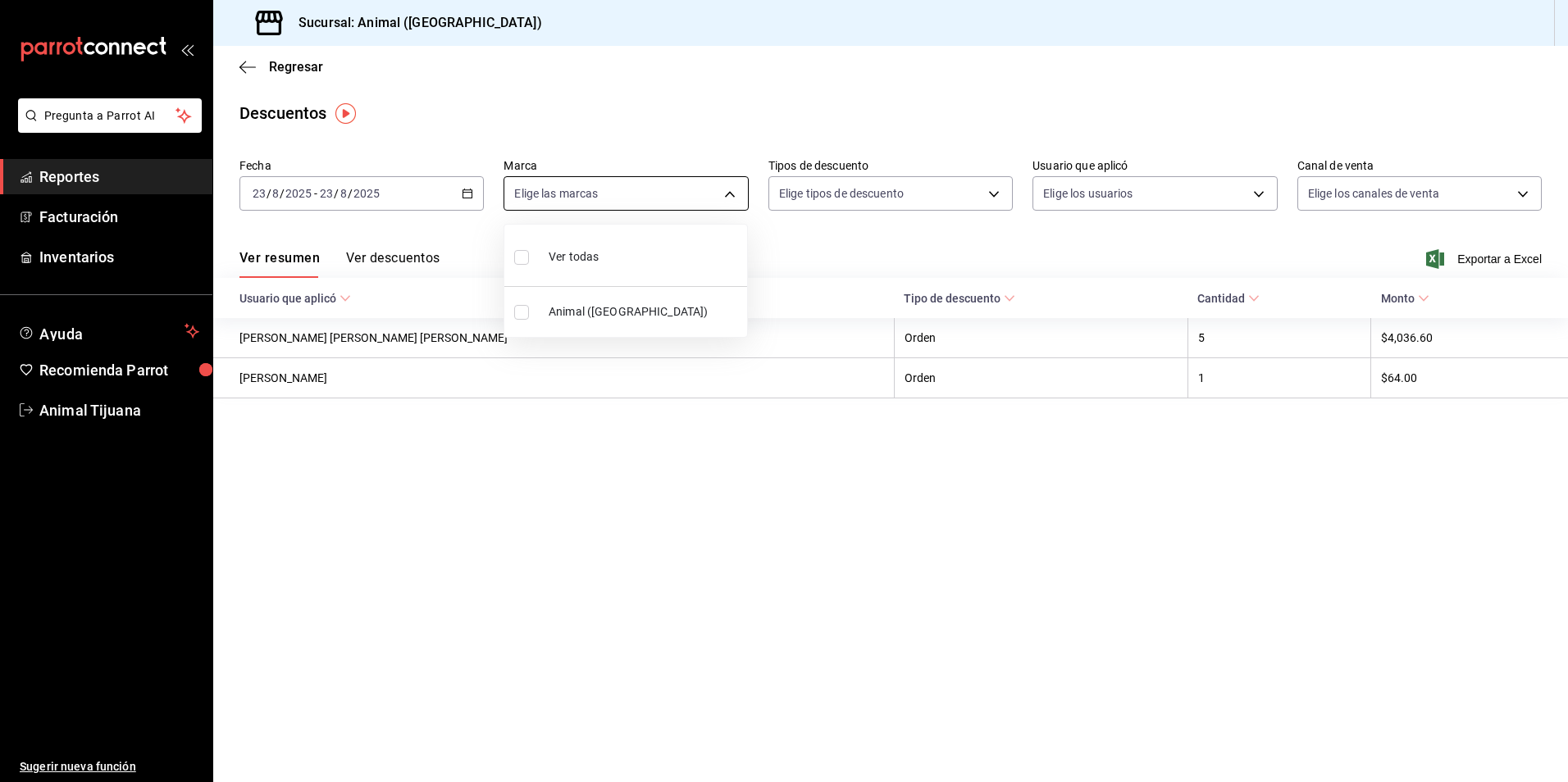
click at [657, 195] on body "Pregunta a Parrot AI Reportes Facturación Inventarios Ayuda Recomienda Parrot A…" at bounding box center [784, 391] width 1568 height 782
click at [625, 254] on li "Ver todas" at bounding box center [626, 255] width 243 height 49
type input "98bba0fd-3ba1-42e0-bfa8-4188b5c89202"
checkbox input "true"
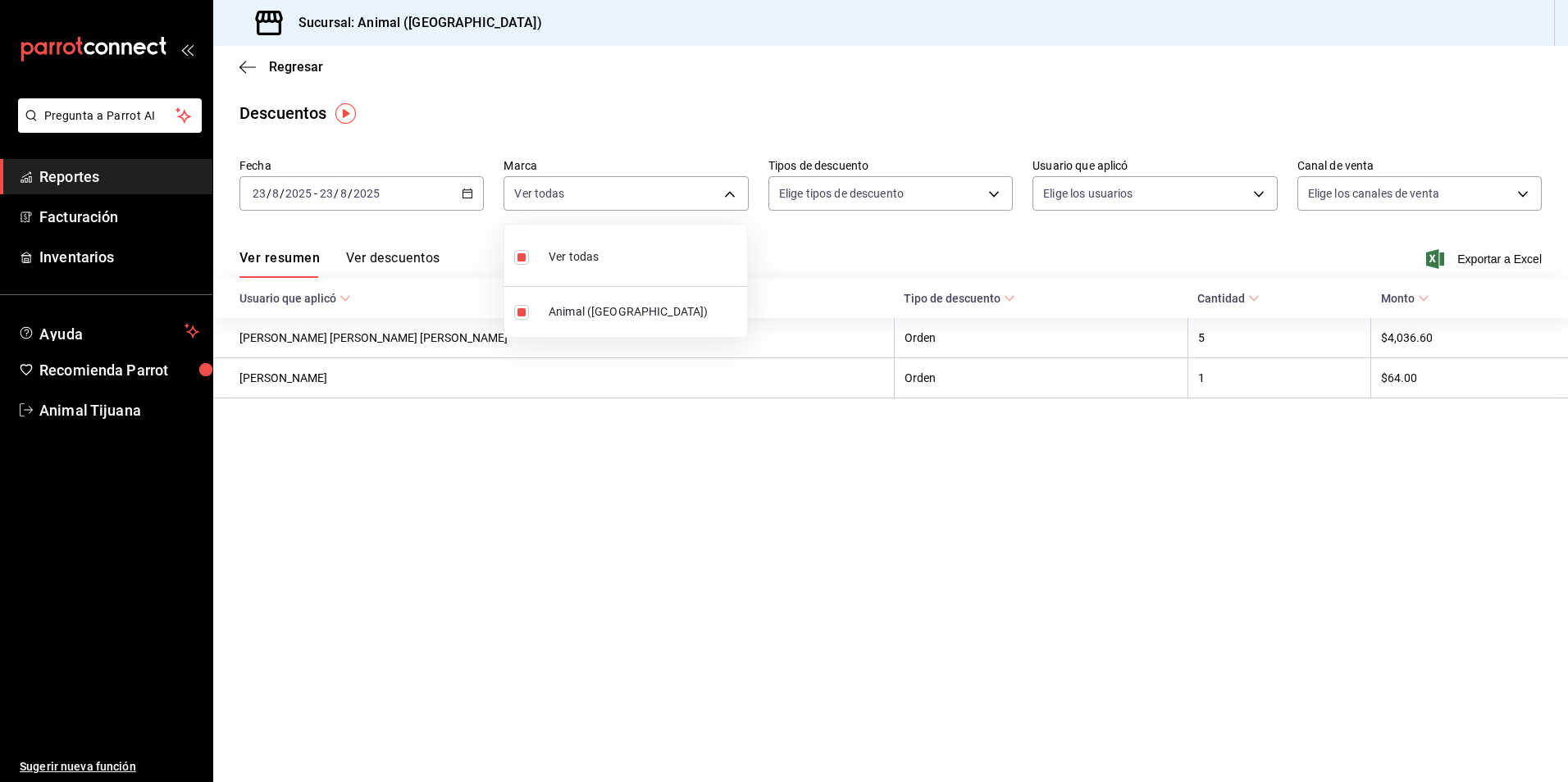
click at [1240, 197] on div at bounding box center [784, 391] width 1568 height 782
click at [1240, 197] on body "Pregunta a Parrot AI Reportes Facturación Inventarios Ayuda Recomienda Parrot A…" at bounding box center [784, 391] width 1568 height 782
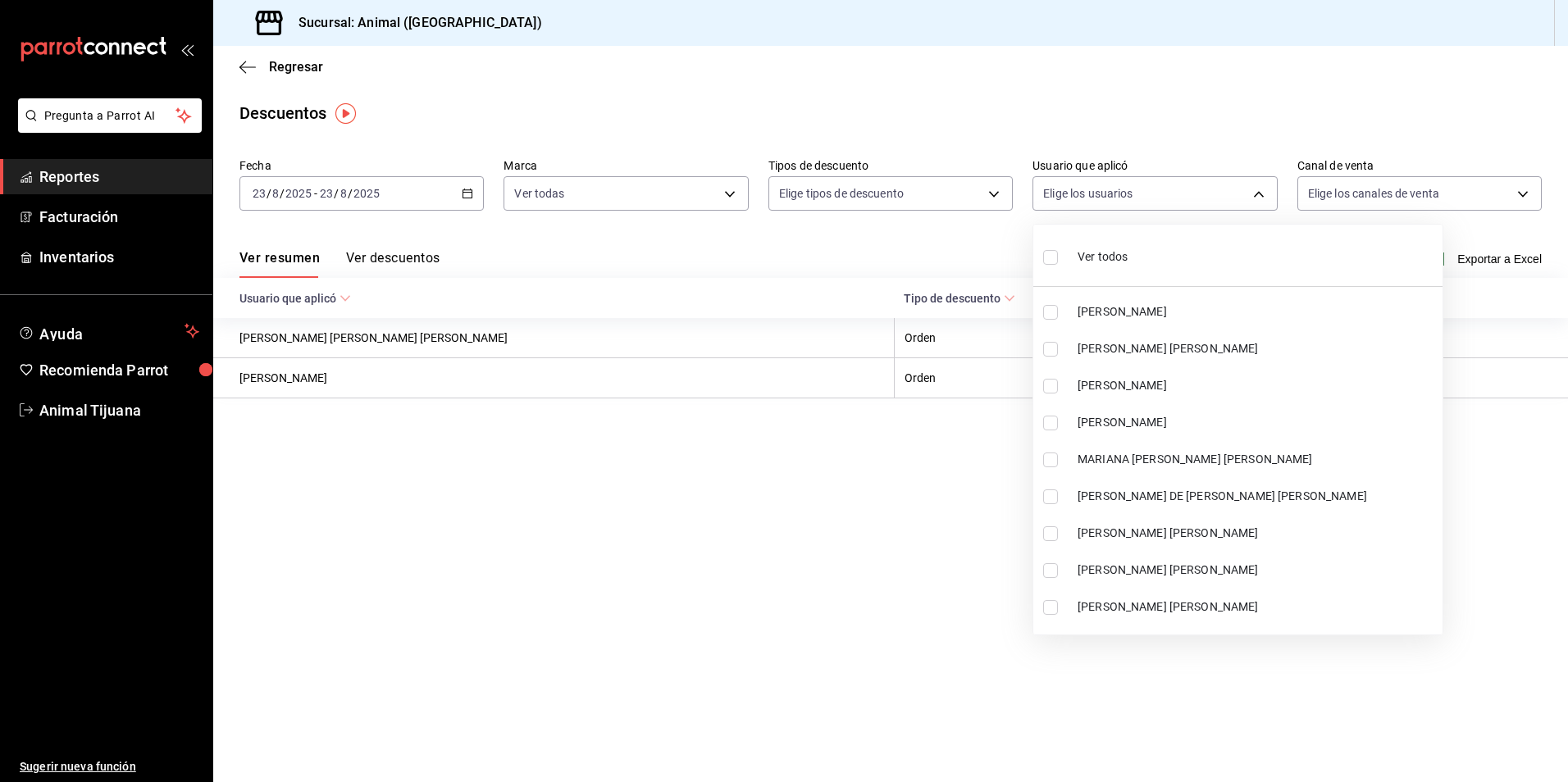
click at [1101, 251] on span "Ver todos" at bounding box center [1102, 257] width 50 height 17
type input "418a12c8-821a-463c-b34b-cd55b362b414,467feb36-073b-4207-8b89-0e764e67df31,25cab…"
checkbox input "true"
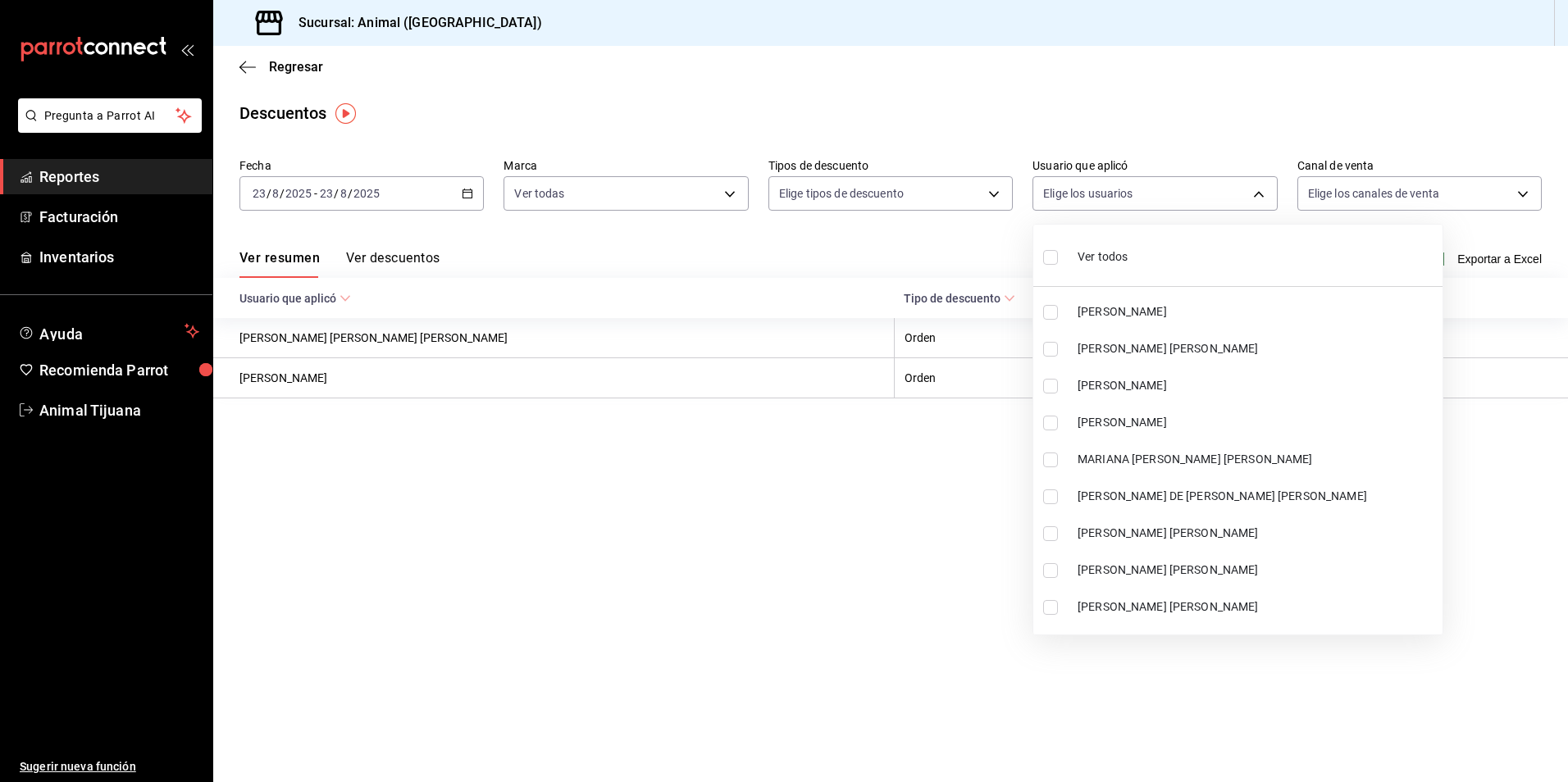
checkbox input "true"
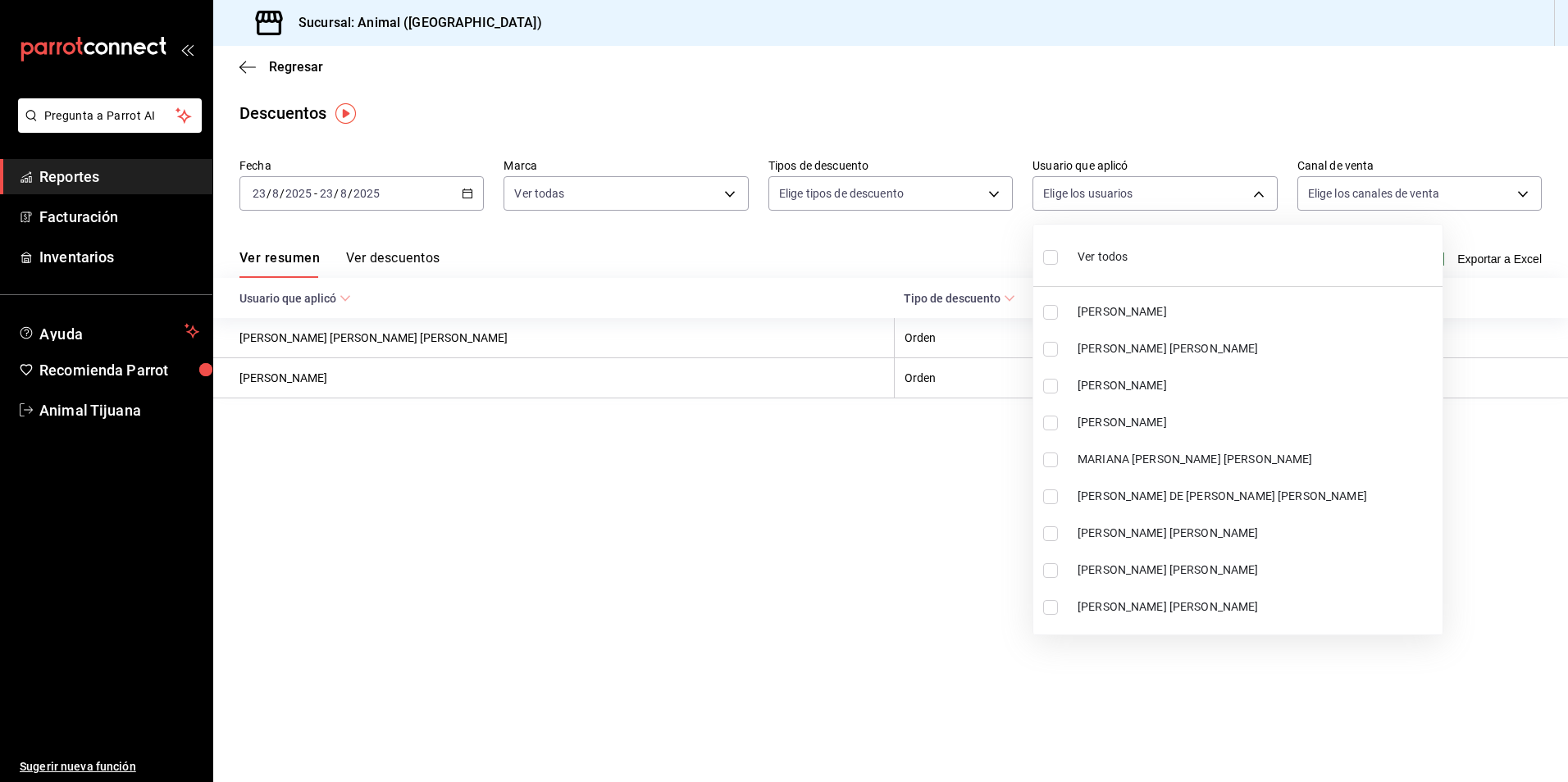
checkbox input "true"
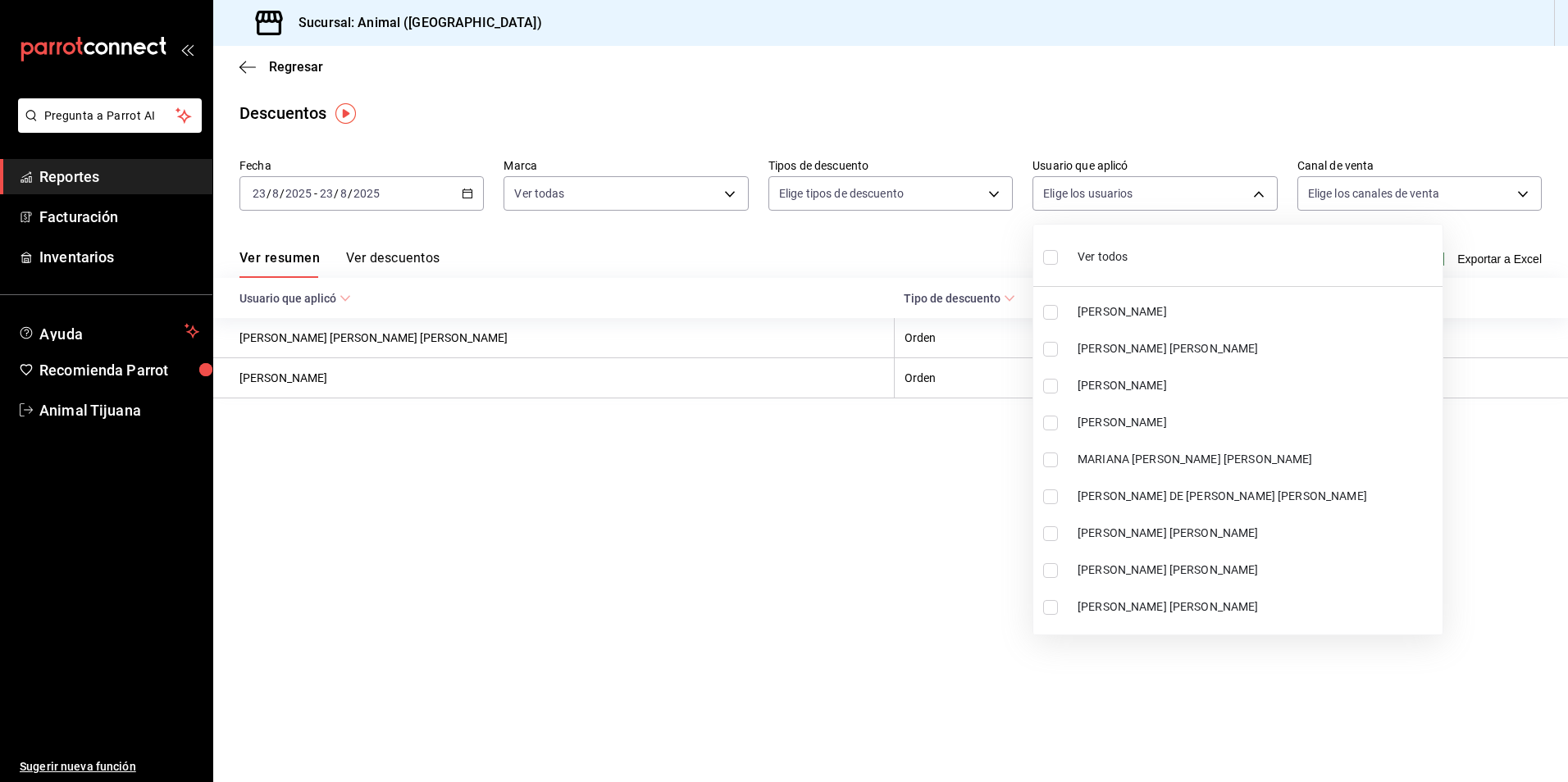
checkbox input "true"
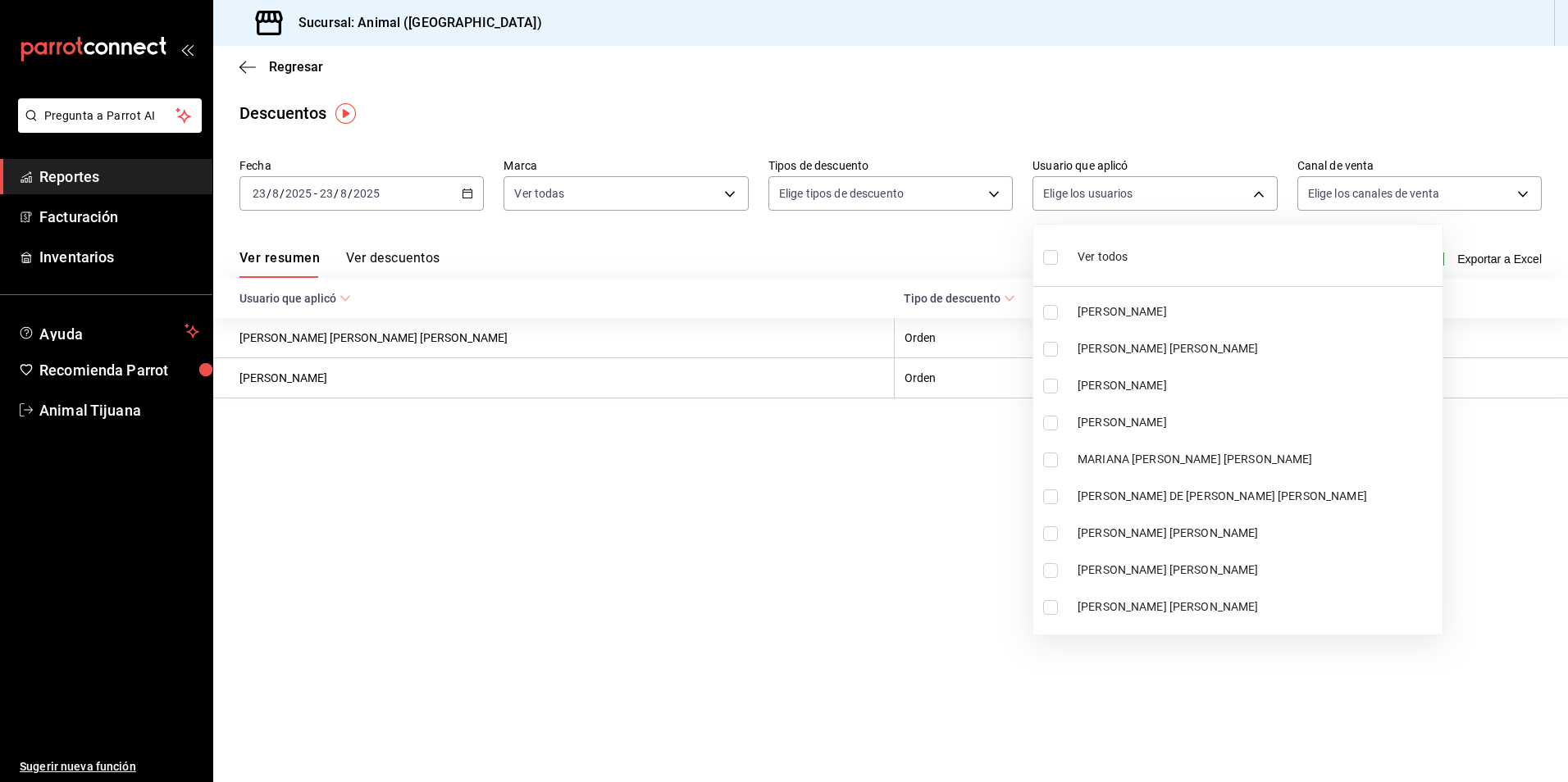
checkbox input "true"
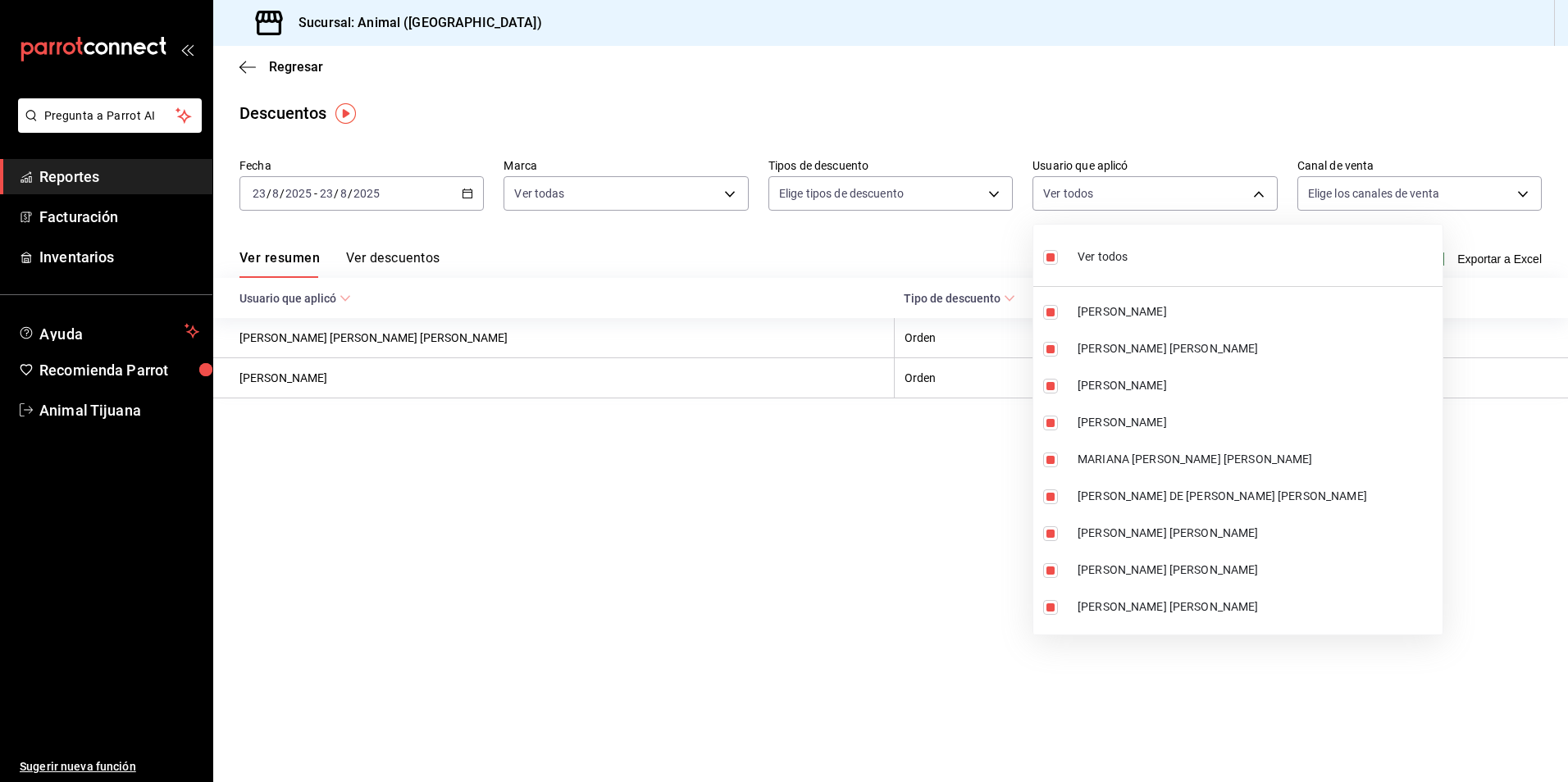
click at [386, 644] on div at bounding box center [784, 391] width 1568 height 782
